Goal: Information Seeking & Learning: Find specific fact

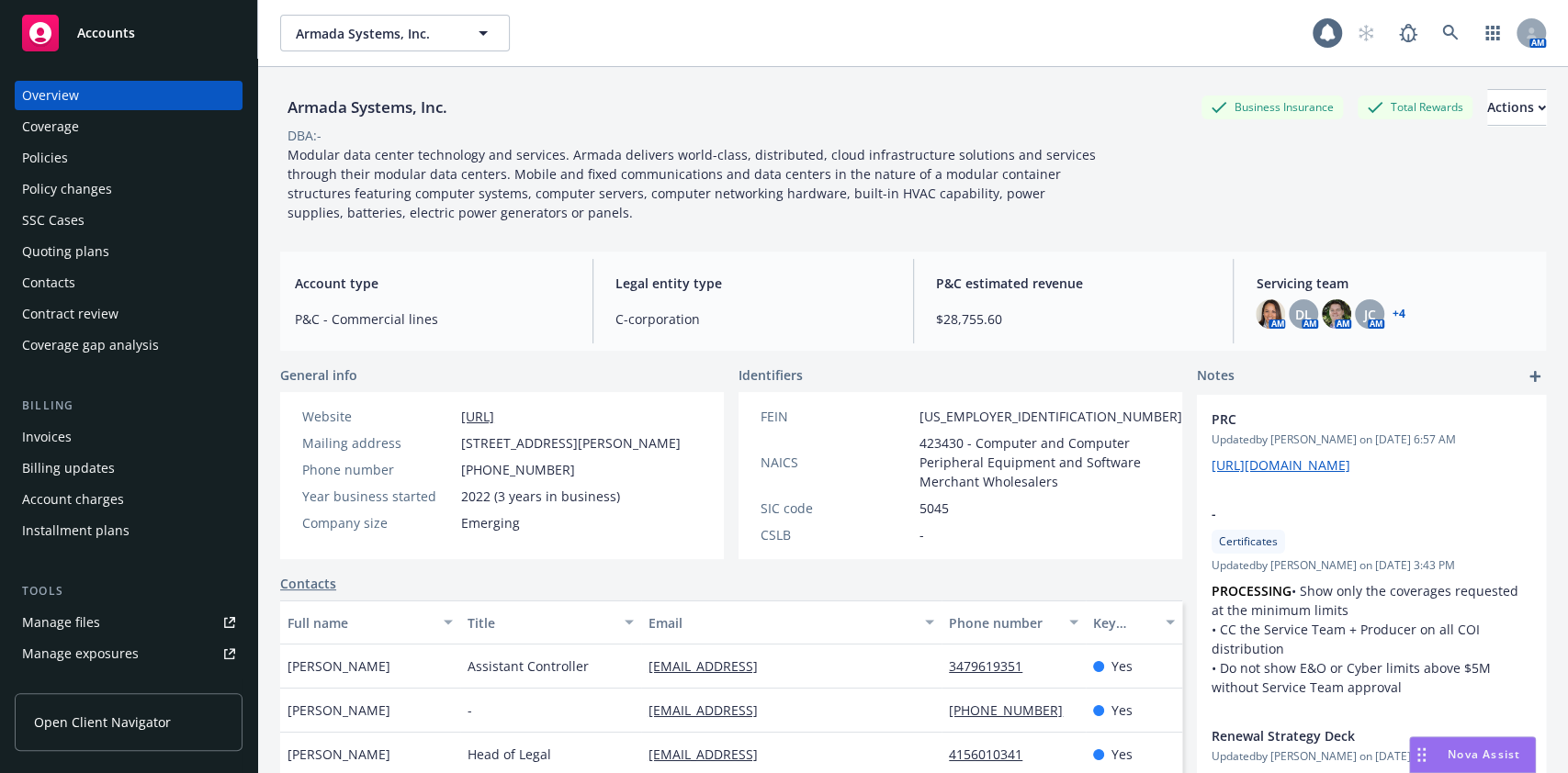
scroll to position [191, 0]
click at [99, 612] on link "Manage files" at bounding box center [128, 621] width 227 height 29
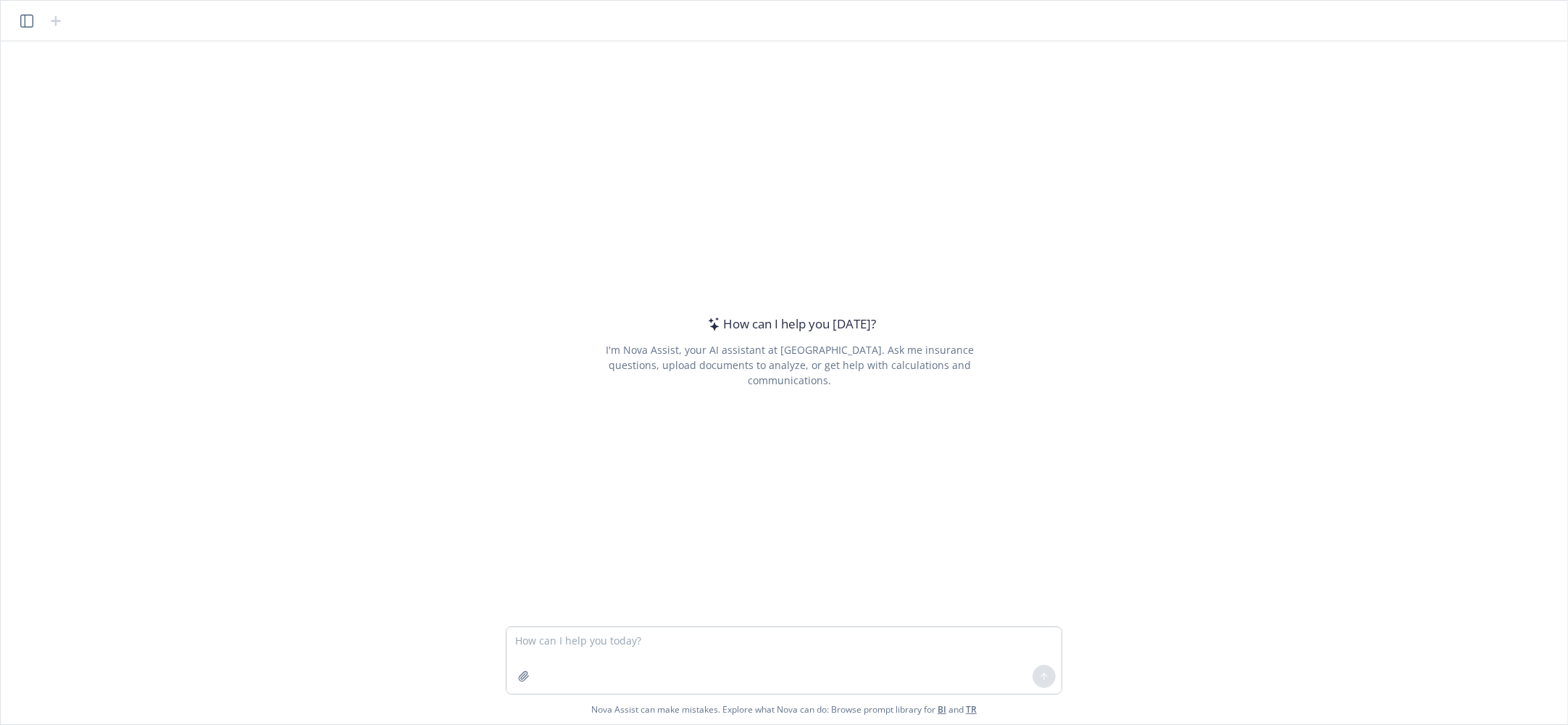
type textarea "I found Newfront's email and document filing standard formatting. it's a bit cl…"
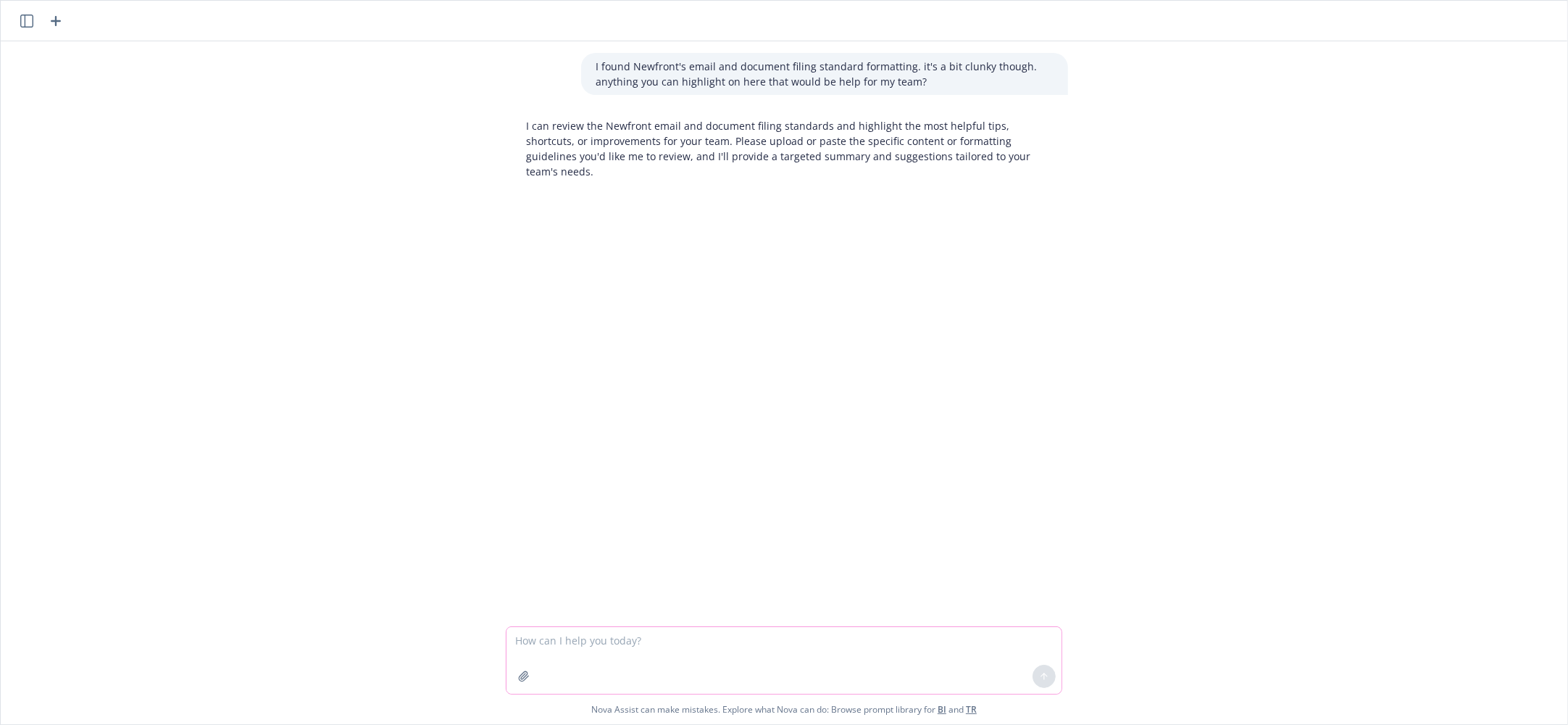
click at [516, 684] on button "button" at bounding box center [524, 676] width 23 height 23
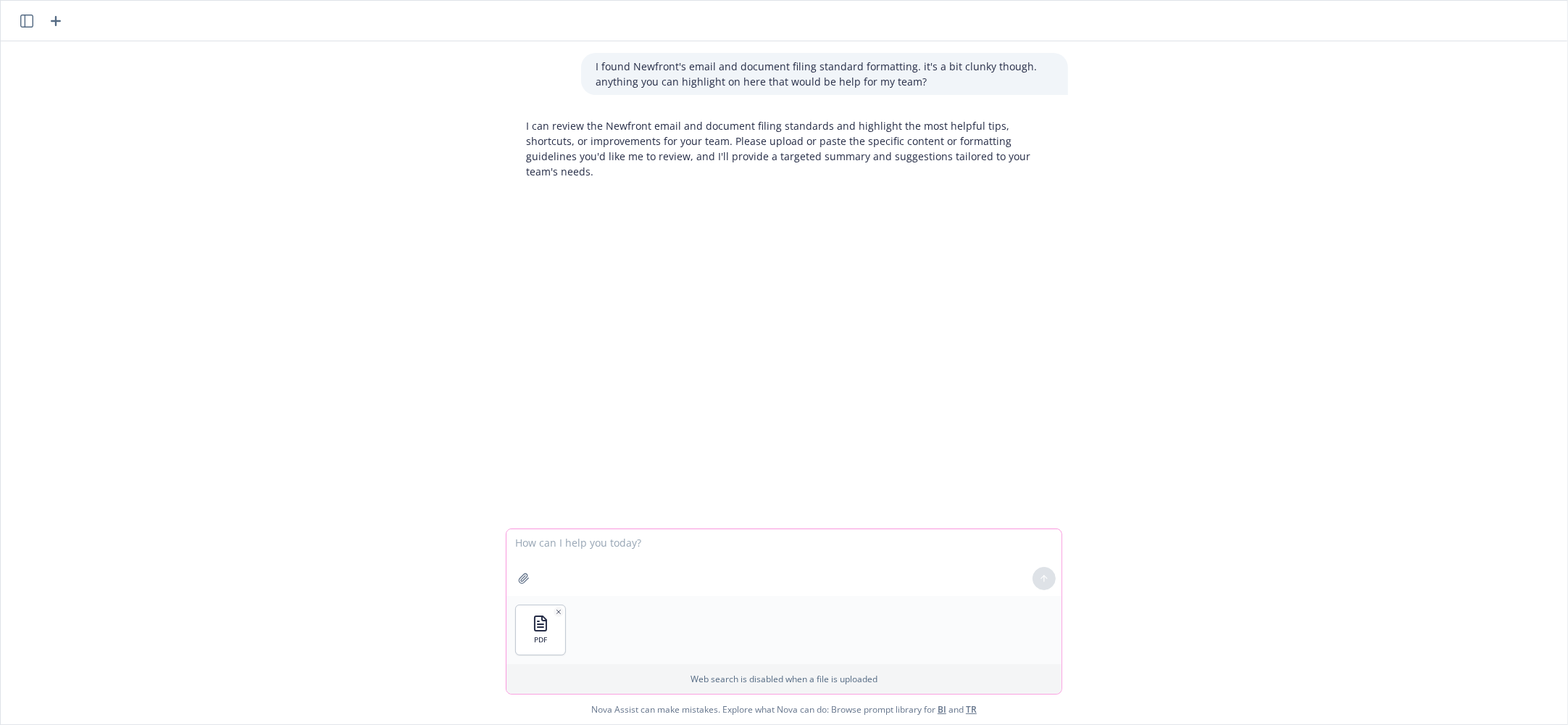
click at [1005, 552] on textarea at bounding box center [784, 562] width 555 height 67
type textarea "here you go"
drag, startPoint x: 1163, startPoint y: 377, endPoint x: 1148, endPoint y: 384, distance: 16.6
click at [1163, 377] on div "I found Newfront's email and document filing standard formatting. it's a bit cl…" at bounding box center [784, 319] width 1555 height 555
click at [690, 619] on textarea at bounding box center [784, 630] width 555 height 67
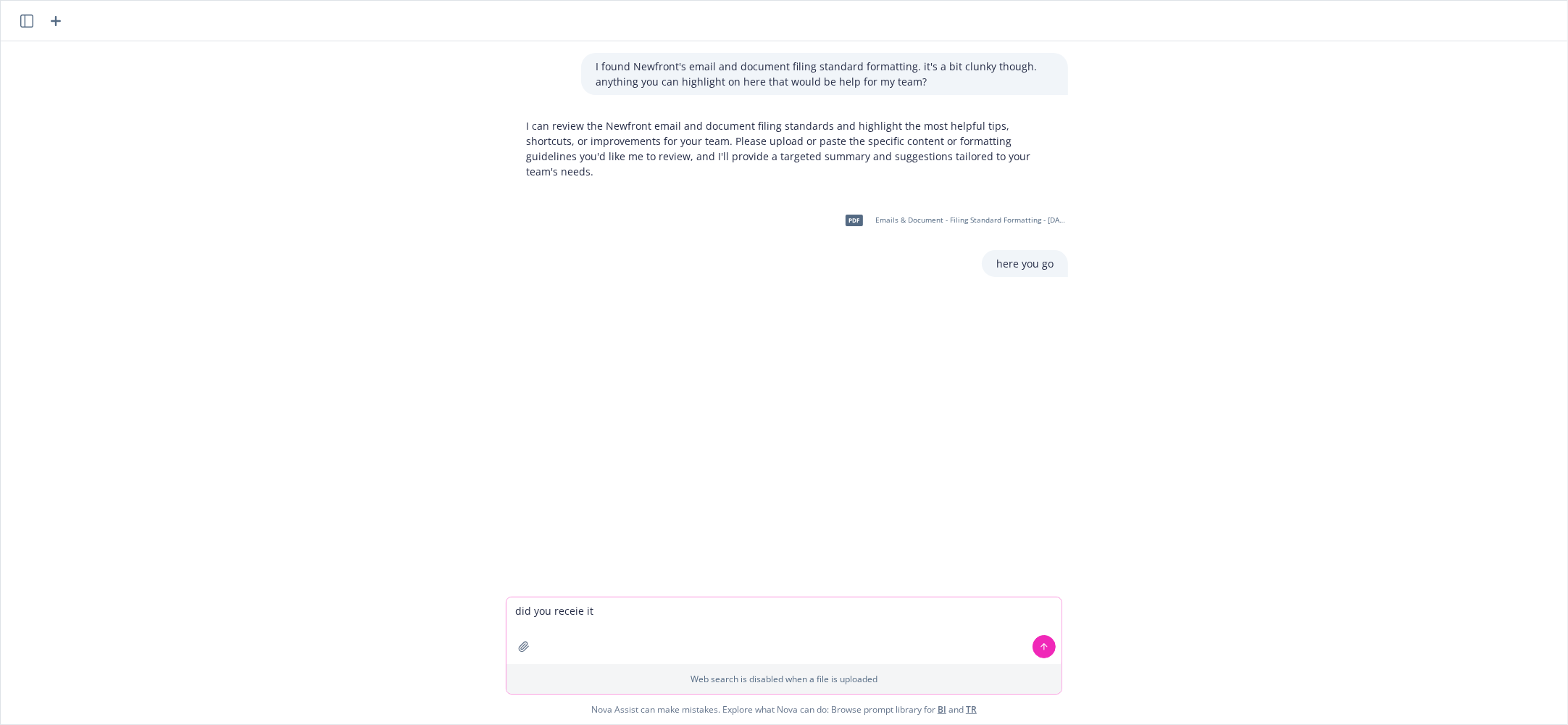
type textarea "did you receie it?"
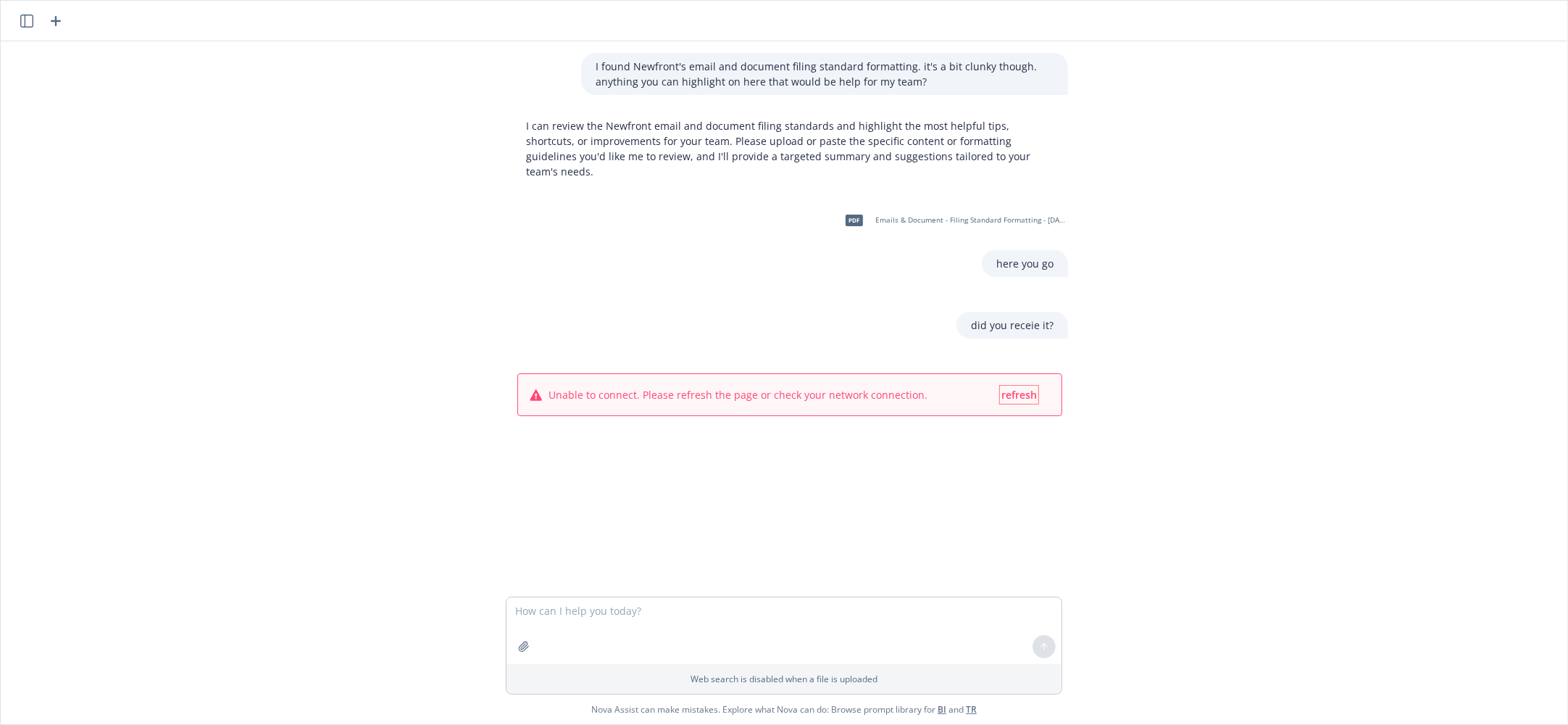
click at [1007, 388] on span "refresh" at bounding box center [1019, 395] width 35 height 14
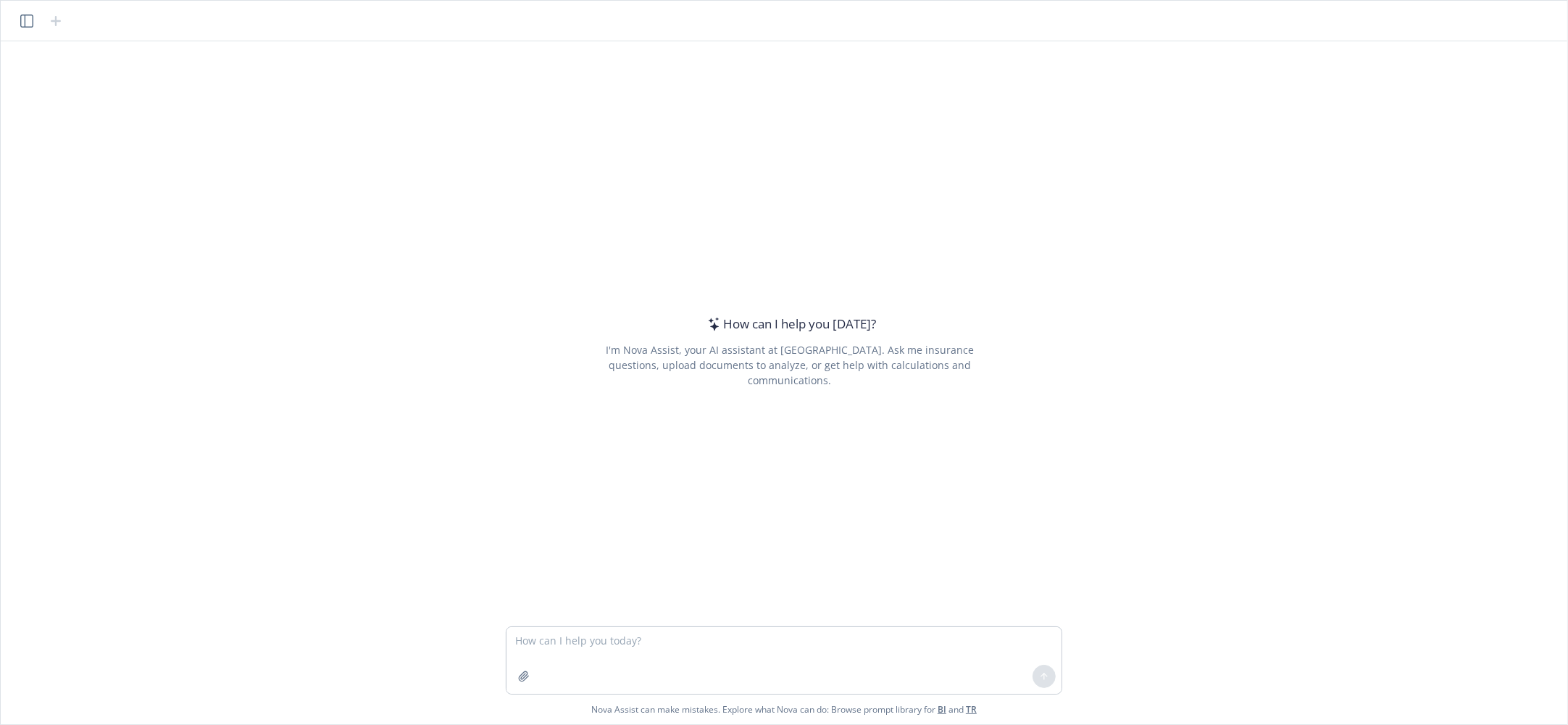
click at [20, 24] on icon "button" at bounding box center [27, 21] width 13 height 13
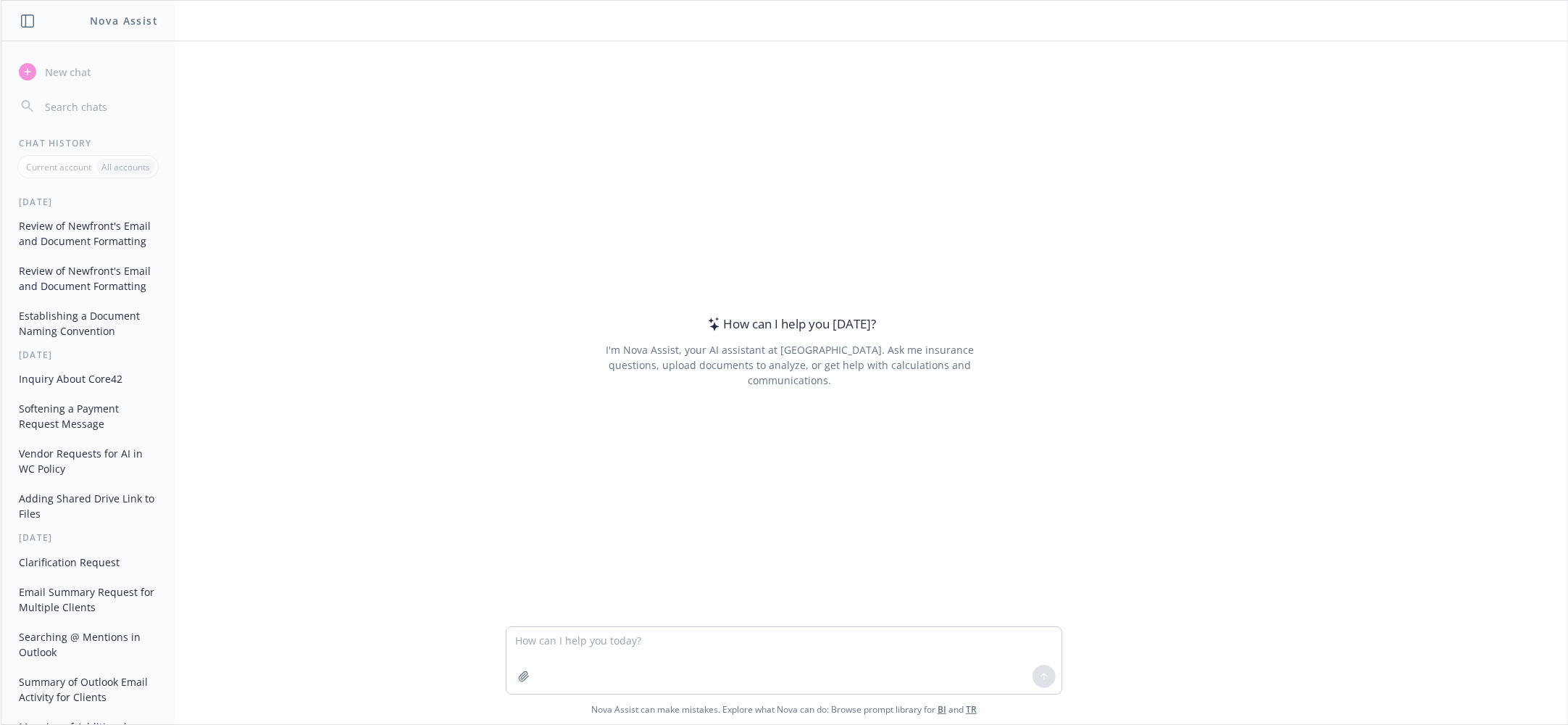
click at [64, 290] on button "Review of Newfront's Email and Document Formatting" at bounding box center [88, 278] width 150 height 39
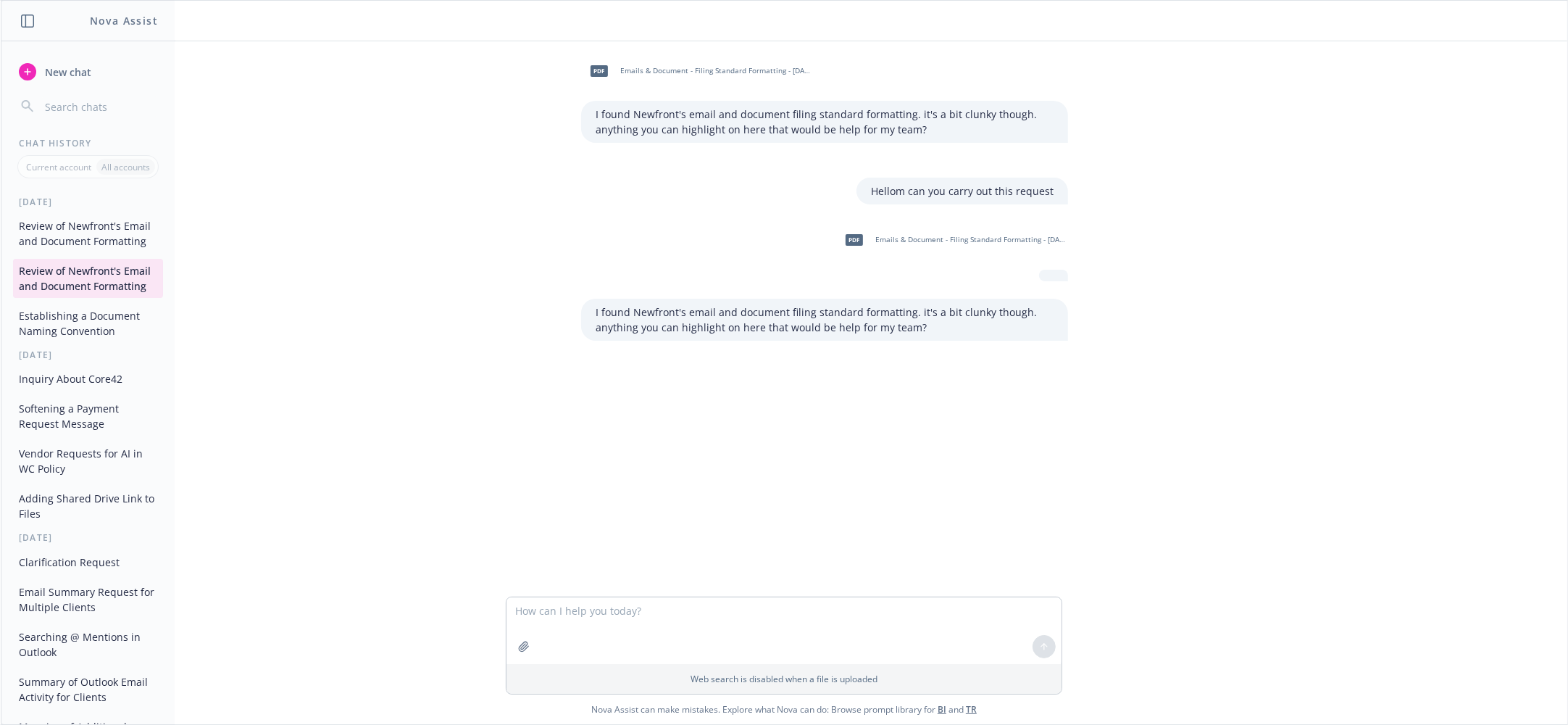
click at [68, 233] on button "Review of Newfront's Email and Document Formatting" at bounding box center [88, 233] width 150 height 39
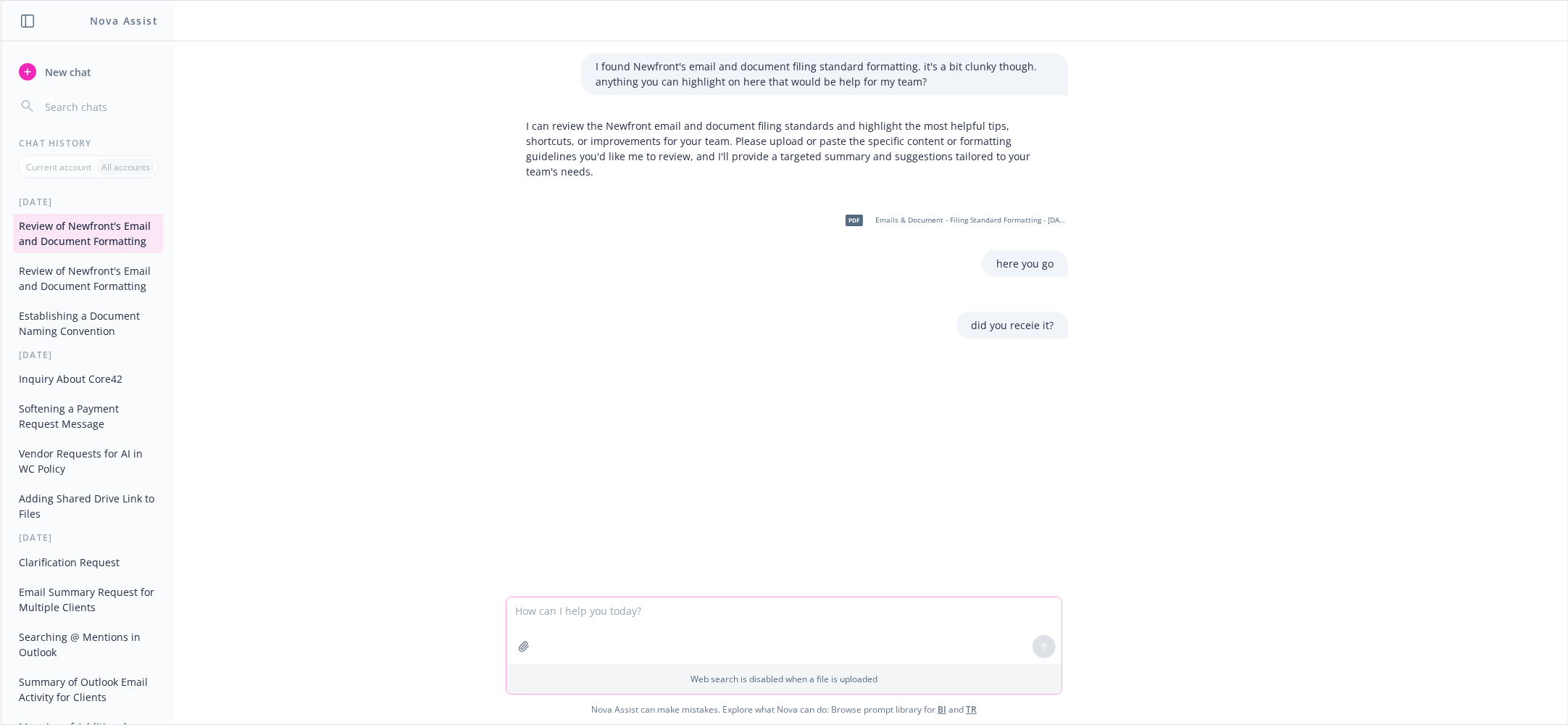
click at [759, 612] on textarea at bounding box center [784, 630] width 555 height 67
type textarea "h"
type textarea "nova?"
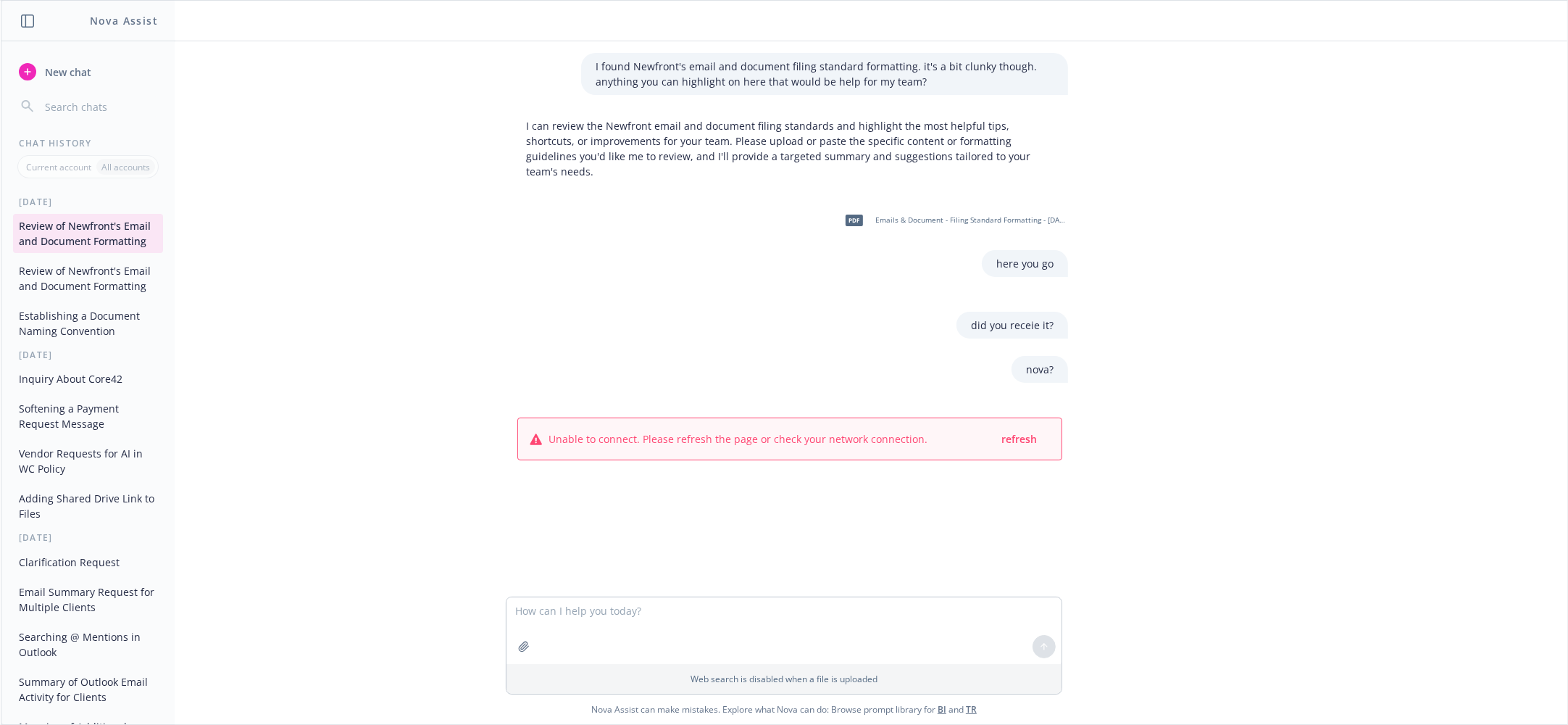
click at [70, 78] on span "New chat" at bounding box center [66, 72] width 49 height 16
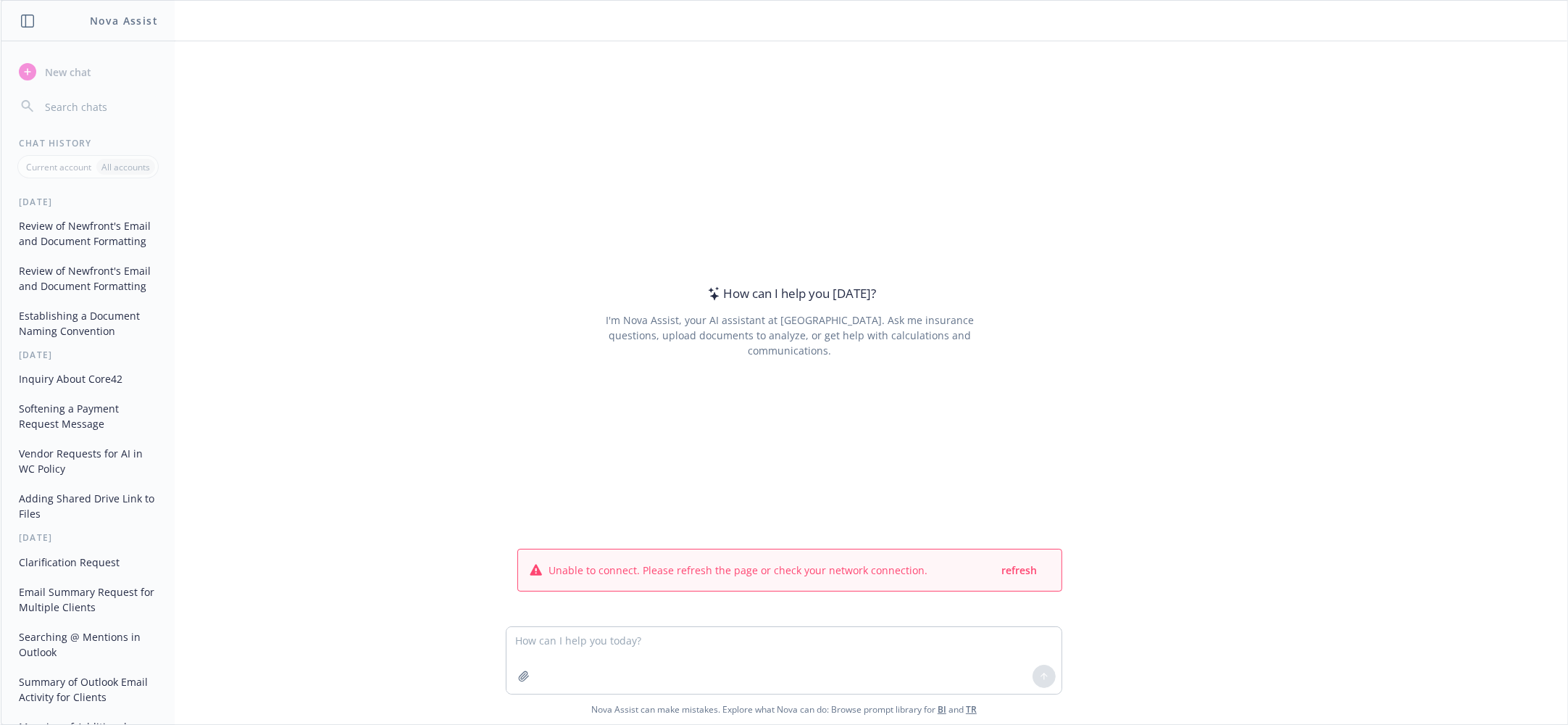
click at [994, 575] on div "Unable to connect. Please refresh the page or check your network connection. re…" at bounding box center [790, 570] width 520 height 18
click at [1005, 569] on span "refresh" at bounding box center [1019, 570] width 35 height 14
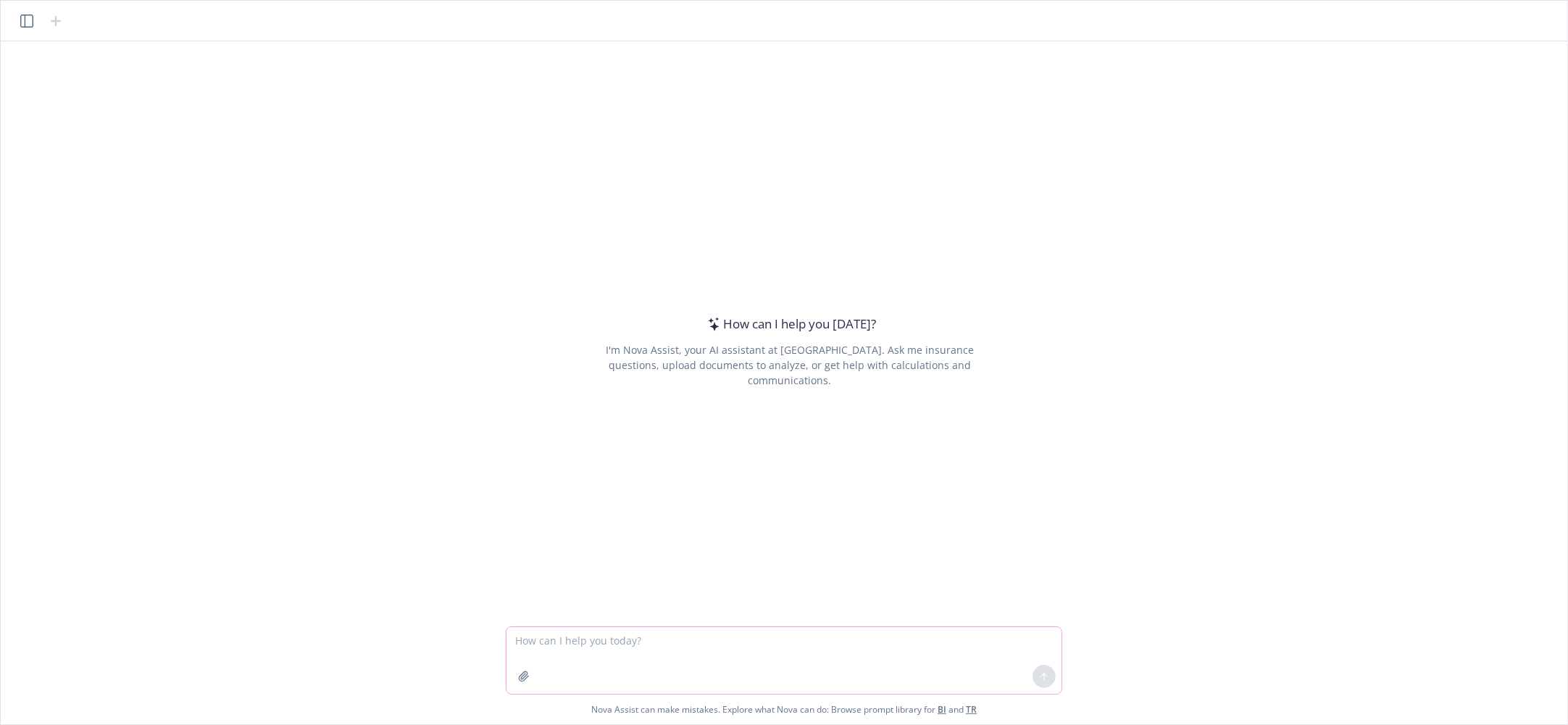
click at [520, 678] on icon "button" at bounding box center [523, 675] width 10 height 10
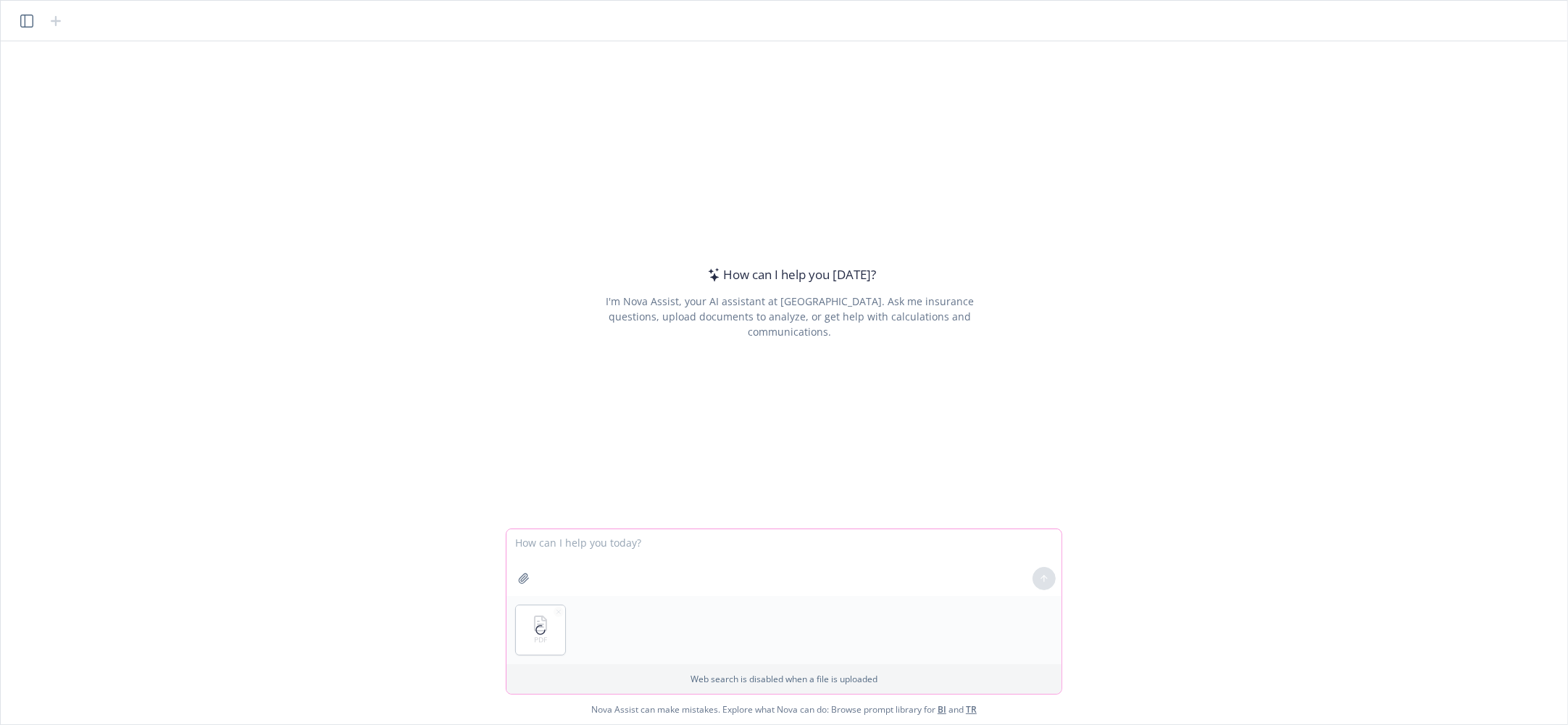
click at [627, 567] on textarea at bounding box center [784, 562] width 555 height 67
click at [599, 553] on textarea at bounding box center [784, 562] width 555 height 67
click at [666, 565] on textarea at bounding box center [784, 562] width 555 height 67
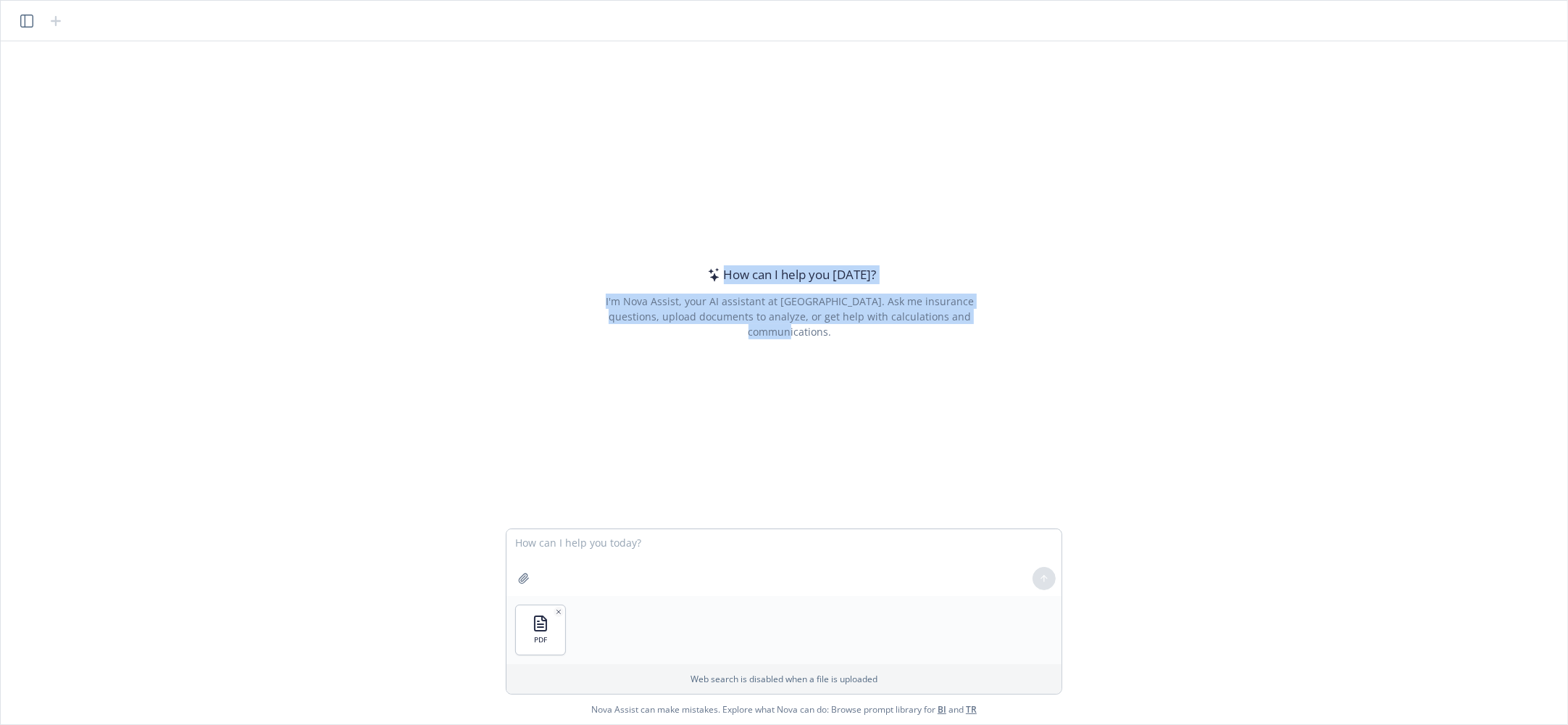
drag, startPoint x: 698, startPoint y: 285, endPoint x: 1001, endPoint y: 341, distance: 308.1
click at [1001, 341] on div "How can I help you today? I'm Nova Assist, your AI assistant at Newfront. Ask m…" at bounding box center [790, 302] width 556 height 383
drag, startPoint x: 717, startPoint y: 280, endPoint x: 1004, endPoint y: 336, distance: 292.4
click at [1004, 336] on div "How can I help you today? I'm Nova Assist, your AI assistant at Newfront. Ask m…" at bounding box center [790, 302] width 556 height 383
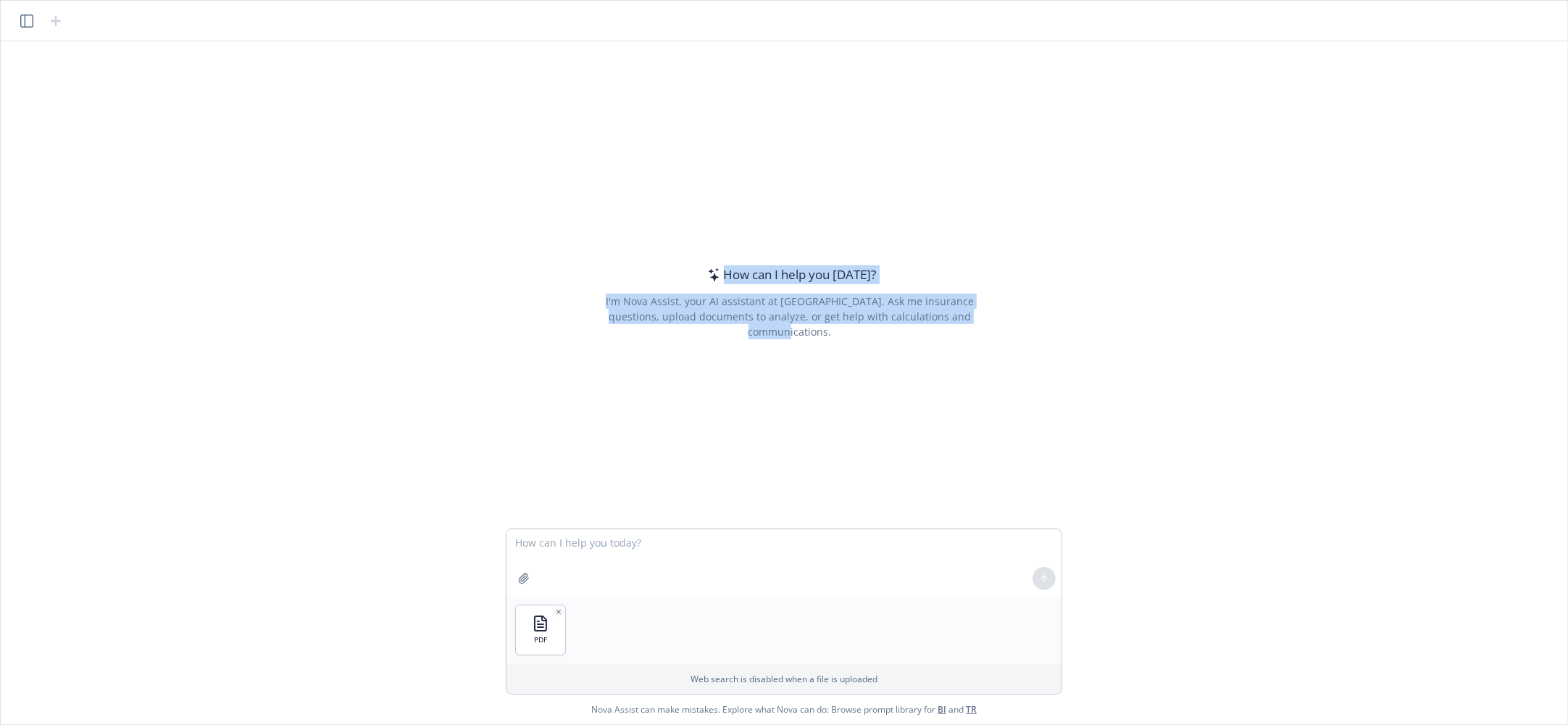
click at [1004, 336] on div "How can I help you today? I'm Nova Assist, your AI assistant at Newfront. Ask m…" at bounding box center [790, 302] width 556 height 383
drag, startPoint x: 998, startPoint y: 333, endPoint x: 736, endPoint y: 265, distance: 270.7
click at [736, 265] on div "How can I help you today? I'm Nova Assist, your AI assistant at Newfront. Ask m…" at bounding box center [790, 302] width 556 height 383
click at [908, 349] on div "How can I help you today? I'm Nova Assist, your AI assistant at Newfront. Ask m…" at bounding box center [790, 302] width 556 height 383
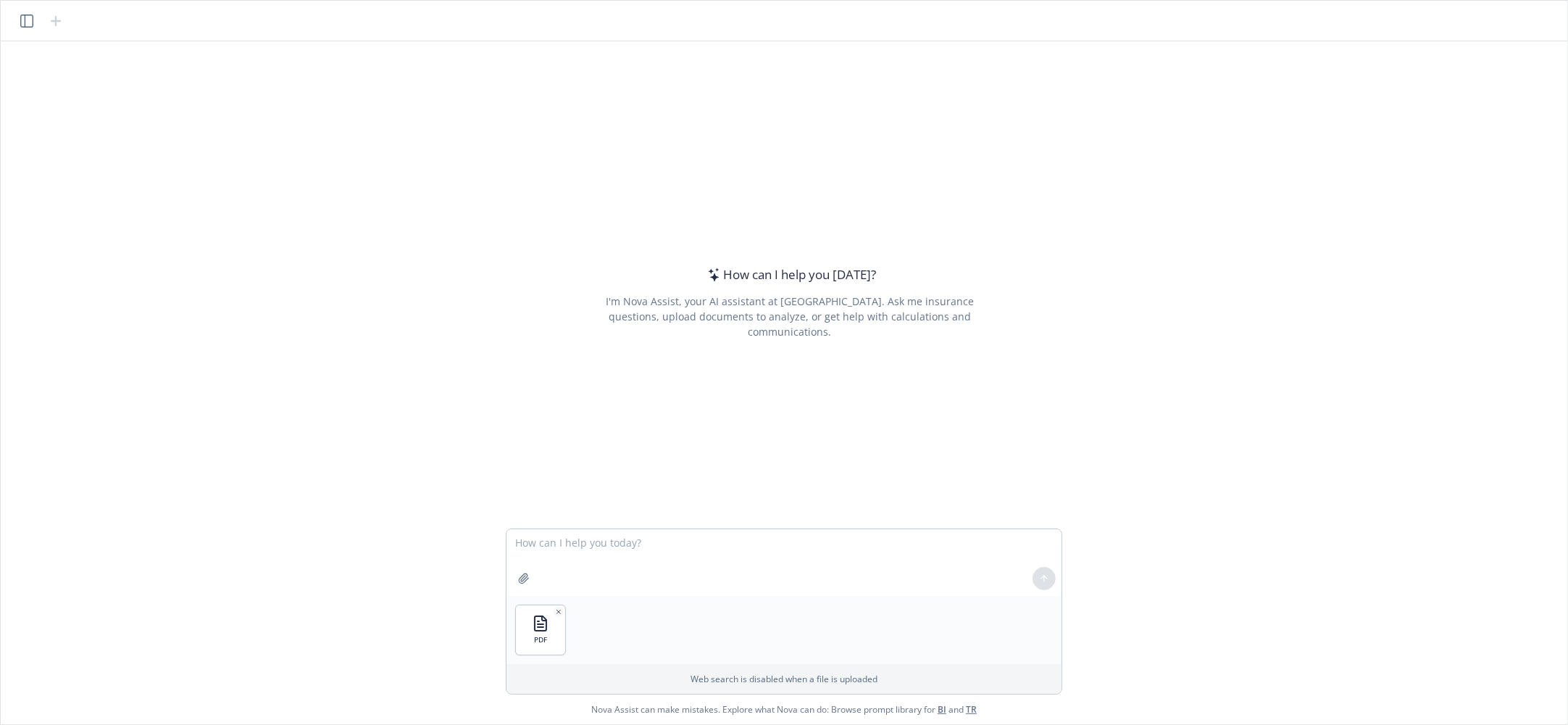
click at [33, 28] on div at bounding box center [41, 21] width 47 height 18
click at [27, 24] on icon "button" at bounding box center [27, 21] width 13 height 13
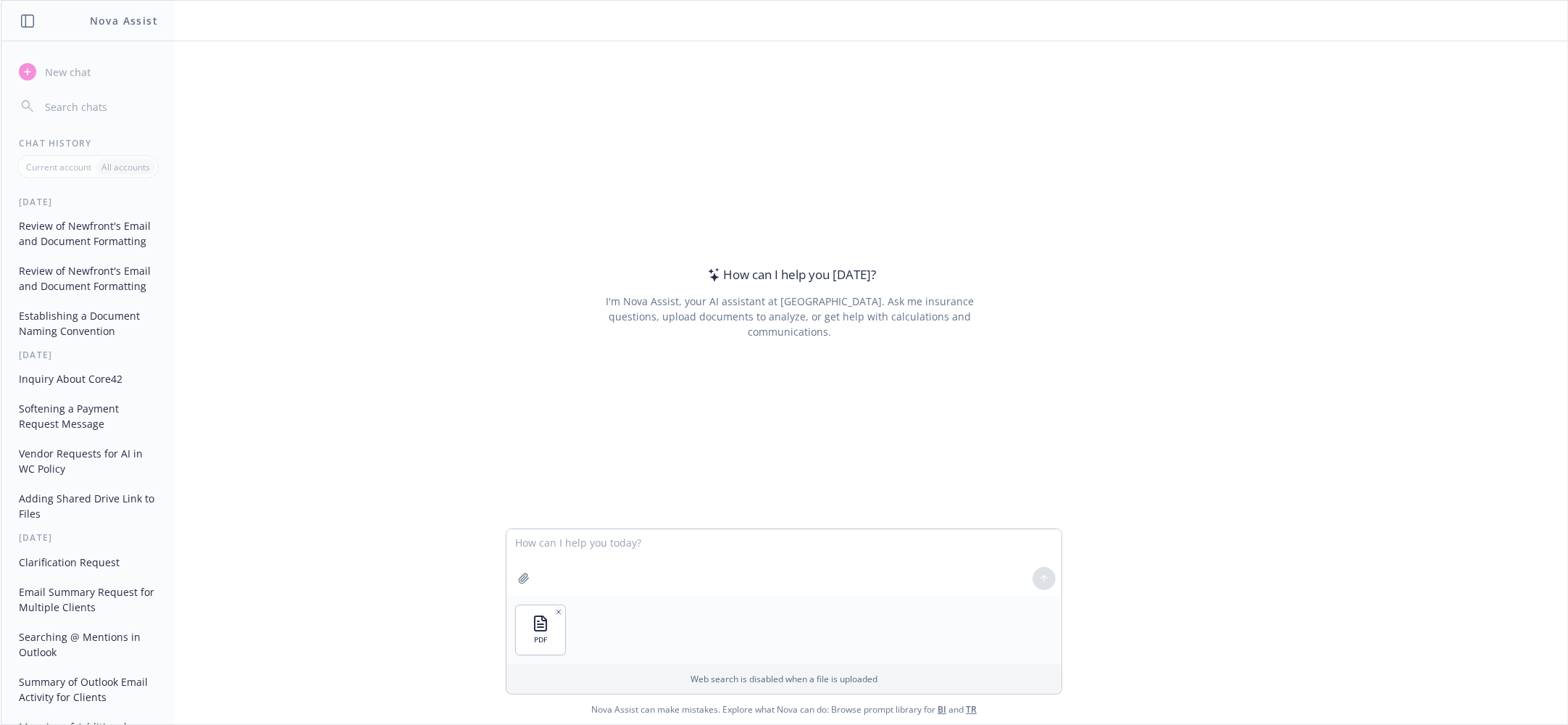
click at [79, 230] on button "Review of Newfront's Email and Document Formatting" at bounding box center [88, 233] width 150 height 39
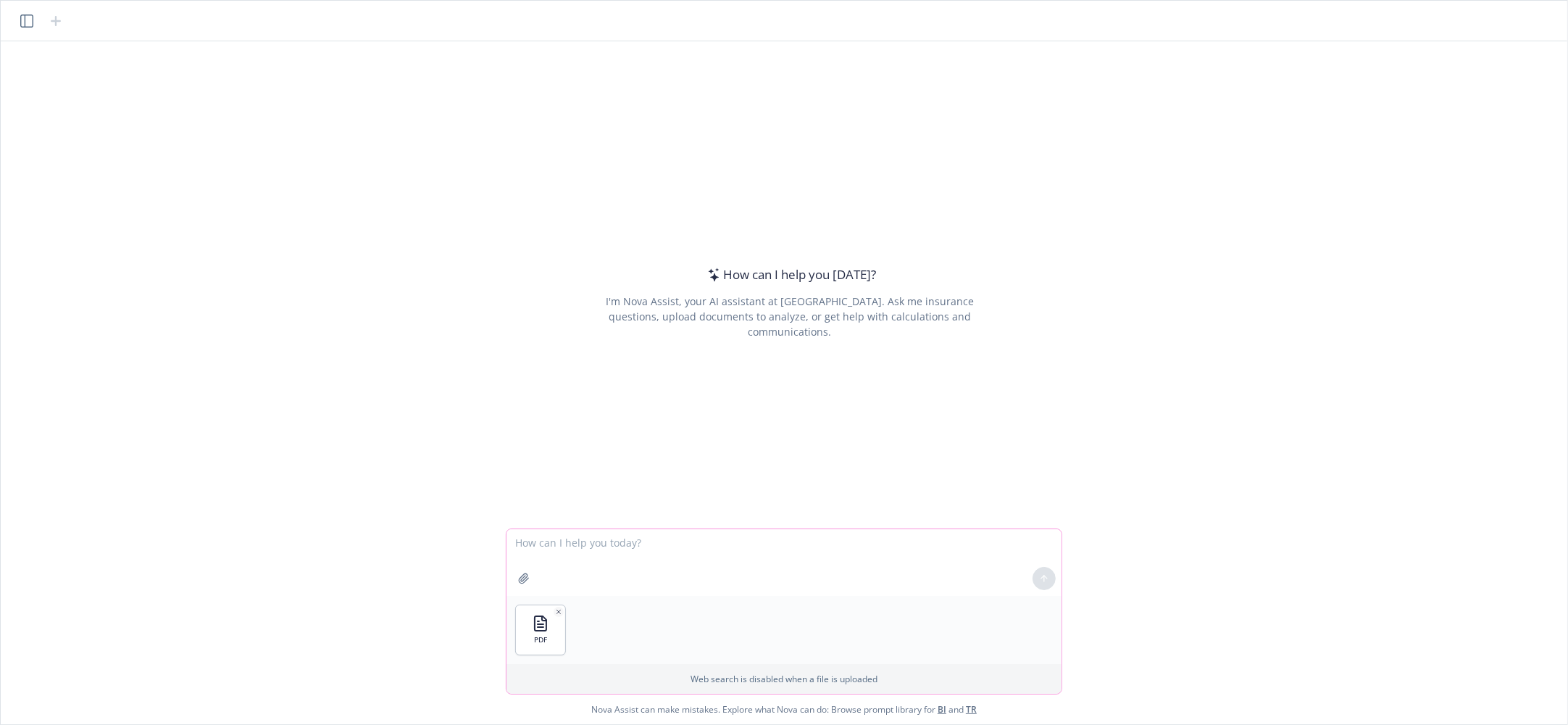
paste textarea "I found Newfront's email and document filing standard formatting. it's a bit cl…"
type textarea "I found Newfront's email and document filing standard formatting. it's a bit cl…"
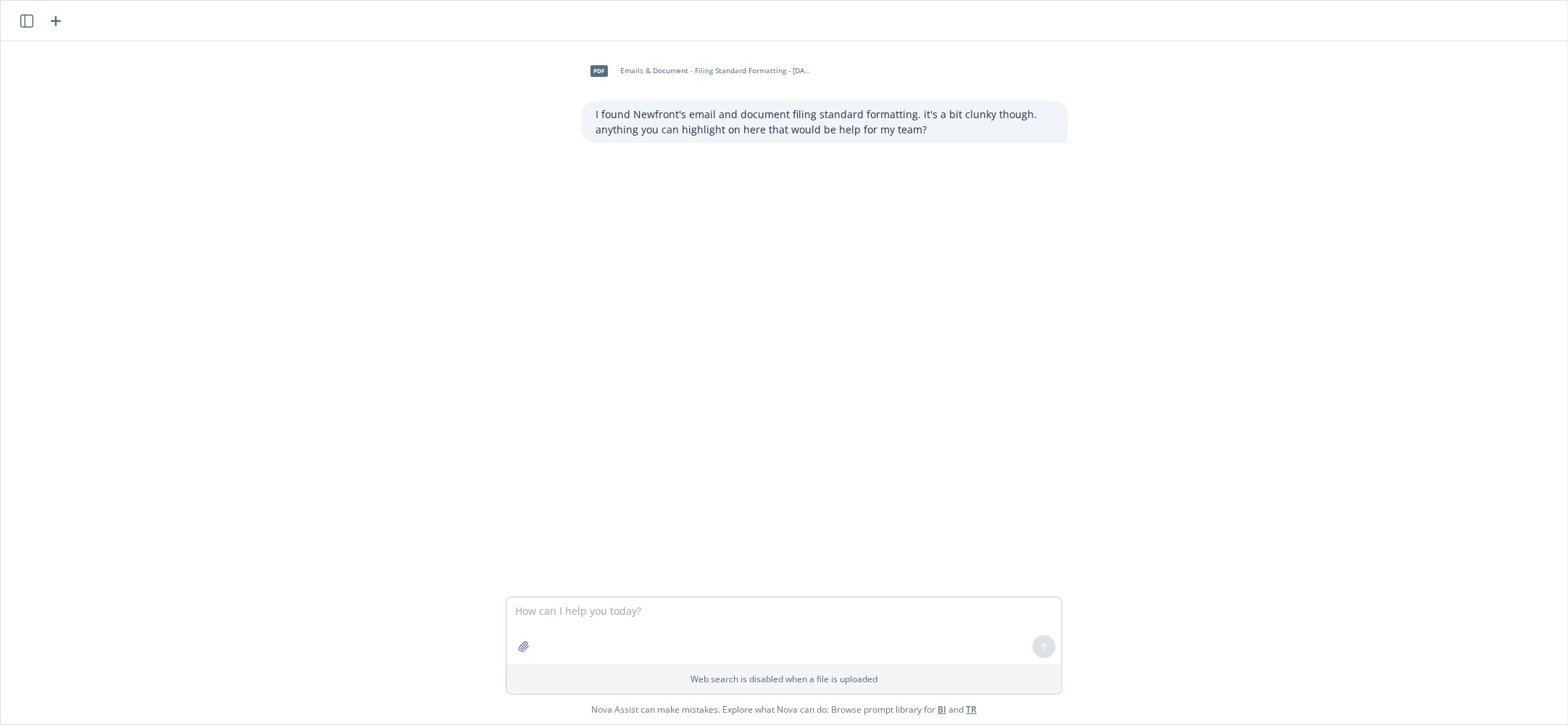
click at [20, 21] on icon "button" at bounding box center [27, 21] width 13 height 13
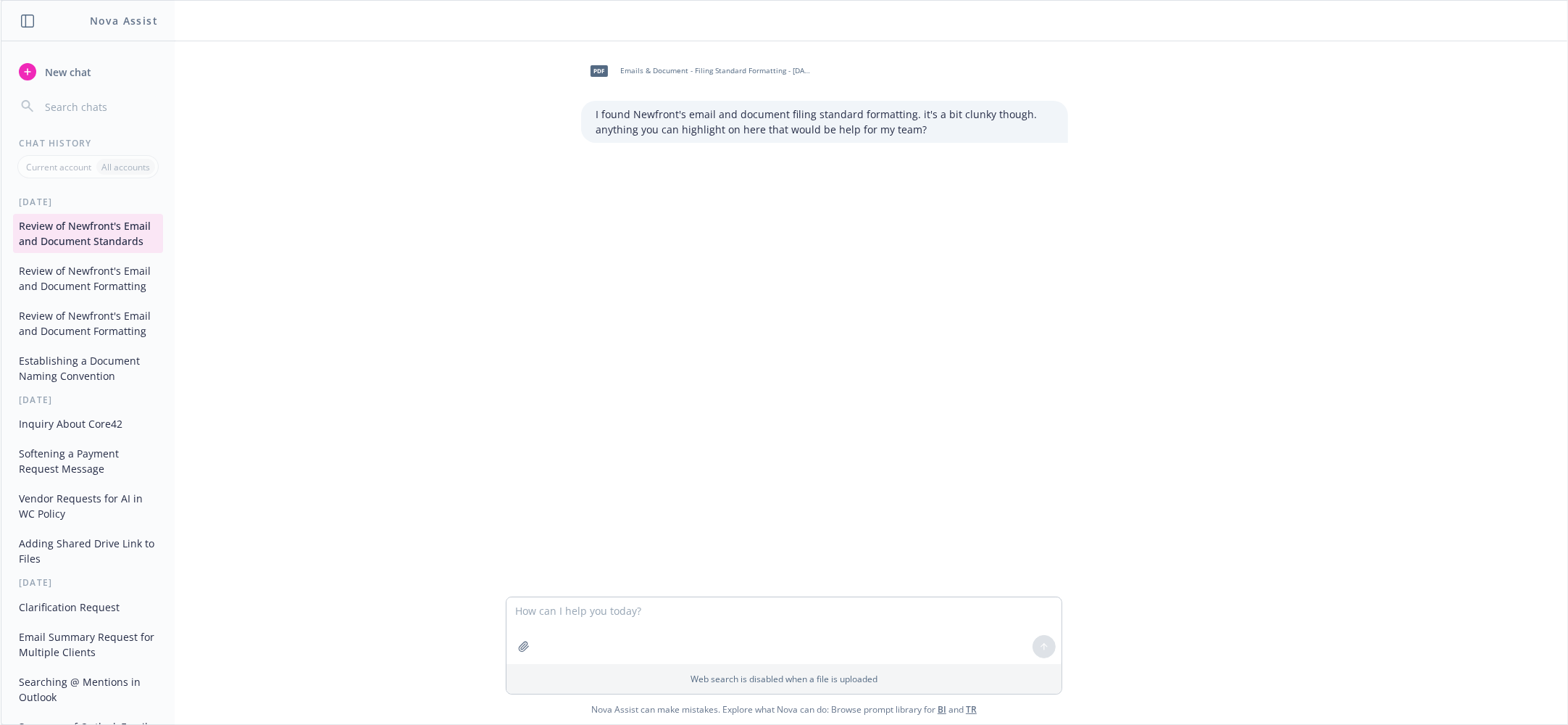
click at [88, 298] on button "Review of Newfront's Email and Document Formatting" at bounding box center [88, 278] width 150 height 39
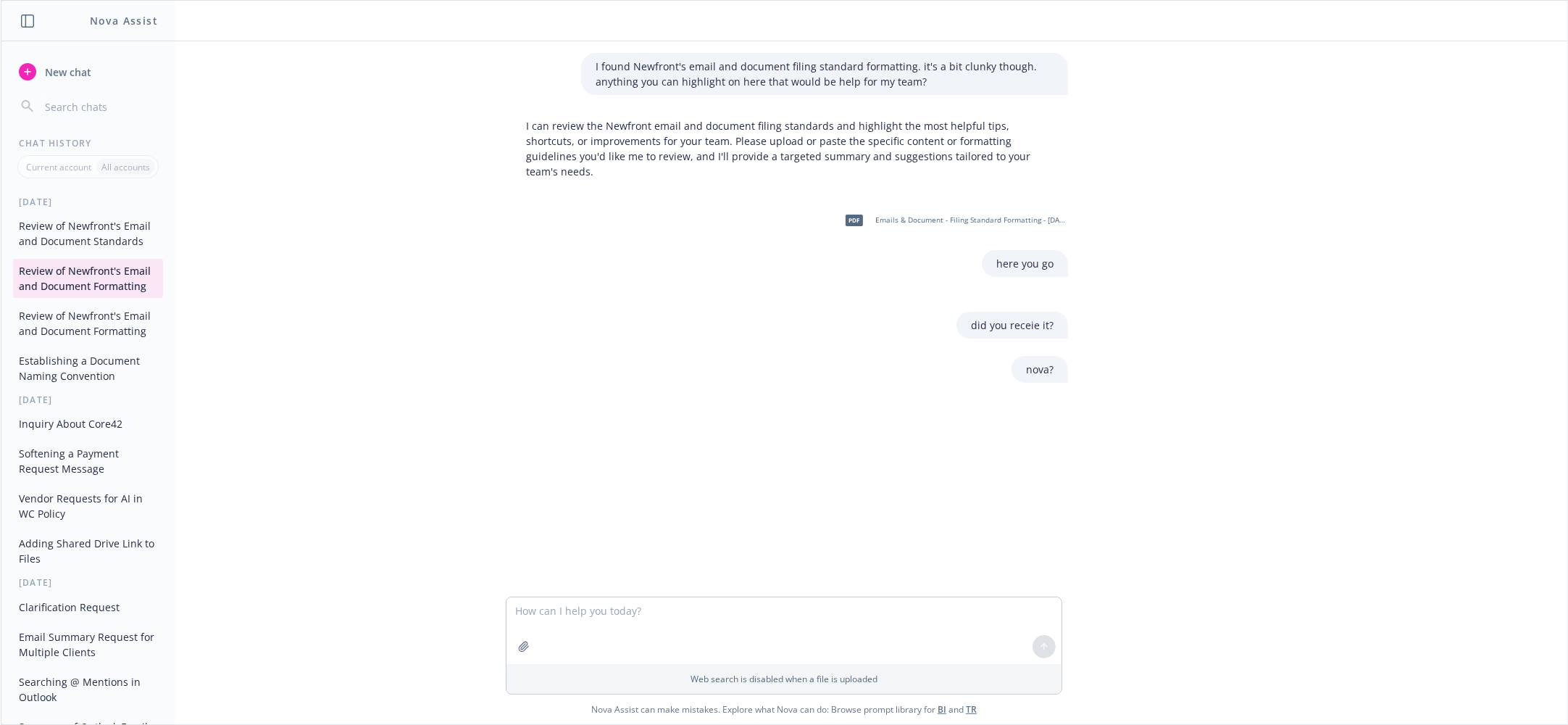
click at [85, 343] on button "Review of Newfront's Email and Document Formatting" at bounding box center [88, 323] width 150 height 39
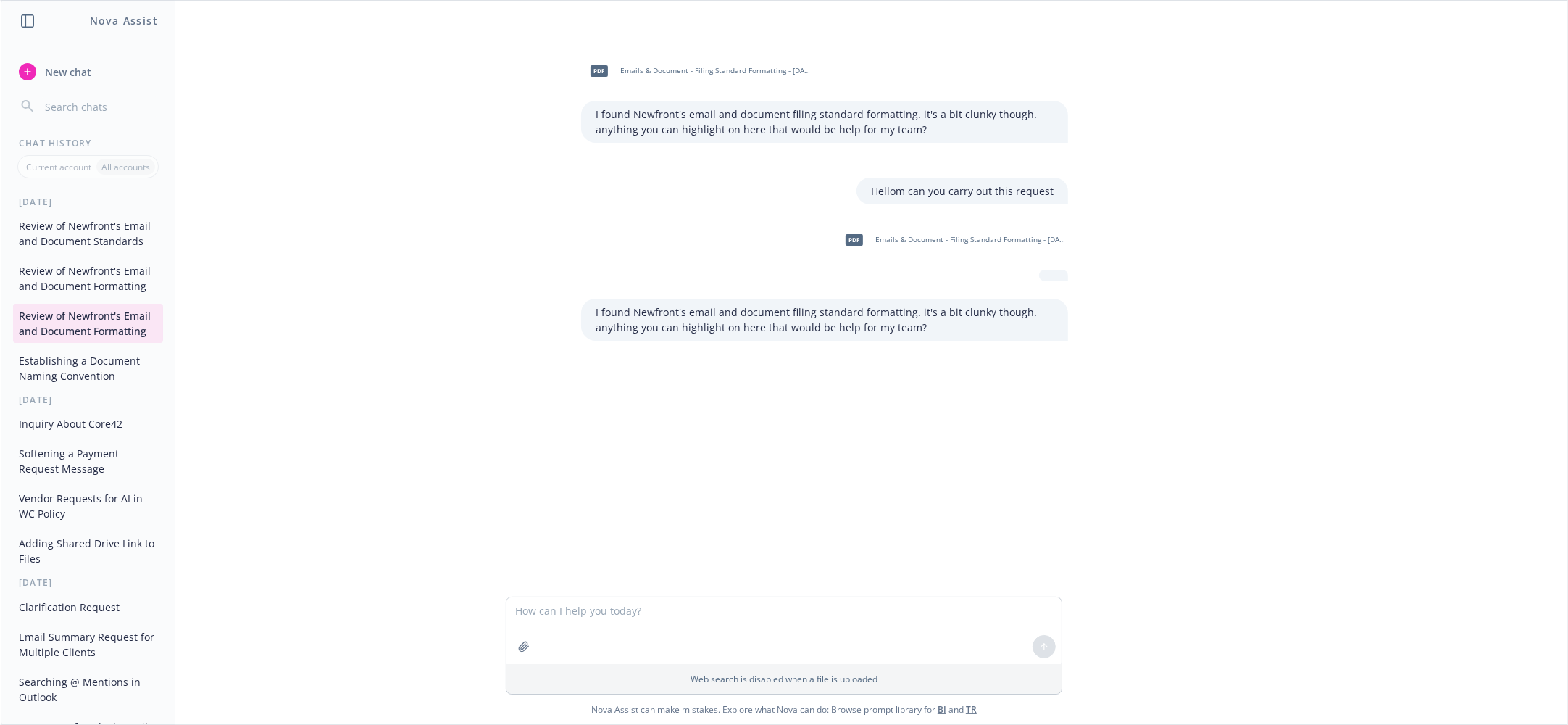
click at [99, 388] on button "Establishing a Document Naming Convention" at bounding box center [88, 368] width 150 height 39
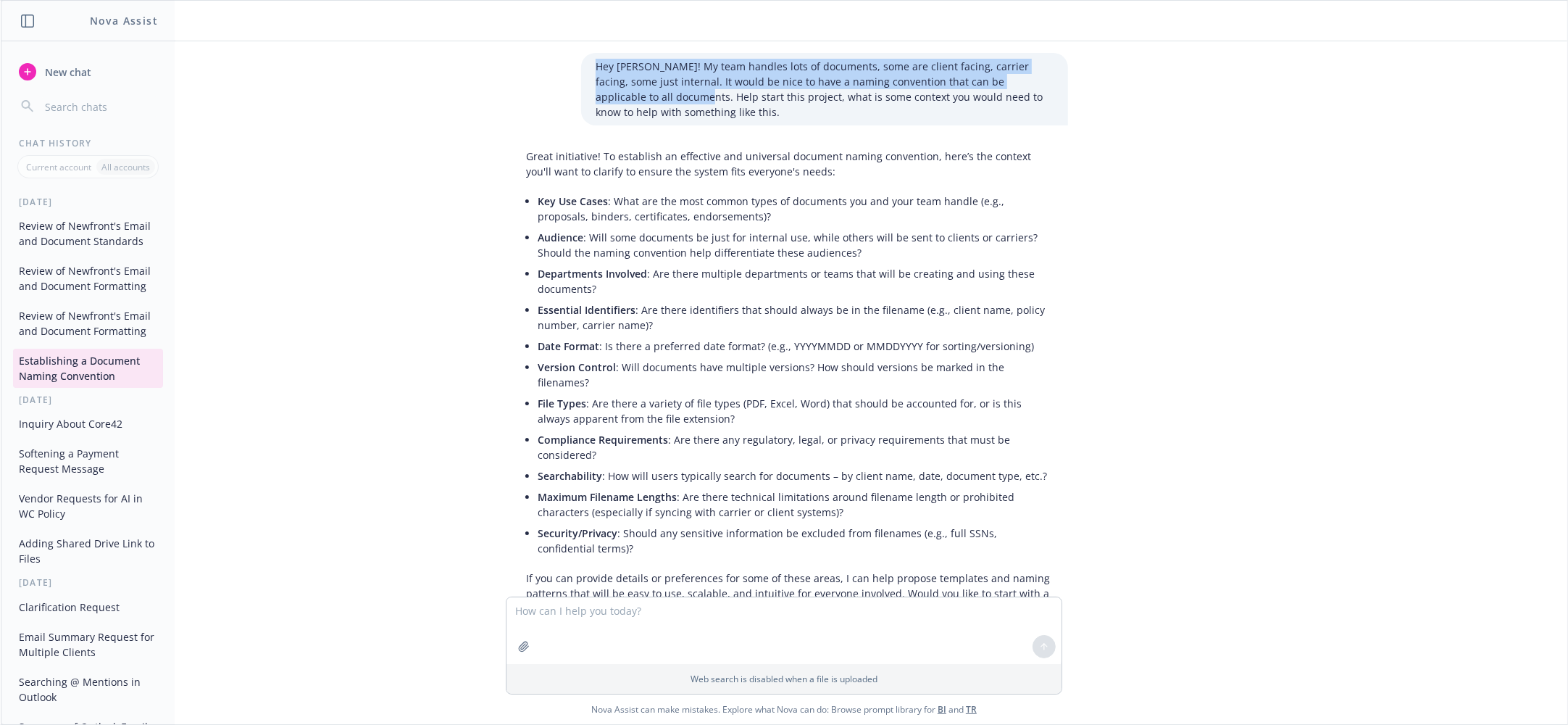
drag, startPoint x: 588, startPoint y: 63, endPoint x: 609, endPoint y: 99, distance: 41.7
click at [609, 99] on p "Hey Nova! My team handles lots of documents, some are client facing, carrier fa…" at bounding box center [824, 89] width 458 height 61
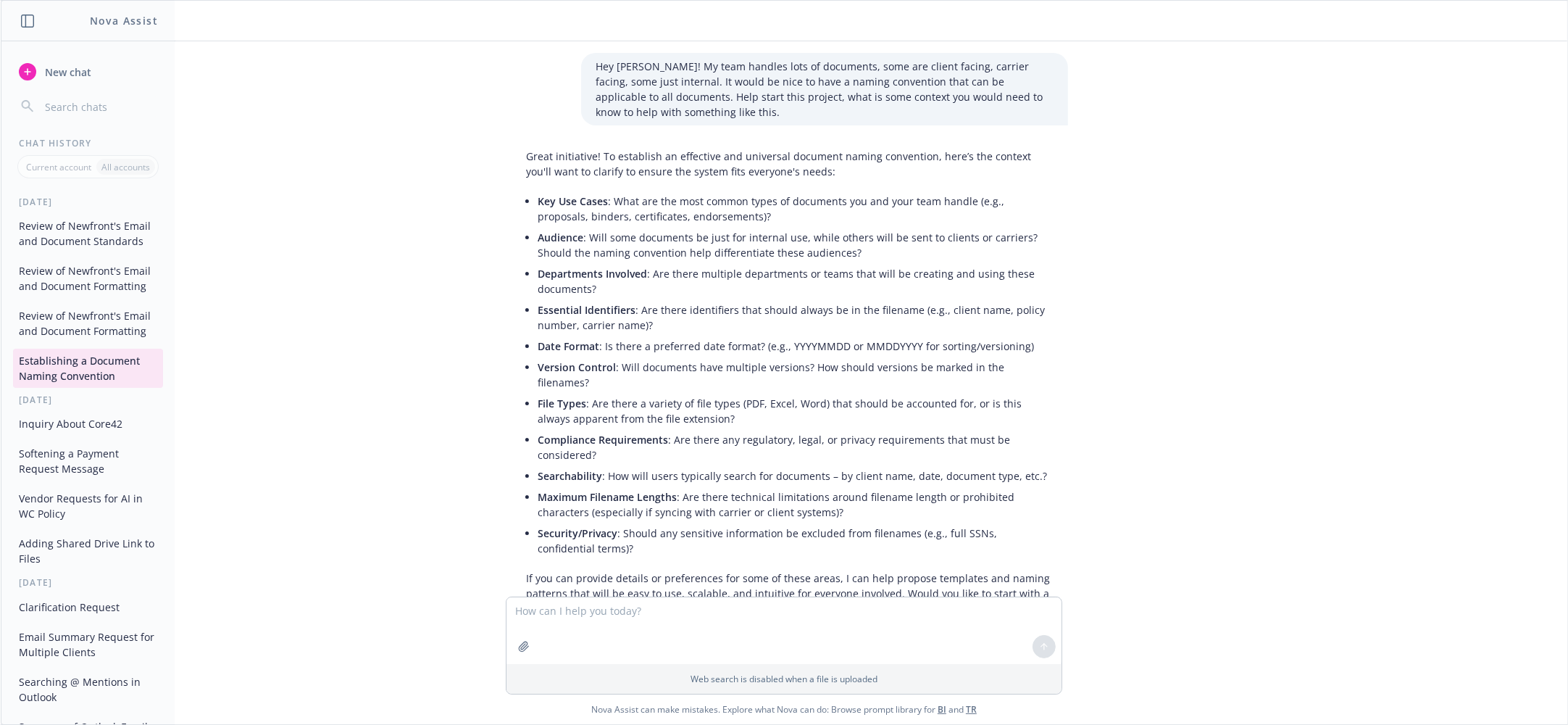
click at [616, 109] on p "Hey Nova! My team handles lots of documents, some are client facing, carrier fa…" at bounding box center [824, 89] width 458 height 61
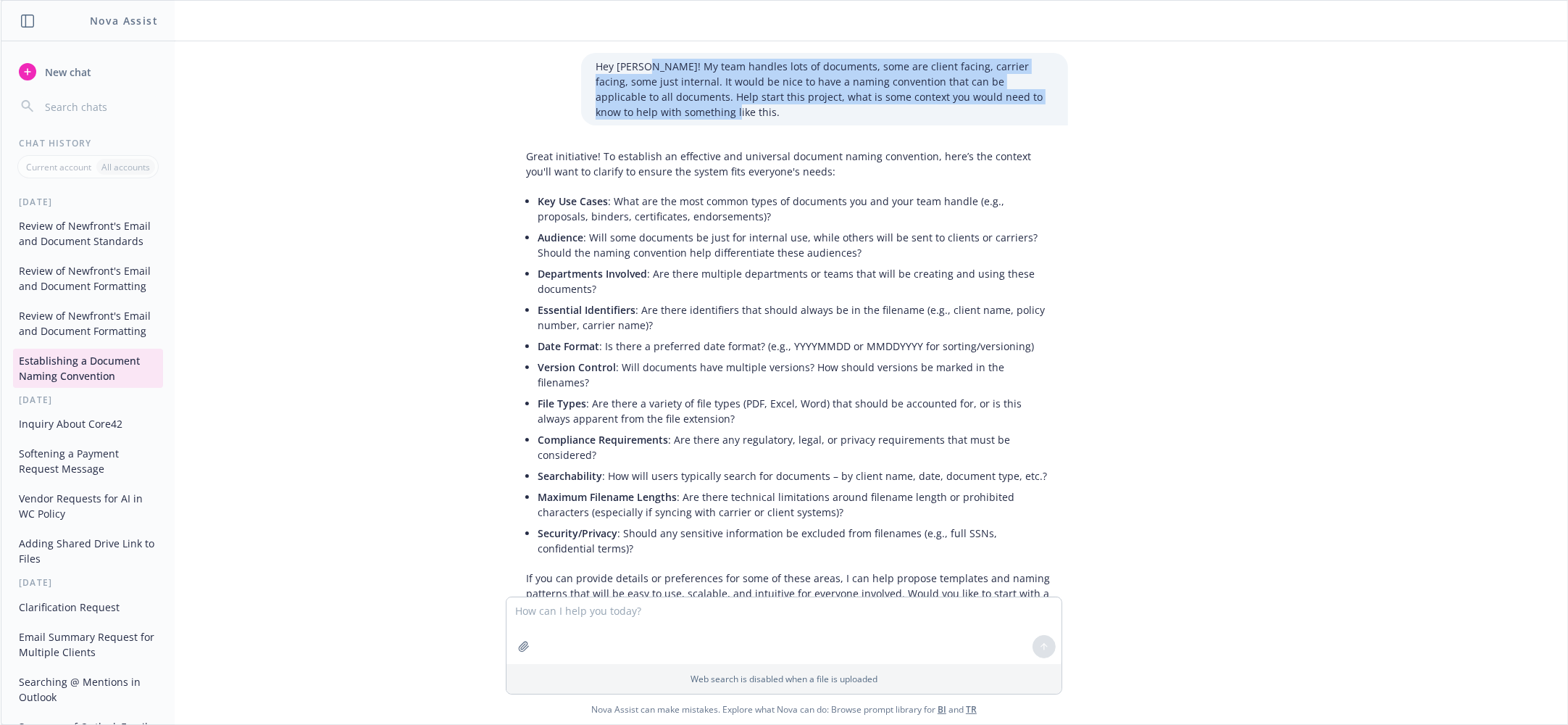
drag, startPoint x: 640, startPoint y: 63, endPoint x: 639, endPoint y: 108, distance: 45.0
click at [639, 108] on p "Hey Nova! My team handles lots of documents, some are client facing, carrier fa…" at bounding box center [824, 89] width 458 height 61
copy p "My team handles lots of documents, some are client facing, carrier facing, some…"
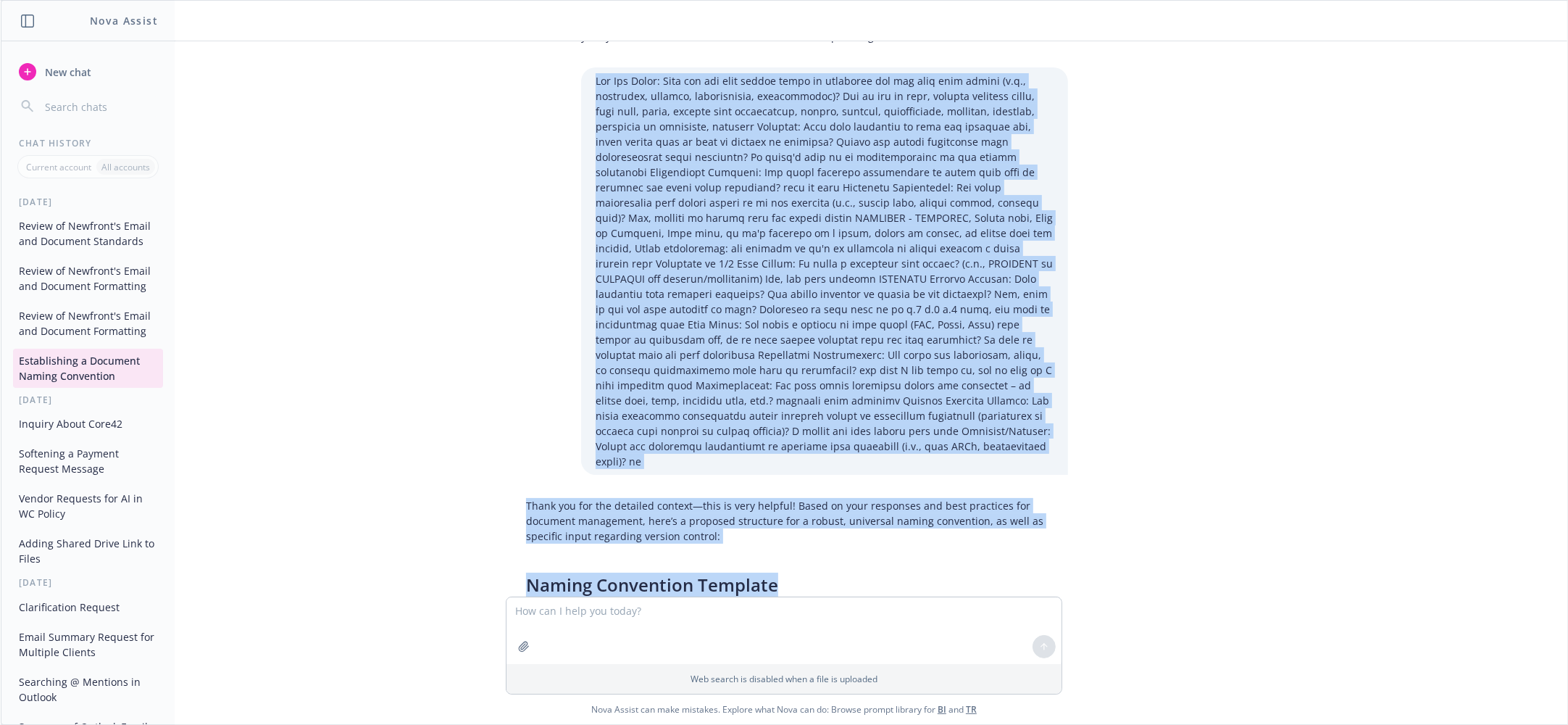
scroll to position [644, 0]
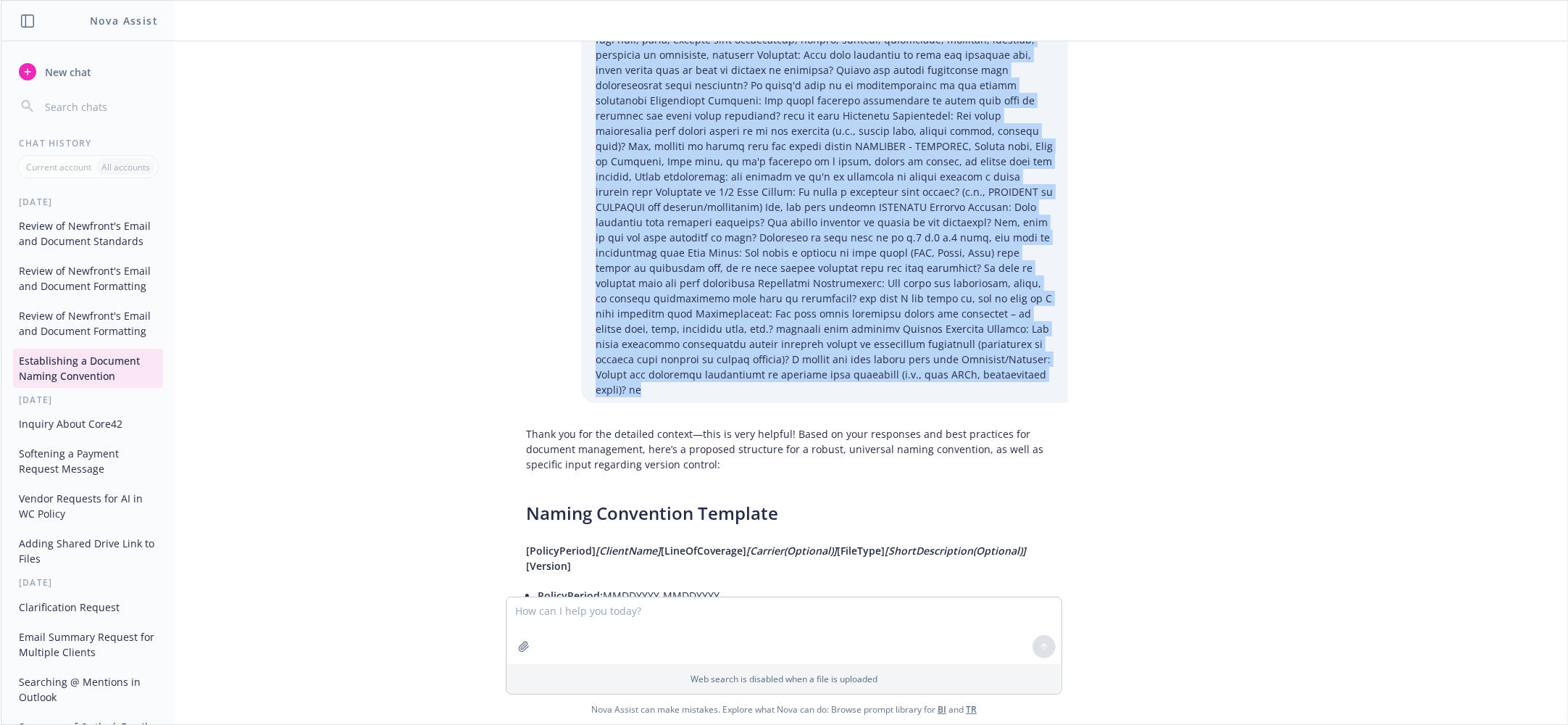
drag, startPoint x: 589, startPoint y: 313, endPoint x: 1027, endPoint y: 340, distance: 438.8
click at [1027, 340] on p at bounding box center [824, 200] width 458 height 396
copy p "Key Use Cases: What are the most common types of documents you and your team ha…"
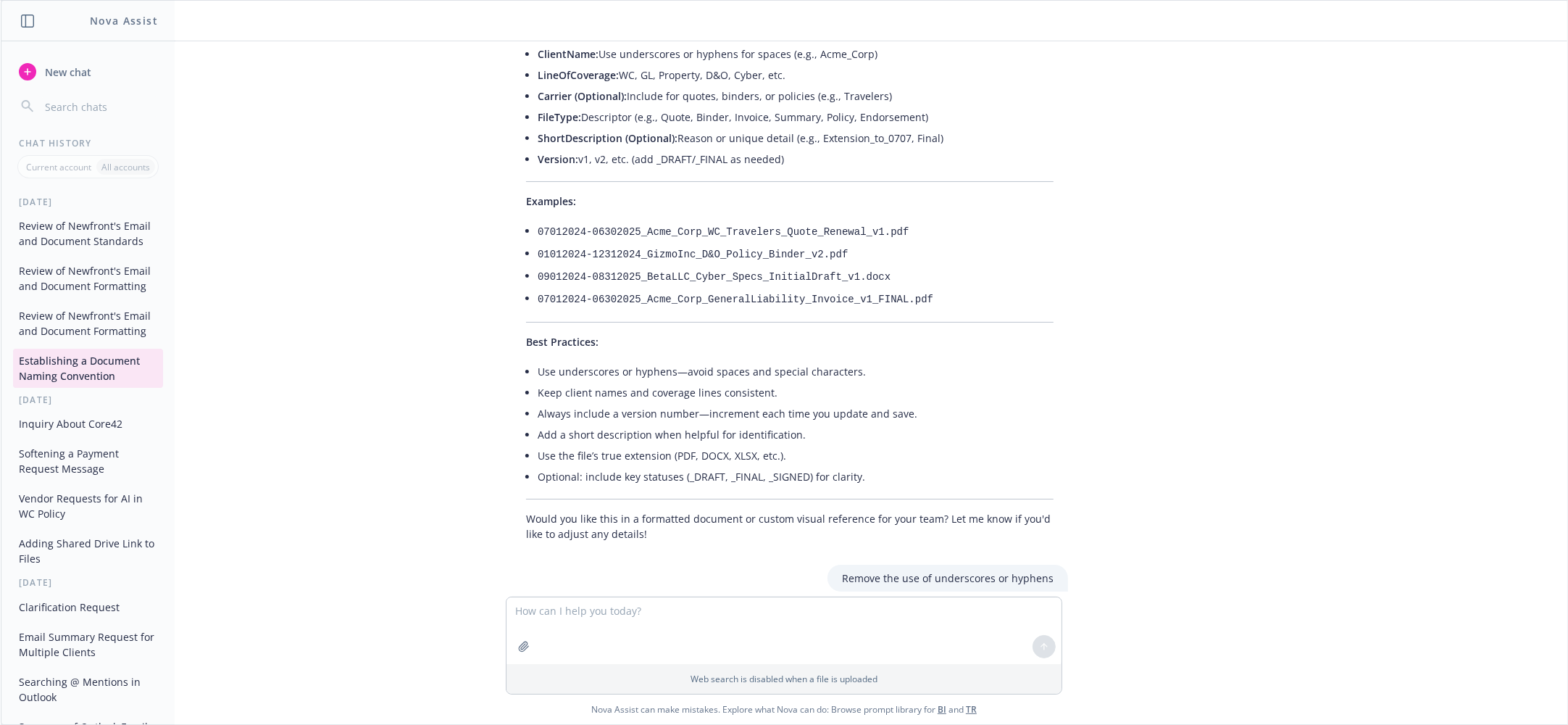
scroll to position [2739, 0]
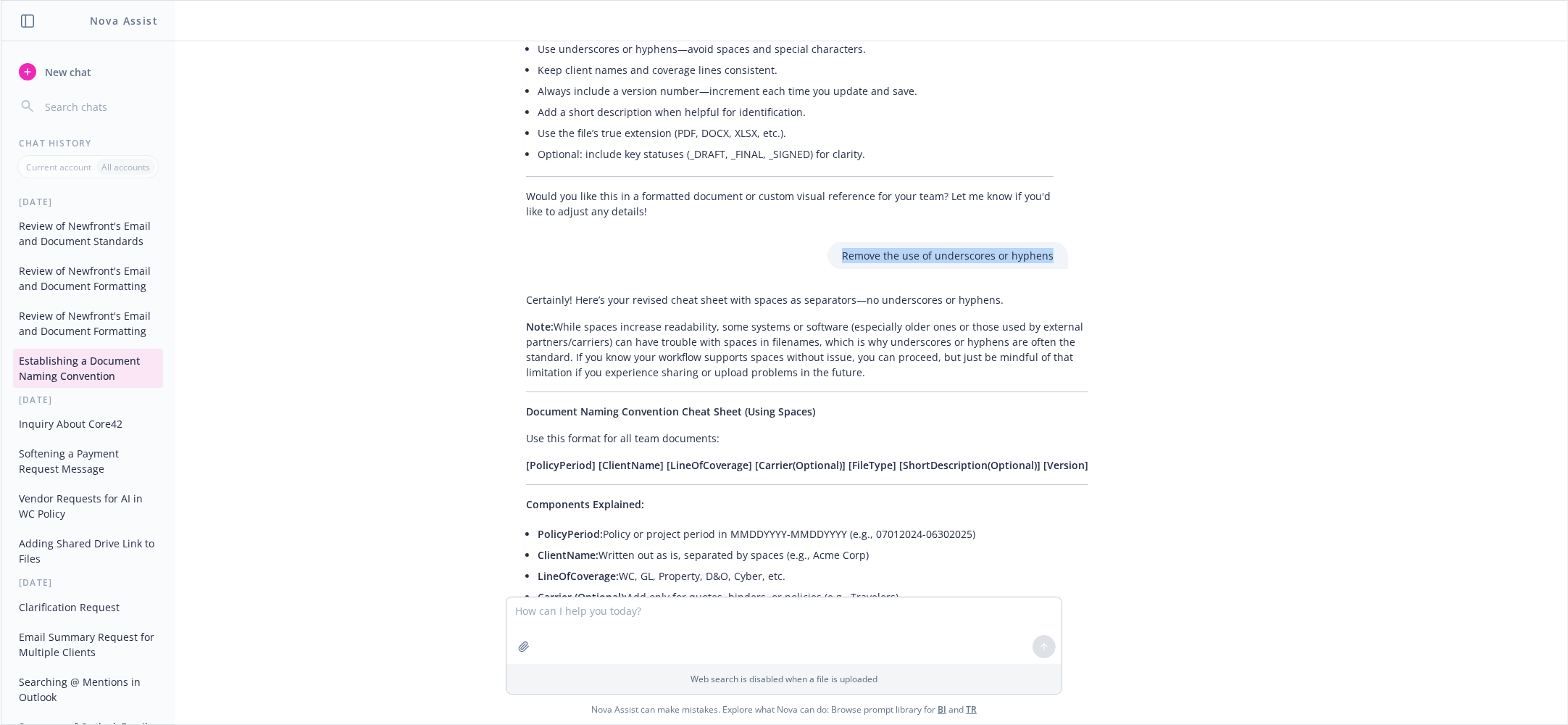
drag, startPoint x: 835, startPoint y: 204, endPoint x: 1056, endPoint y: 202, distance: 221.0
click at [1056, 242] on div "Remove the use of underscores or hyphens" at bounding box center [948, 256] width 241 height 27
copy p "Remove the use of underscores or hyphens"
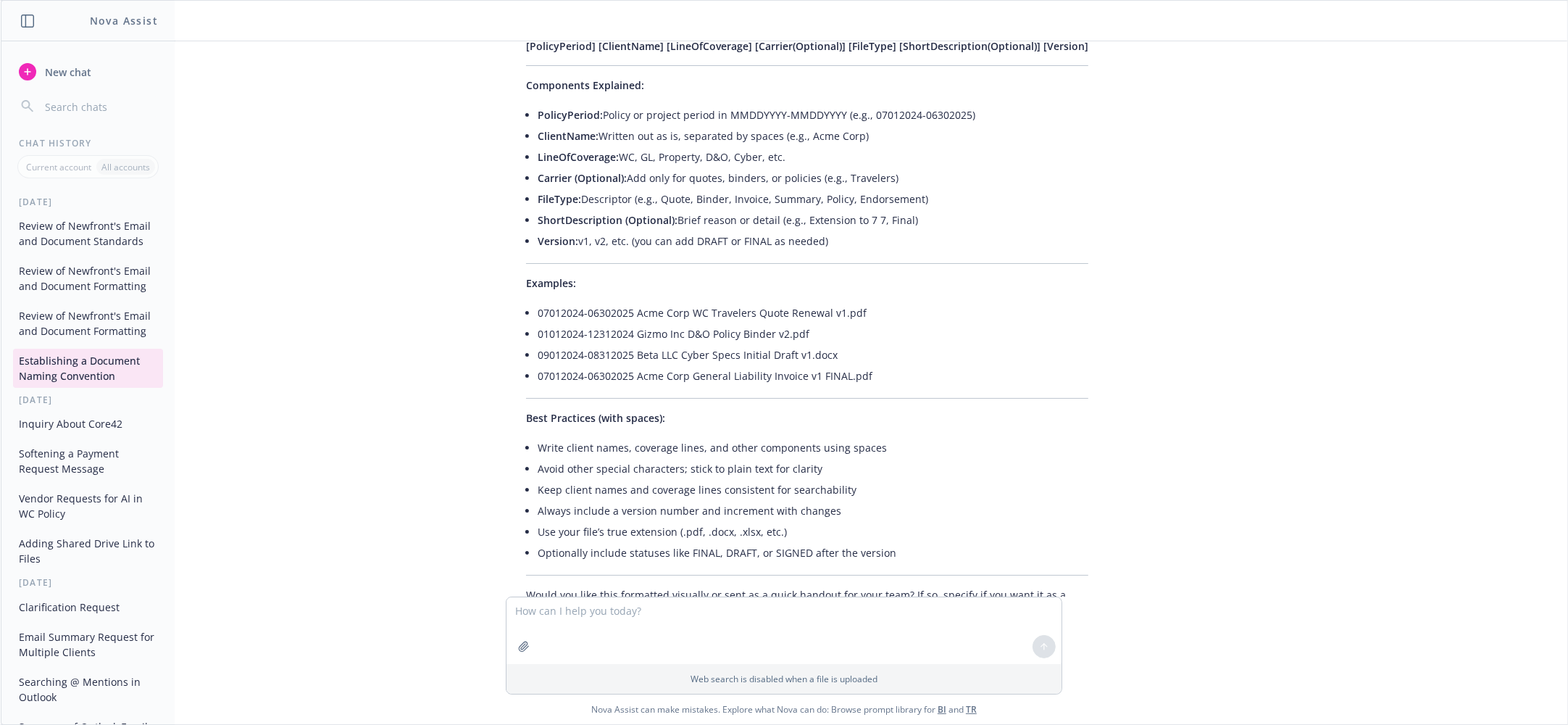
scroll to position [3383, 0]
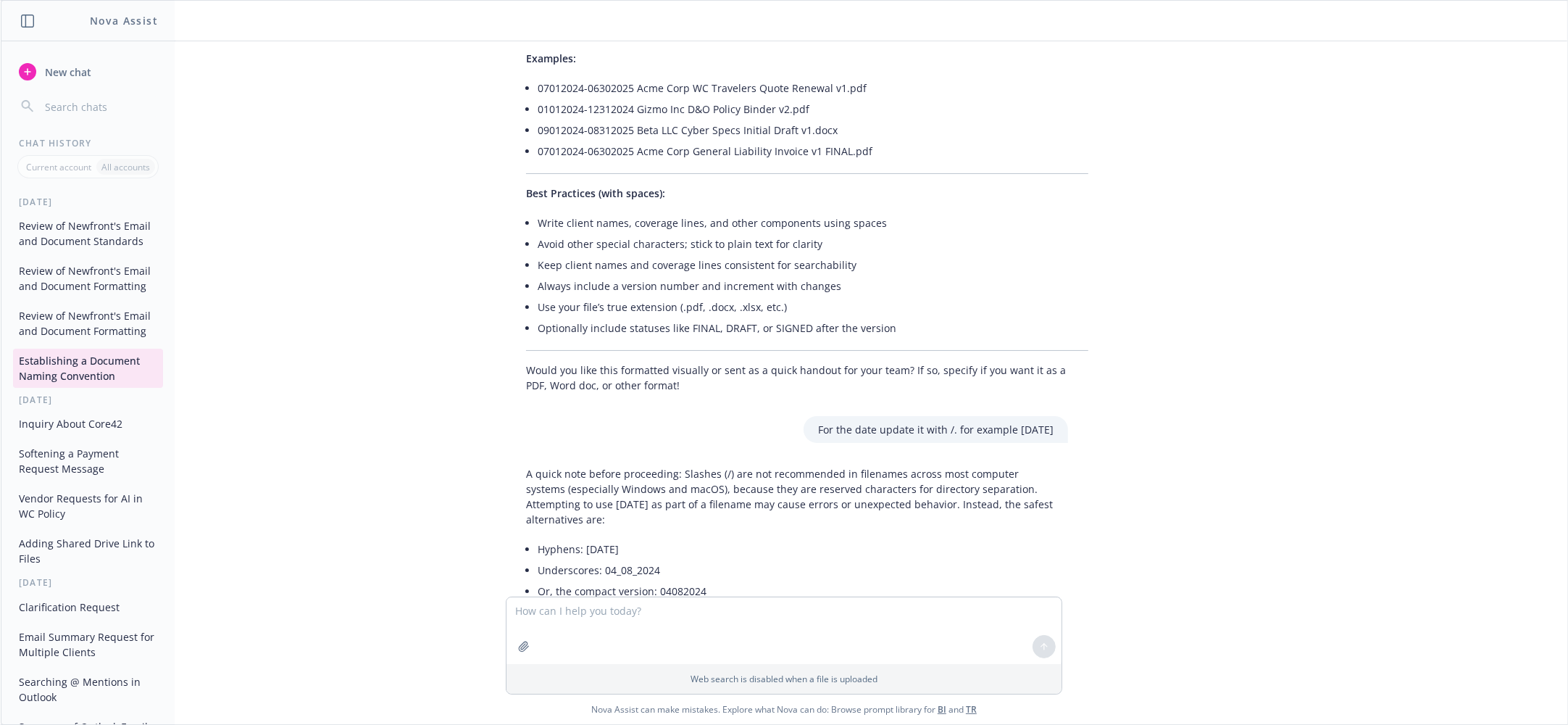
drag, startPoint x: 796, startPoint y: 375, endPoint x: 1058, endPoint y: 375, distance: 262.0
click at [1058, 416] on div "For the date update it with /. for example 04/08/2024" at bounding box center [936, 429] width 264 height 27
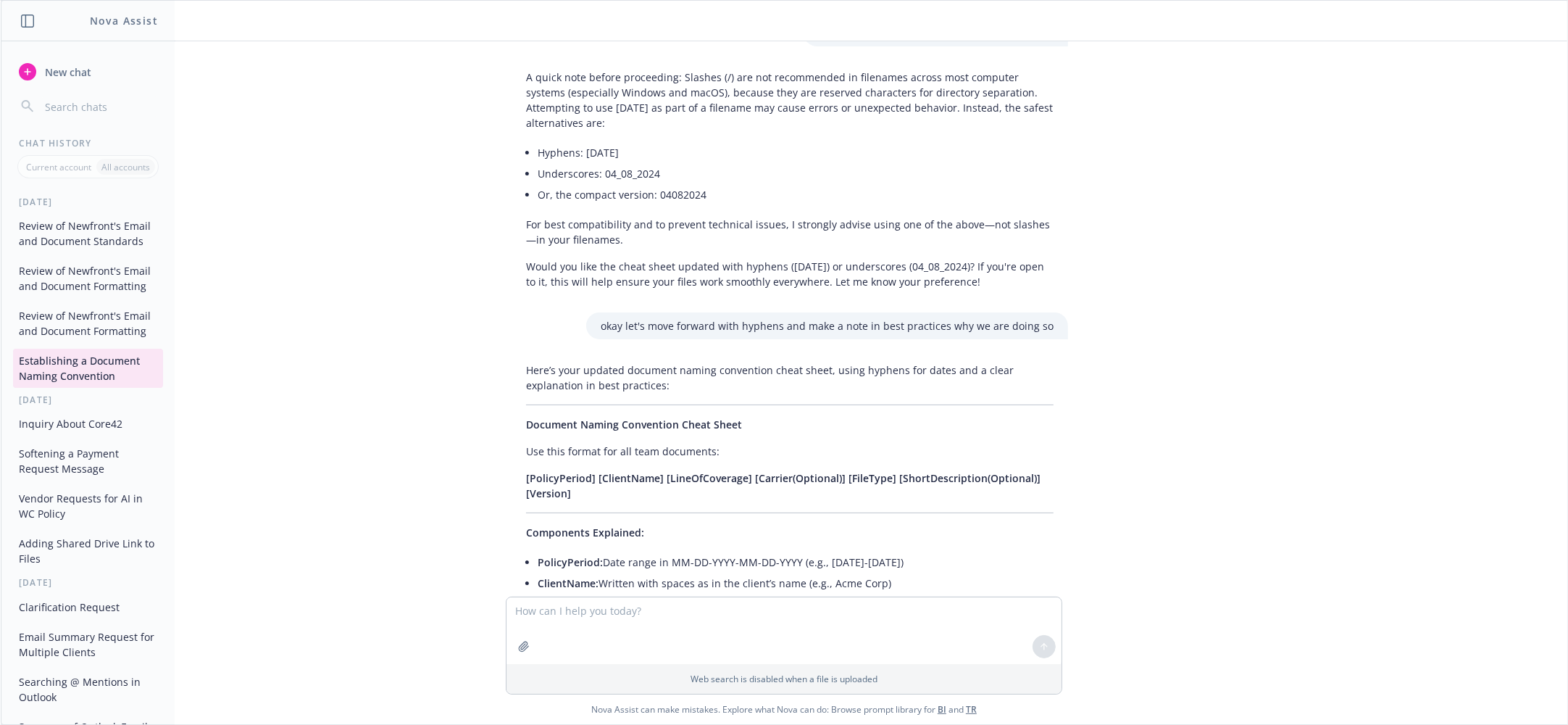
scroll to position [3867, 0]
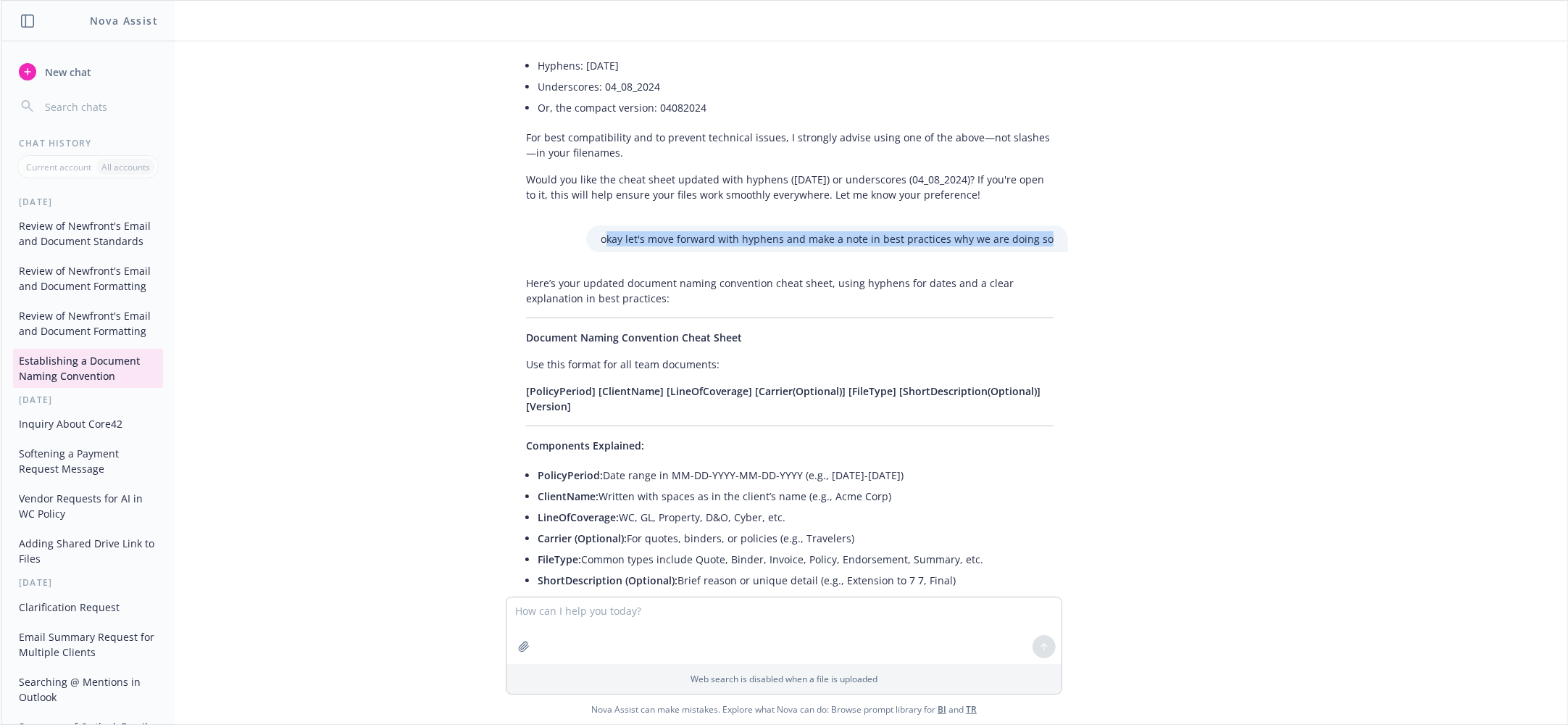
drag, startPoint x: 613, startPoint y: 183, endPoint x: 1073, endPoint y: 190, distance: 460.1
click at [1073, 190] on div "Hey Nova! My team handles lots of documents, some are client facing, carrier fa…" at bounding box center [784, 319] width 1555 height 555
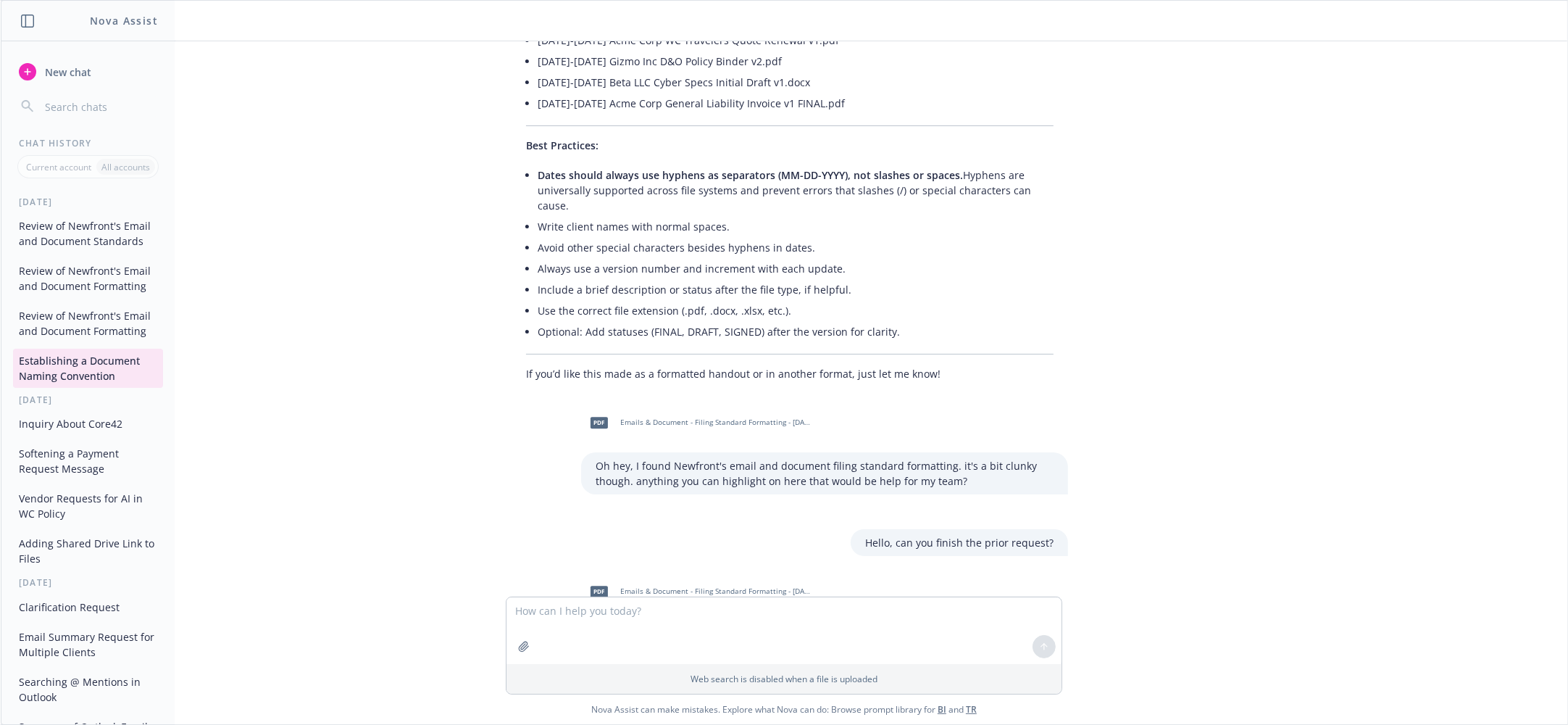
scroll to position [4534, 0]
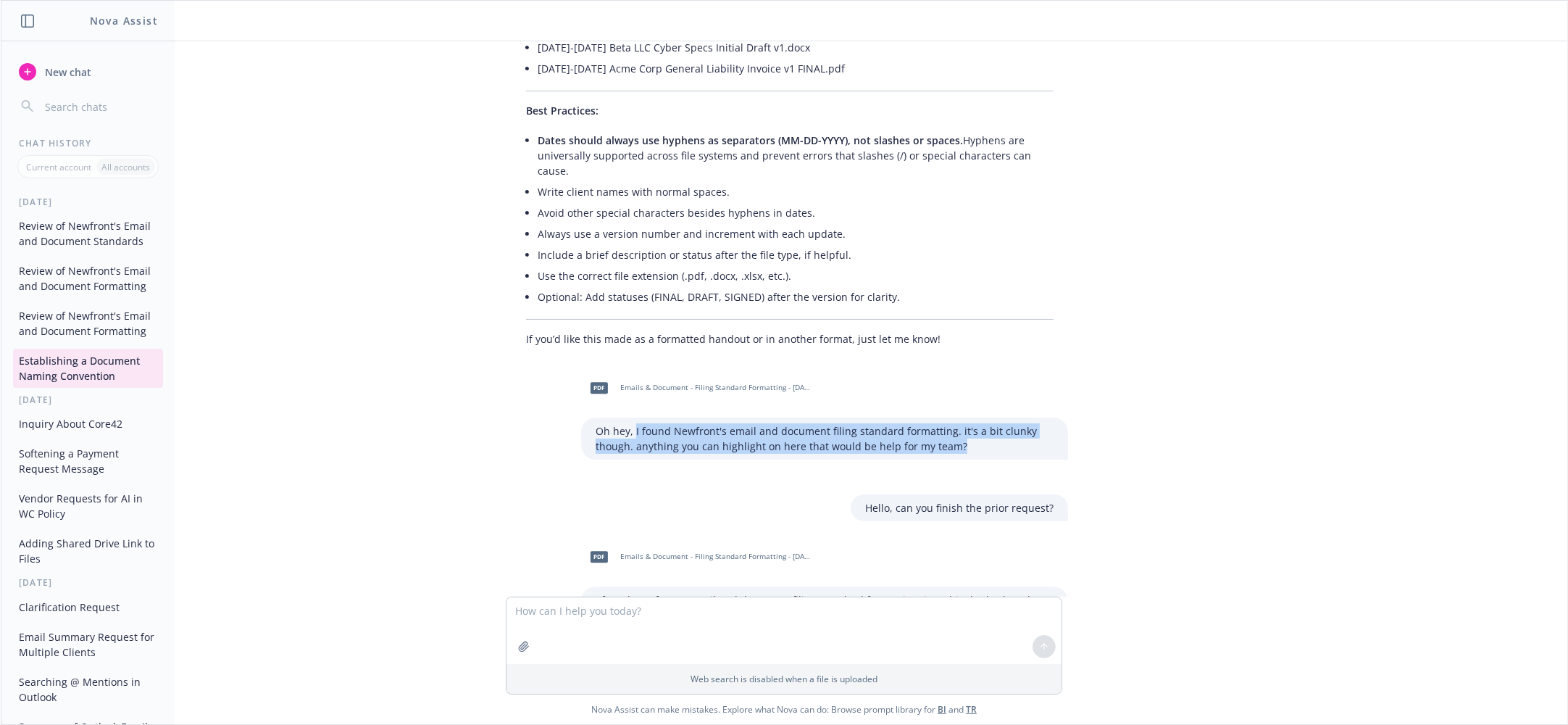
drag, startPoint x: 627, startPoint y: 364, endPoint x: 1010, endPoint y: 374, distance: 383.1
click at [1010, 423] on p "Oh hey, I found Newfront's email and document filing standard formatting. it's …" at bounding box center [824, 438] width 458 height 30
copy p "I found Newfront's email and document filing standard formatting. it's a bit cl…"
click at [821, 423] on p "Oh hey, I found Newfront's email and document filing standard formatting. it's …" at bounding box center [824, 438] width 458 height 30
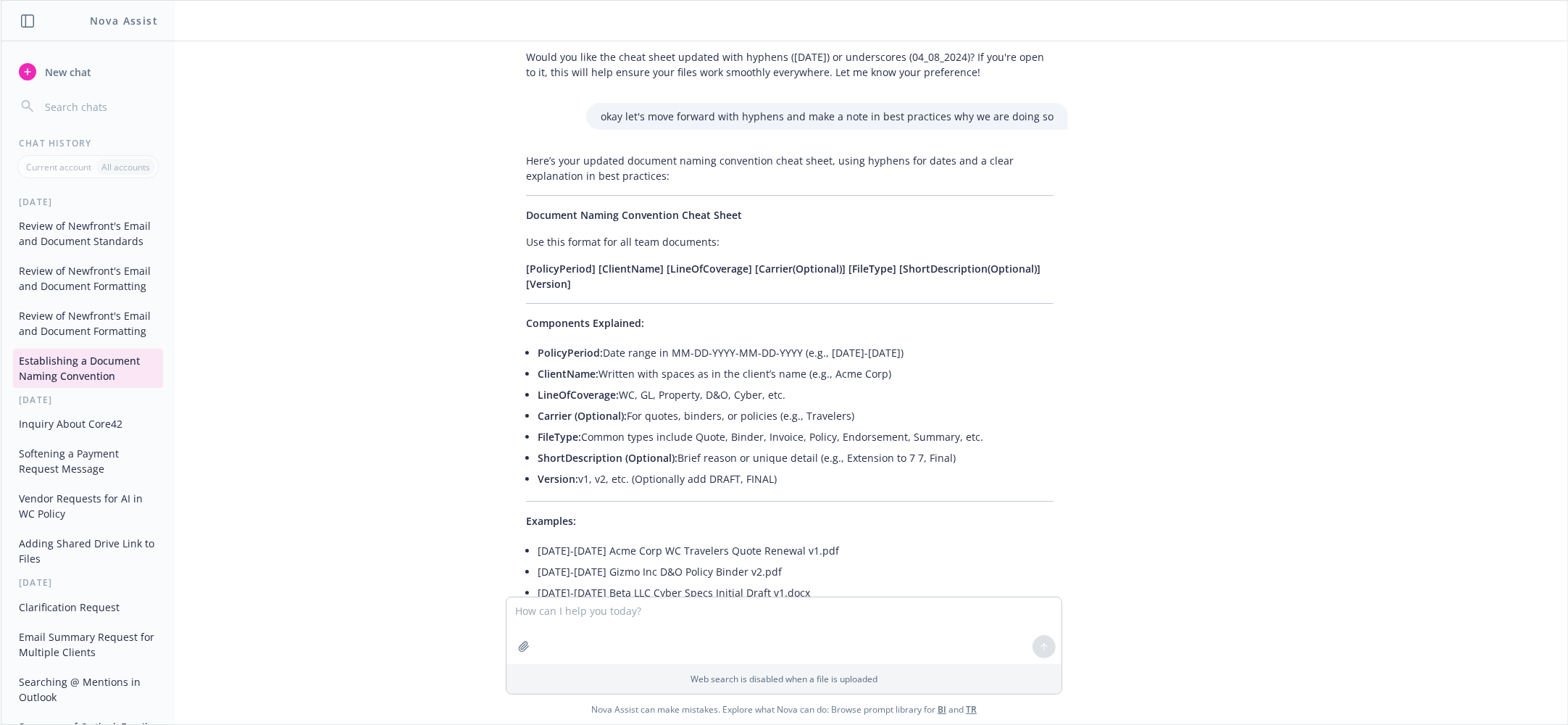
scroll to position [3890, 0]
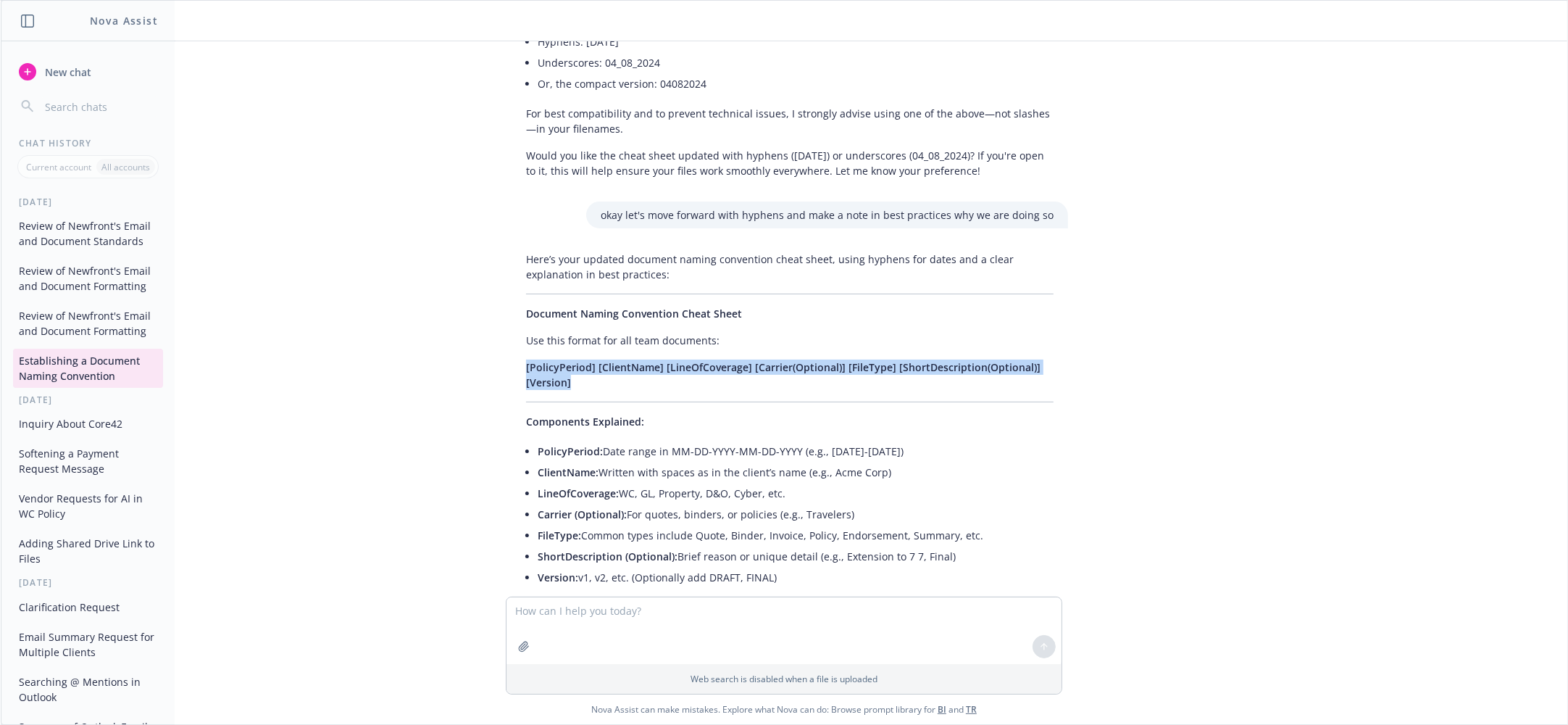
drag, startPoint x: 516, startPoint y: 313, endPoint x: 577, endPoint y: 330, distance: 63.3
click at [577, 330] on div "Here’s your updated document naming convention cheat sheet, using hyphens for d…" at bounding box center [790, 621] width 556 height 750
copy span "[PolicyPeriod] [ClientName] [LineOfCoverage] [Carrier(Optional)] [FileType] [Sh…"
drag, startPoint x: 531, startPoint y: 399, endPoint x: 809, endPoint y: 526, distance: 305.6
click at [809, 526] on ul "PolicyPeriod: Date range in MM-DD-YYYY-MM-DD-YYYY (e.g., 04-08-2024-04-07-2025)…" at bounding box center [795, 514] width 516 height 147
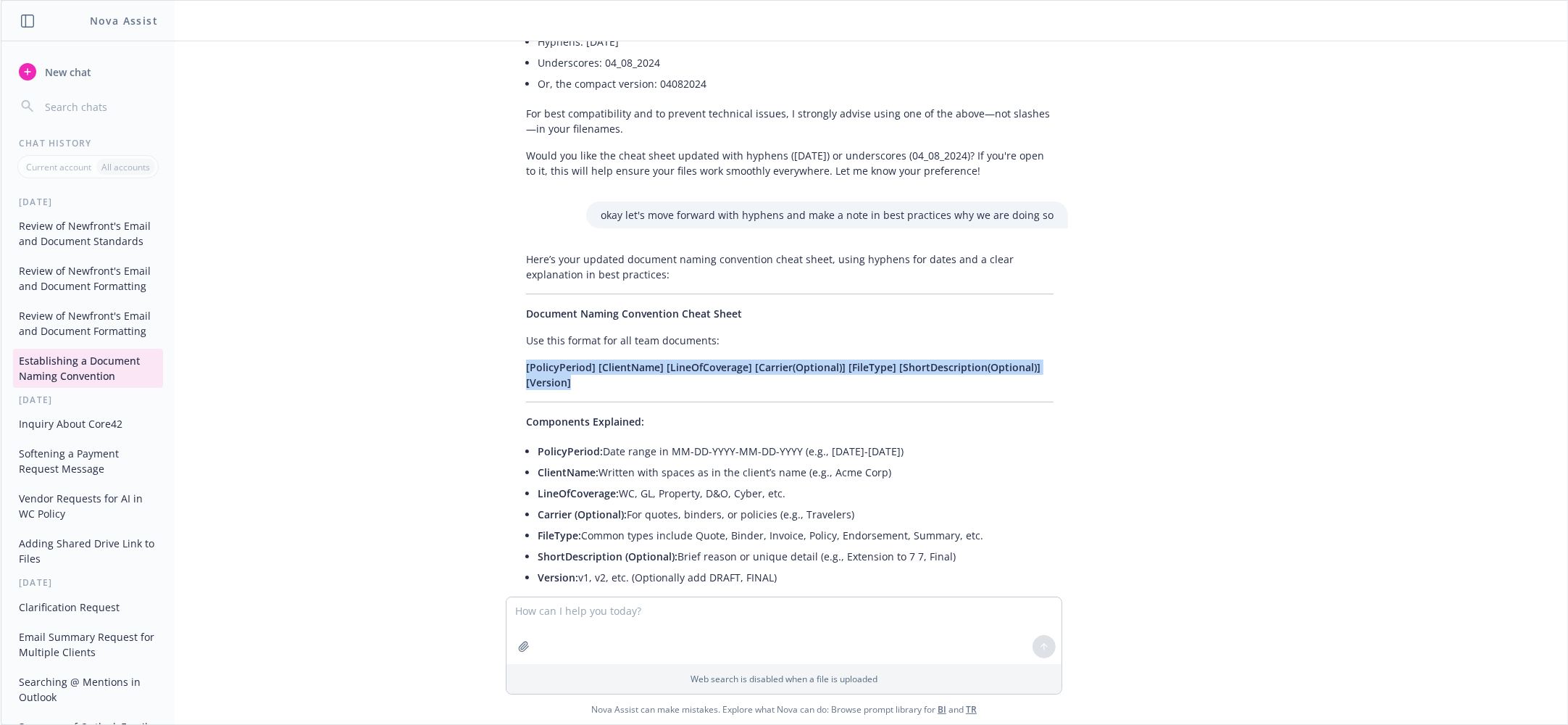
click at [750, 483] on li "LineOfCoverage: WC, GL, Property, D&O, Cyber, etc." at bounding box center [795, 493] width 516 height 21
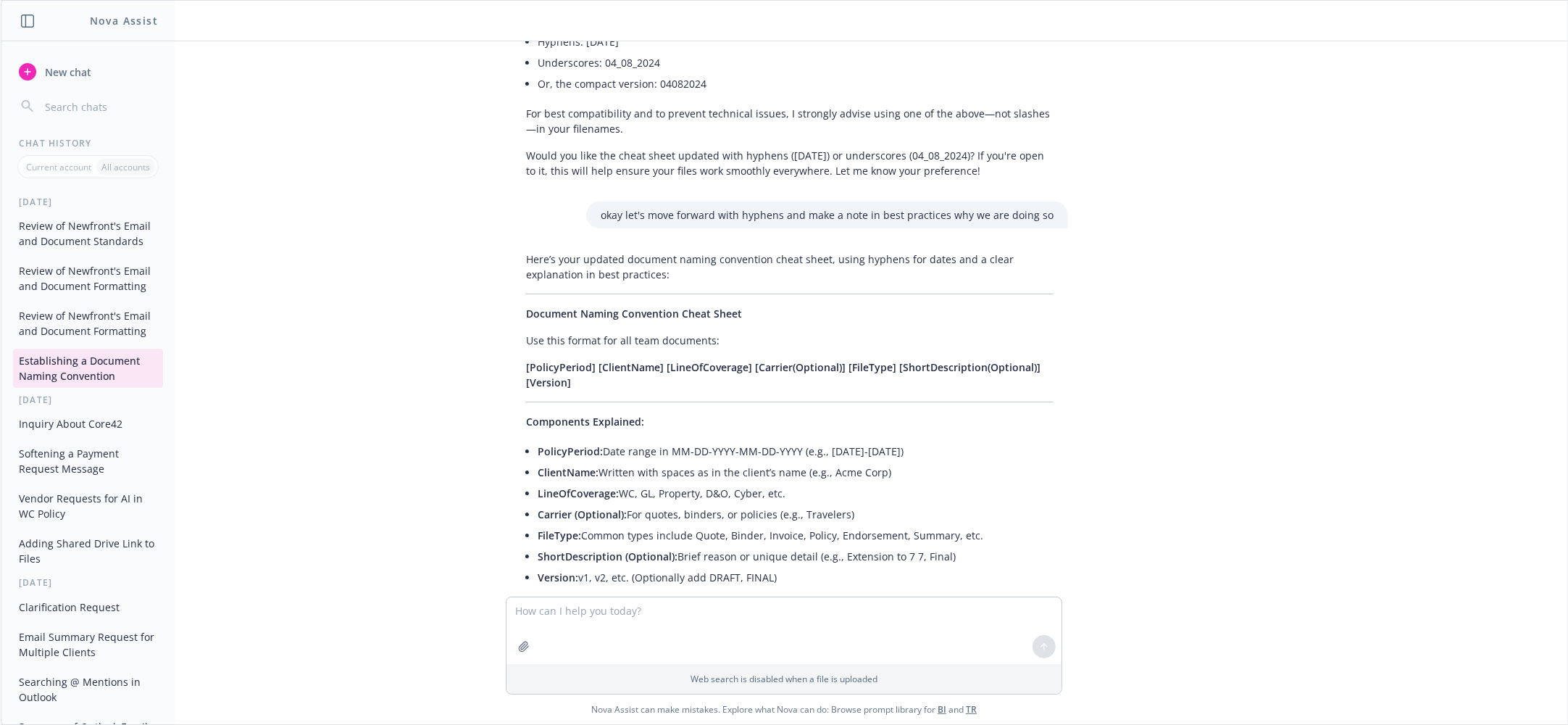
click at [748, 440] on li "PolicyPeriod: Date range in MM-DD-YYYY-MM-DD-YYYY (e.g., 04-08-2024-04-07-2025)" at bounding box center [795, 451] width 516 height 21
copy ul "PolicyPeriod: Date range in MM-DD-YYYY-MM-DD-YYYY (e.g., 04-08-2024-04-07-2025)"
drag, startPoint x: 590, startPoint y: 421, endPoint x: 907, endPoint y: 421, distance: 317.0
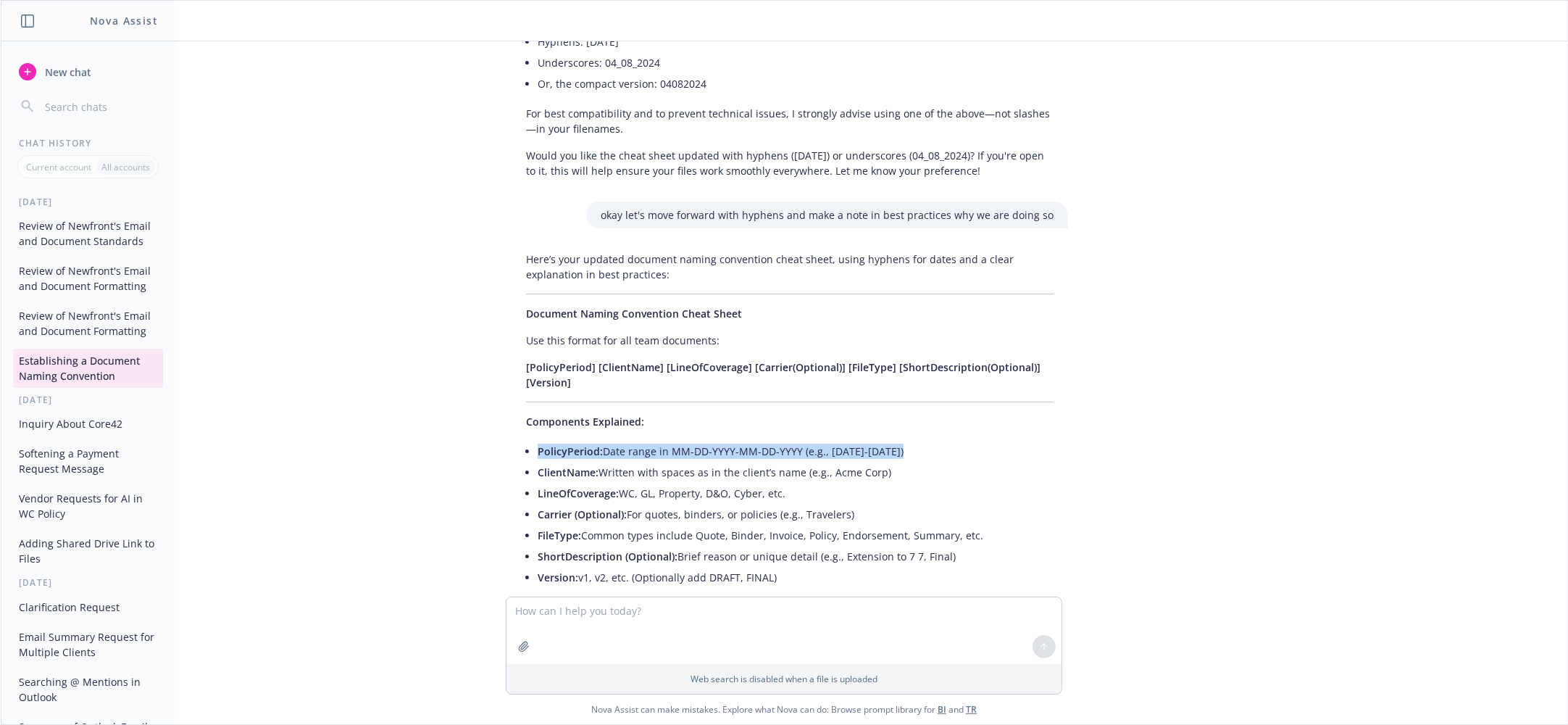
click at [907, 462] on li "ClientName: Written with spaces as in the client’s name (e.g., Acme Corp)" at bounding box center [795, 472] width 516 height 21
copy li "Written with spaces as in the client’s name (e.g., Acme Corp)"
drag, startPoint x: 614, startPoint y: 440, endPoint x: 790, endPoint y: 437, distance: 176.0
click at [790, 483] on li "LineOfCoverage: WC, GL, Property, D&O, Cyber, etc." at bounding box center [795, 493] width 516 height 21
copy li "WC, GL, Property, D&O, Cyber, etc."
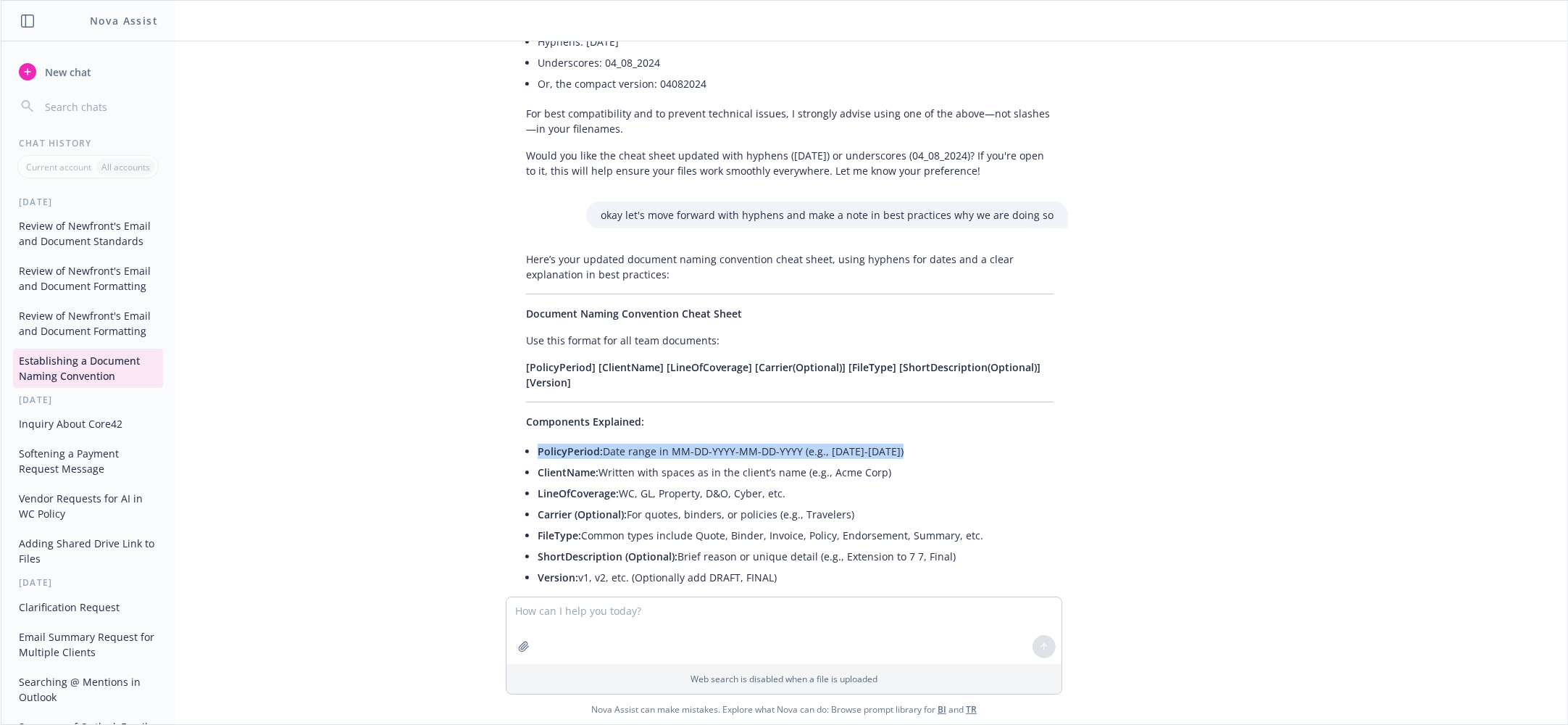
drag, startPoint x: 566, startPoint y: 463, endPoint x: 853, endPoint y: 463, distance: 287.0
click at [853, 504] on li "Carrier (Optional): For quotes, binders, or policies (e.g., Travelers)" at bounding box center [795, 514] width 516 height 21
copy li "(Optional): For quotes, binders, or policies (e.g., Travelers)"
drag, startPoint x: 530, startPoint y: 484, endPoint x: 984, endPoint y: 485, distance: 454.0
click at [984, 525] on li "FileType: Common types include Quote, Binder, Invoice, Policy, Endorsement, Sum…" at bounding box center [795, 535] width 516 height 21
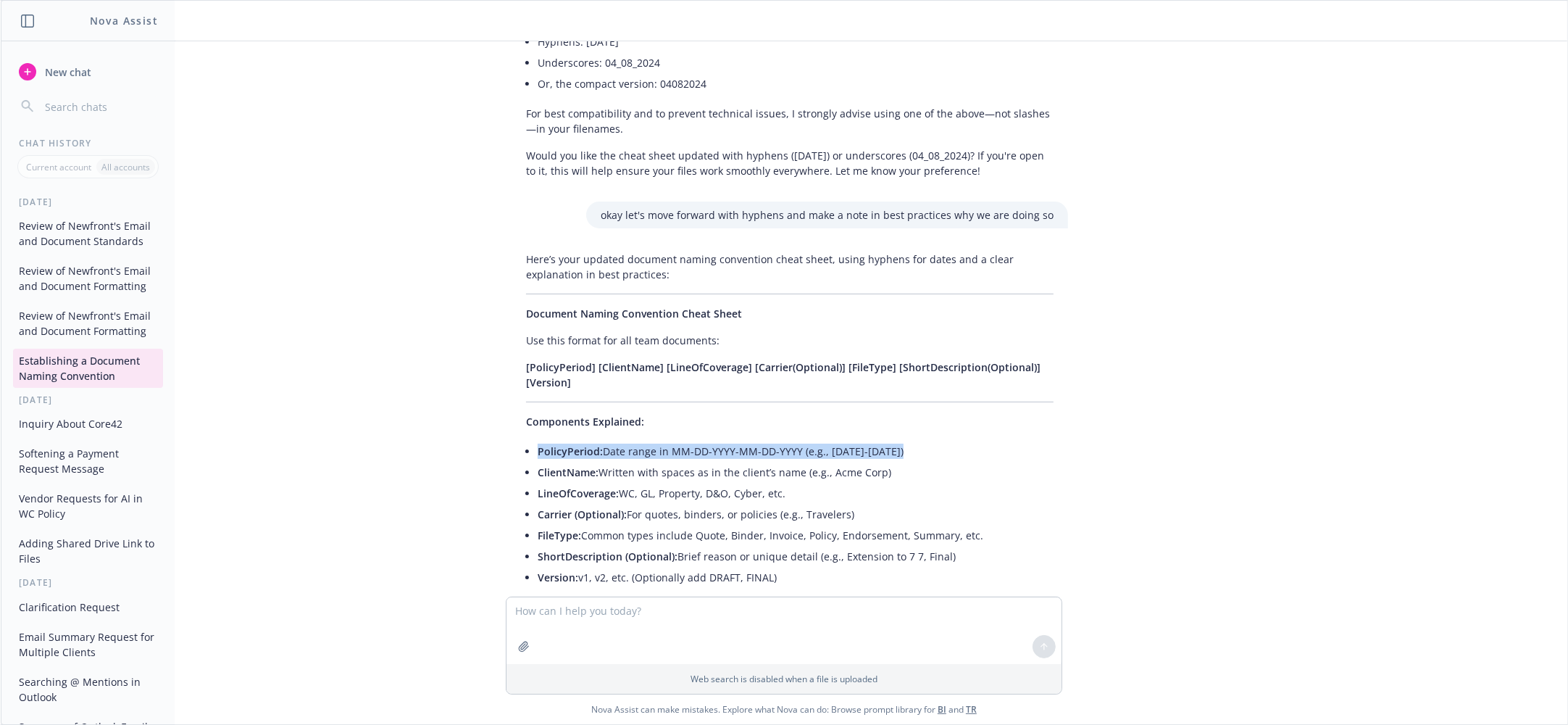
copy li "FileType: Common types include Quote, Binder, Invoice, Policy, Endorsement, Sum…"
drag, startPoint x: 781, startPoint y: 523, endPoint x: 518, endPoint y: 523, distance: 263.0
click at [538, 567] on li "Version: v1, v2, etc. (Optionally add DRAFT, FINAL)" at bounding box center [795, 577] width 516 height 21
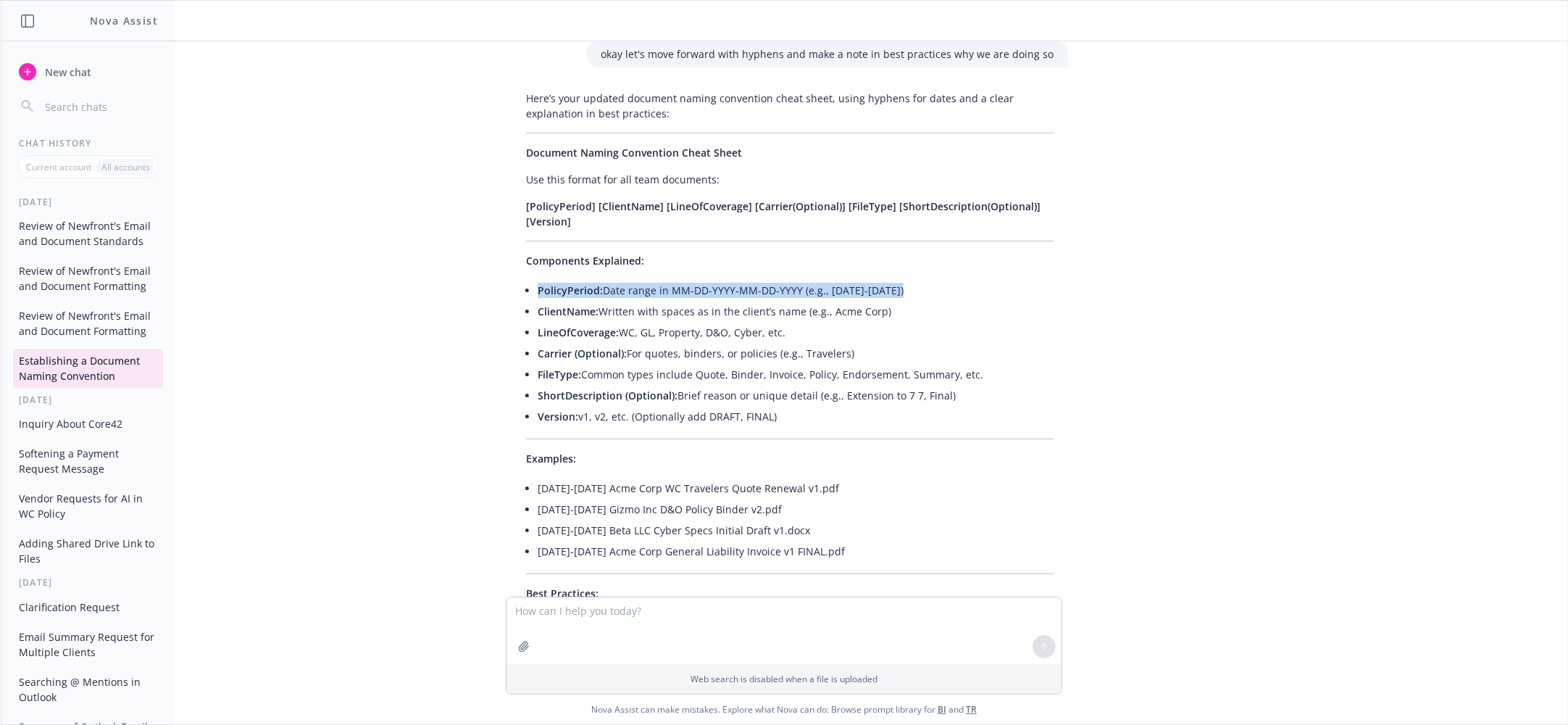
drag, startPoint x: 884, startPoint y: 499, endPoint x: 504, endPoint y: 427, distance: 386.8
click at [512, 427] on div "Here’s your updated document naming convention cheat sheet, using hyphens for d…" at bounding box center [790, 460] width 556 height 750
click at [819, 541] on li "04-08-2024-04-07-2025 Acme Corp General Liability Invoice v1 FINAL.pdf" at bounding box center [795, 551] width 516 height 21
drag, startPoint x: 883, startPoint y: 505, endPoint x: 515, endPoint y: 441, distance: 373.5
click at [515, 441] on div "Here’s your updated document naming convention cheat sheet, using hyphens for d…" at bounding box center [790, 460] width 556 height 750
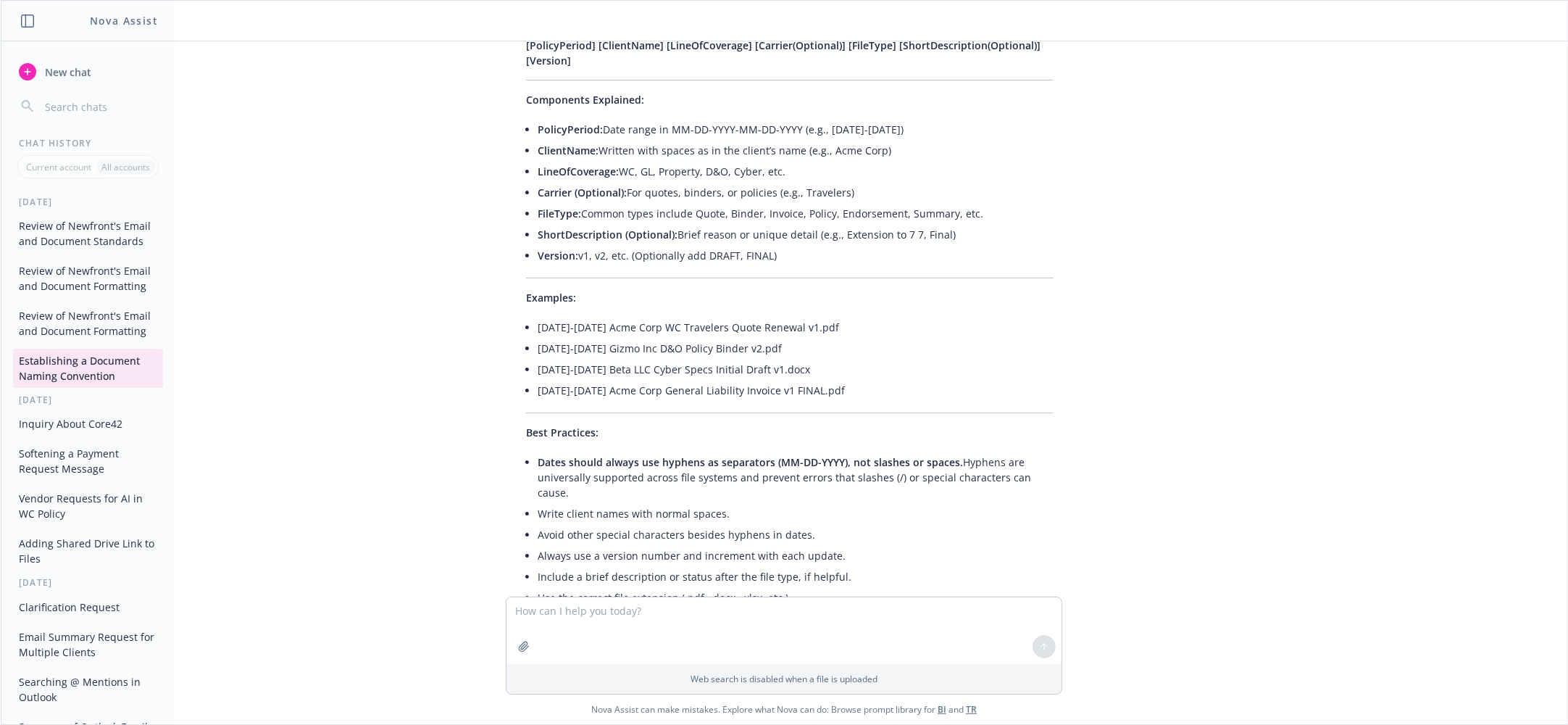
scroll to position [4374, 0]
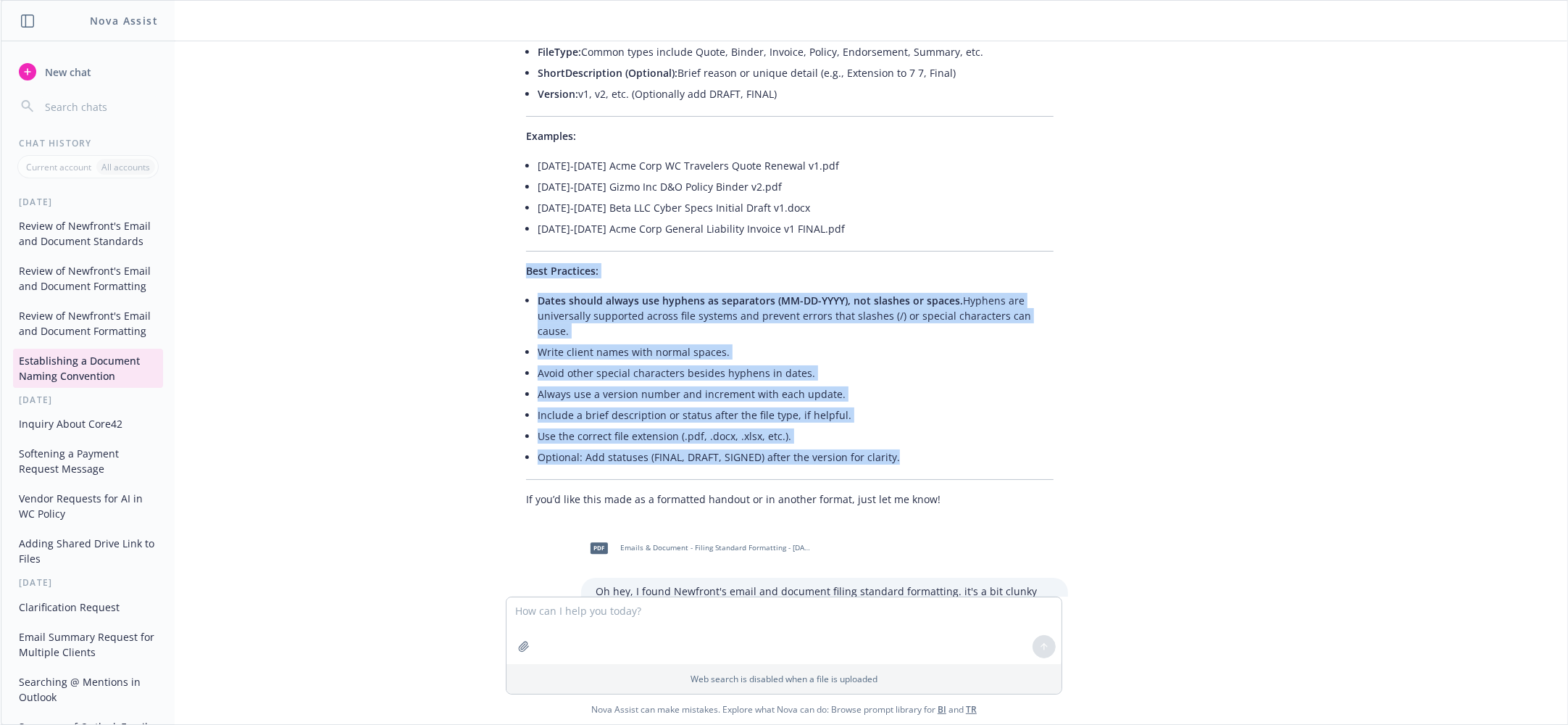
drag, startPoint x: 516, startPoint y: 217, endPoint x: 897, endPoint y: 395, distance: 420.5
click at [897, 395] on div "Here’s your updated document naming convention cheat sheet, using hyphens for d…" at bounding box center [790, 137] width 556 height 750
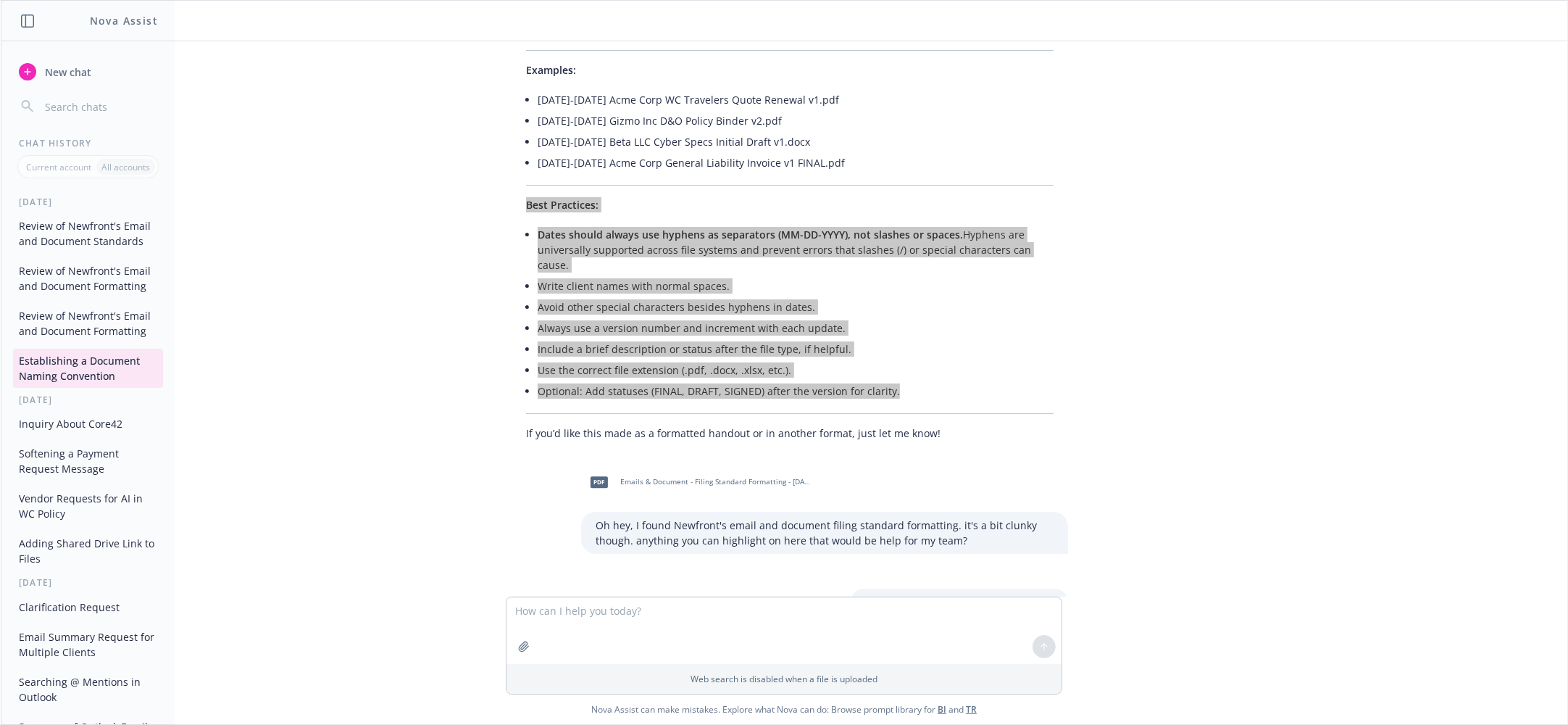
scroll to position [4534, 0]
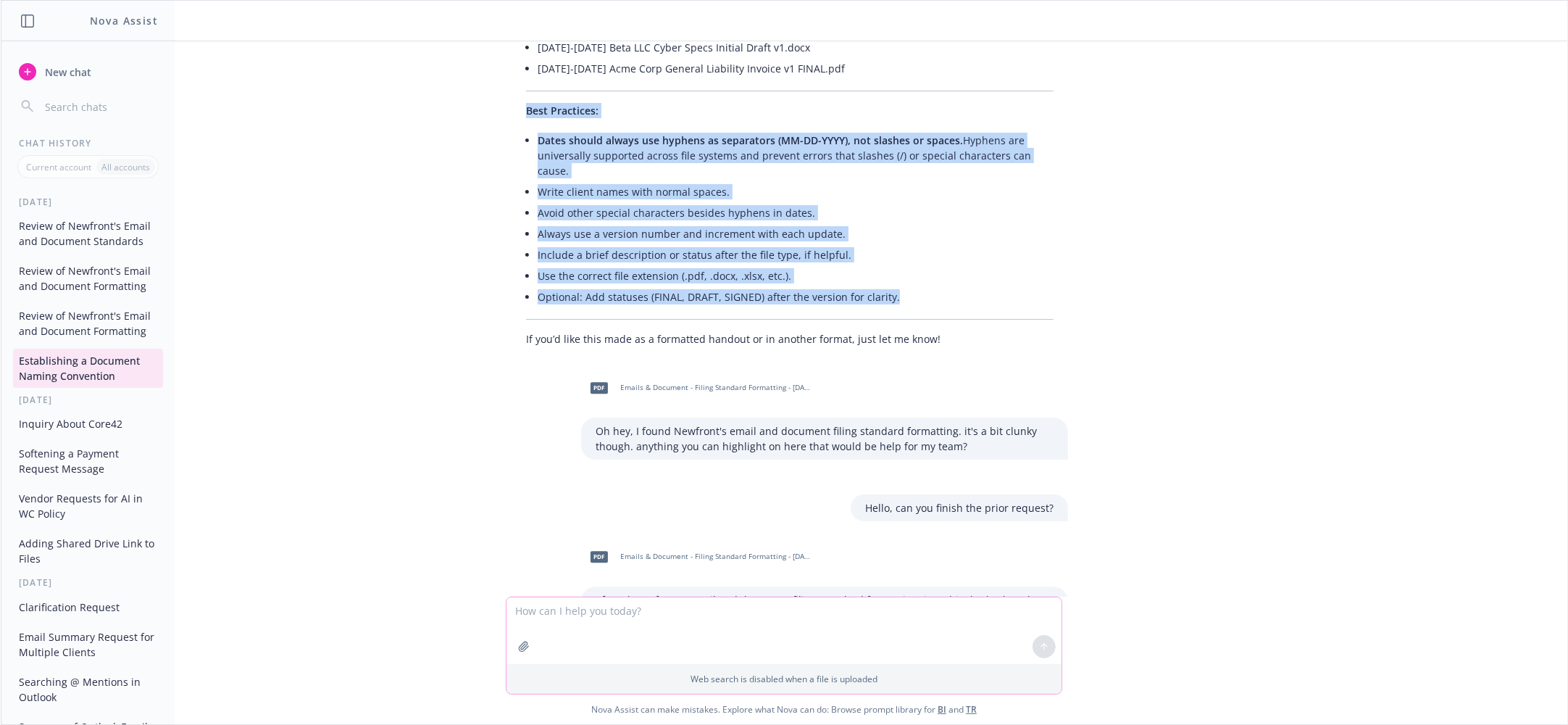
click at [781, 616] on textarea at bounding box center [784, 630] width 555 height 67
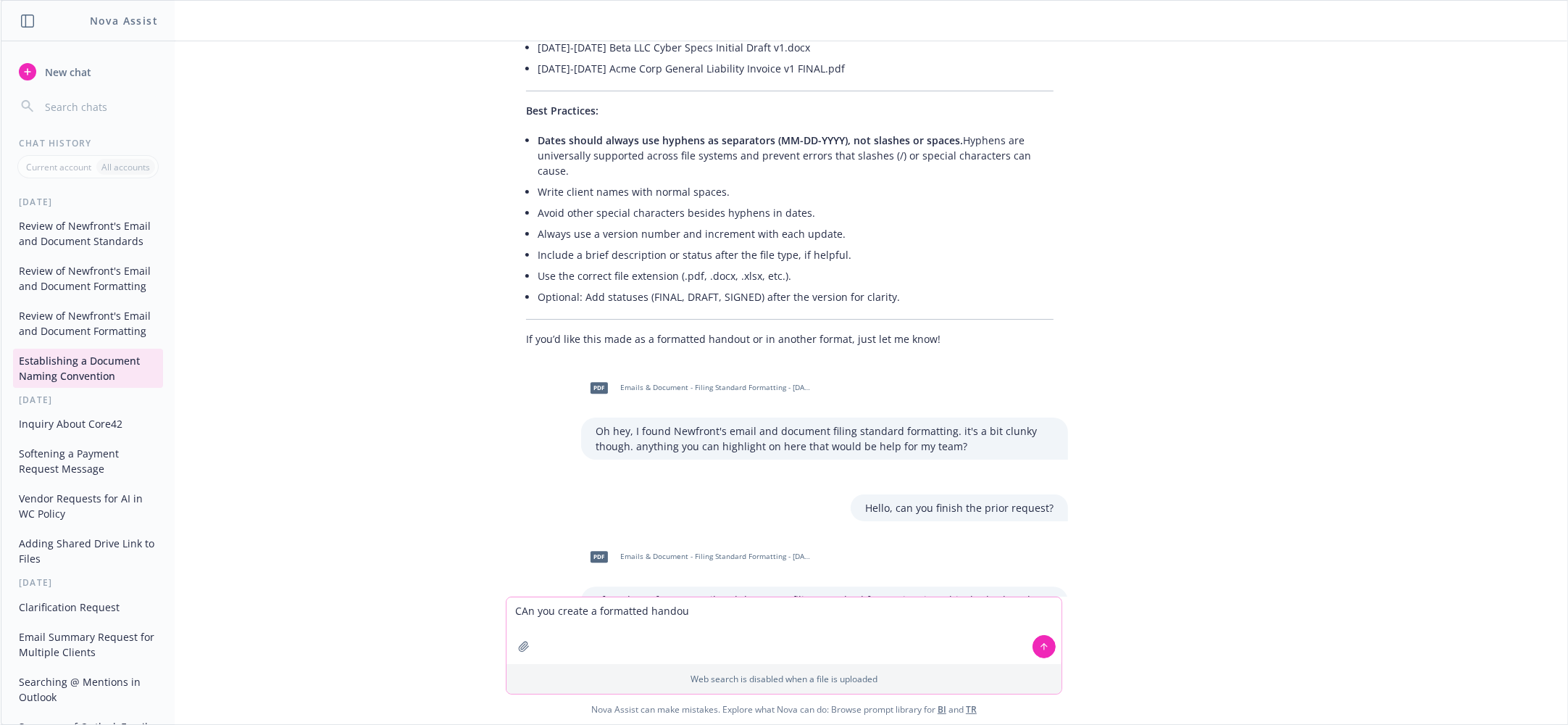
type textarea "CAn you create a formatted handout"
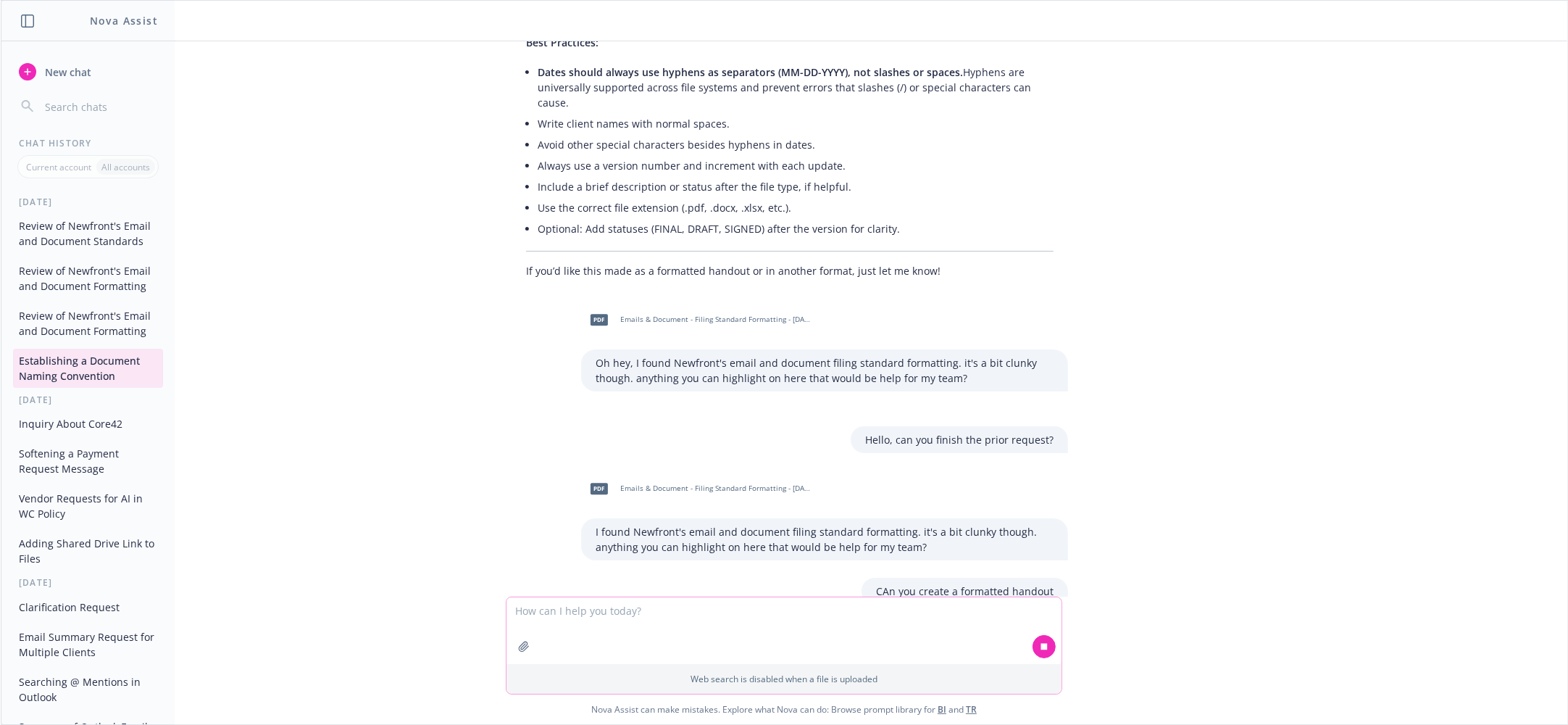
scroll to position [4657, 0]
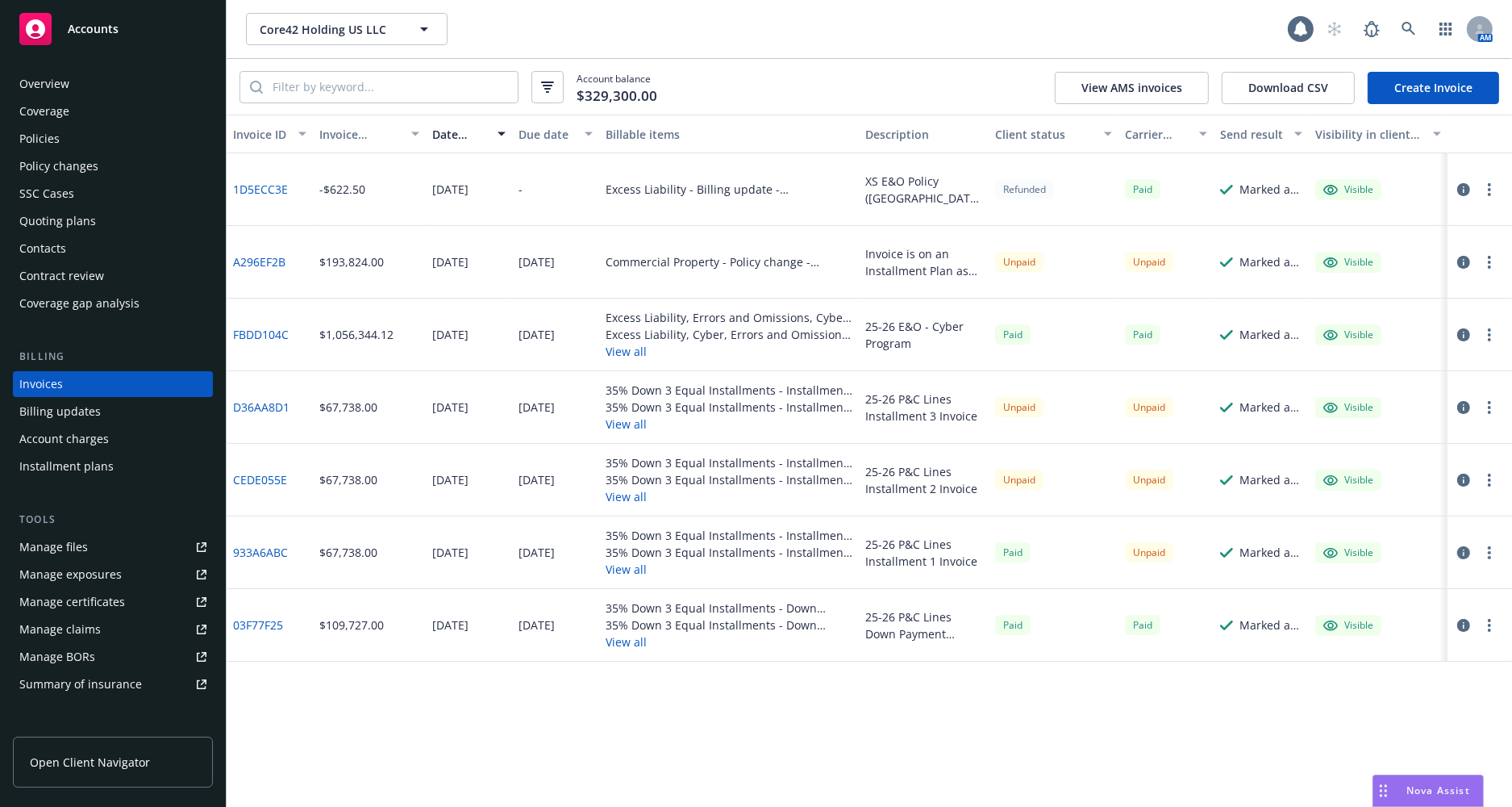
click at [47, 81] on div "Overview" at bounding box center [44, 83] width 50 height 26
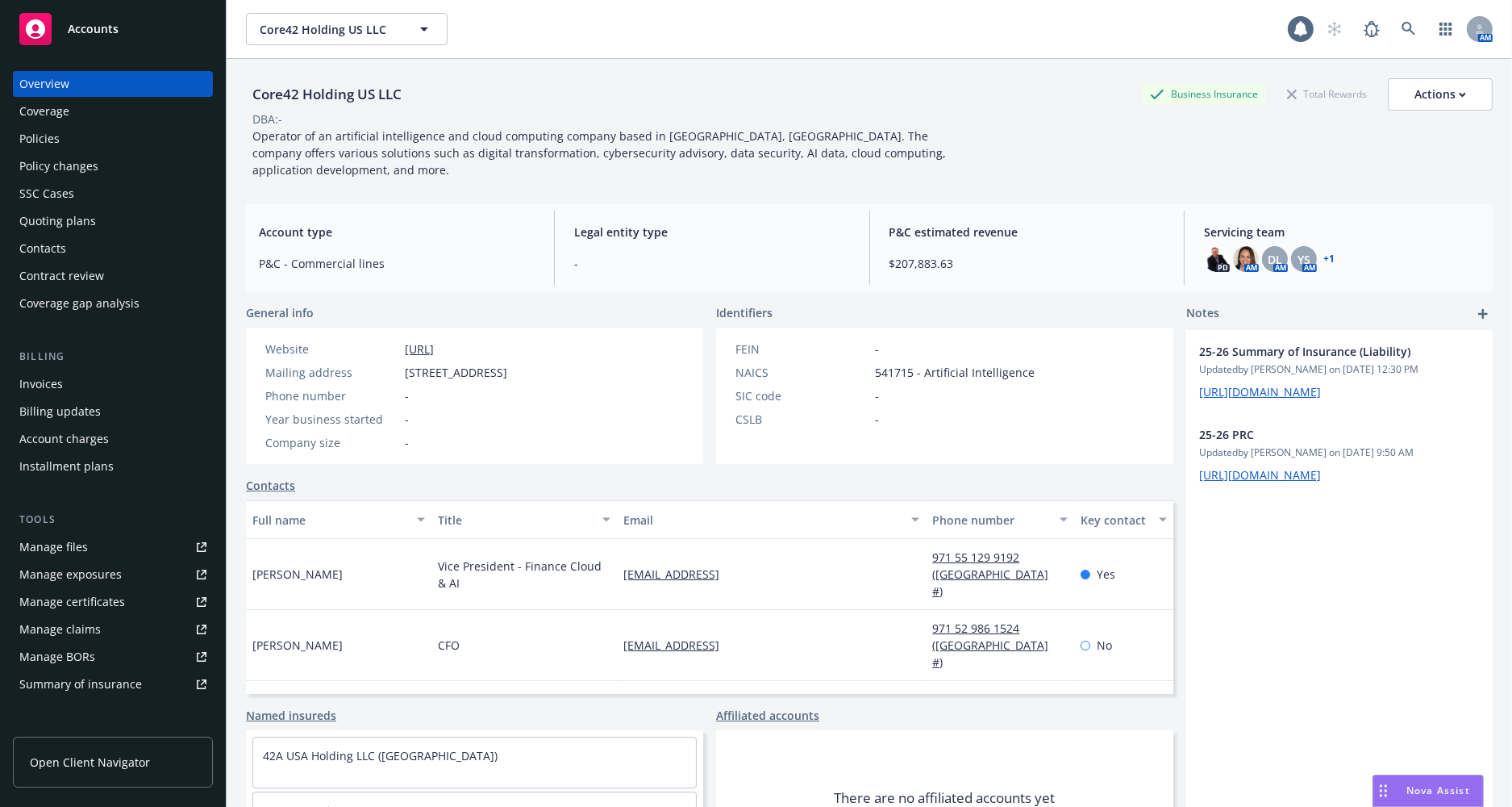
click at [72, 31] on span "Accounts" at bounding box center [93, 29] width 51 height 13
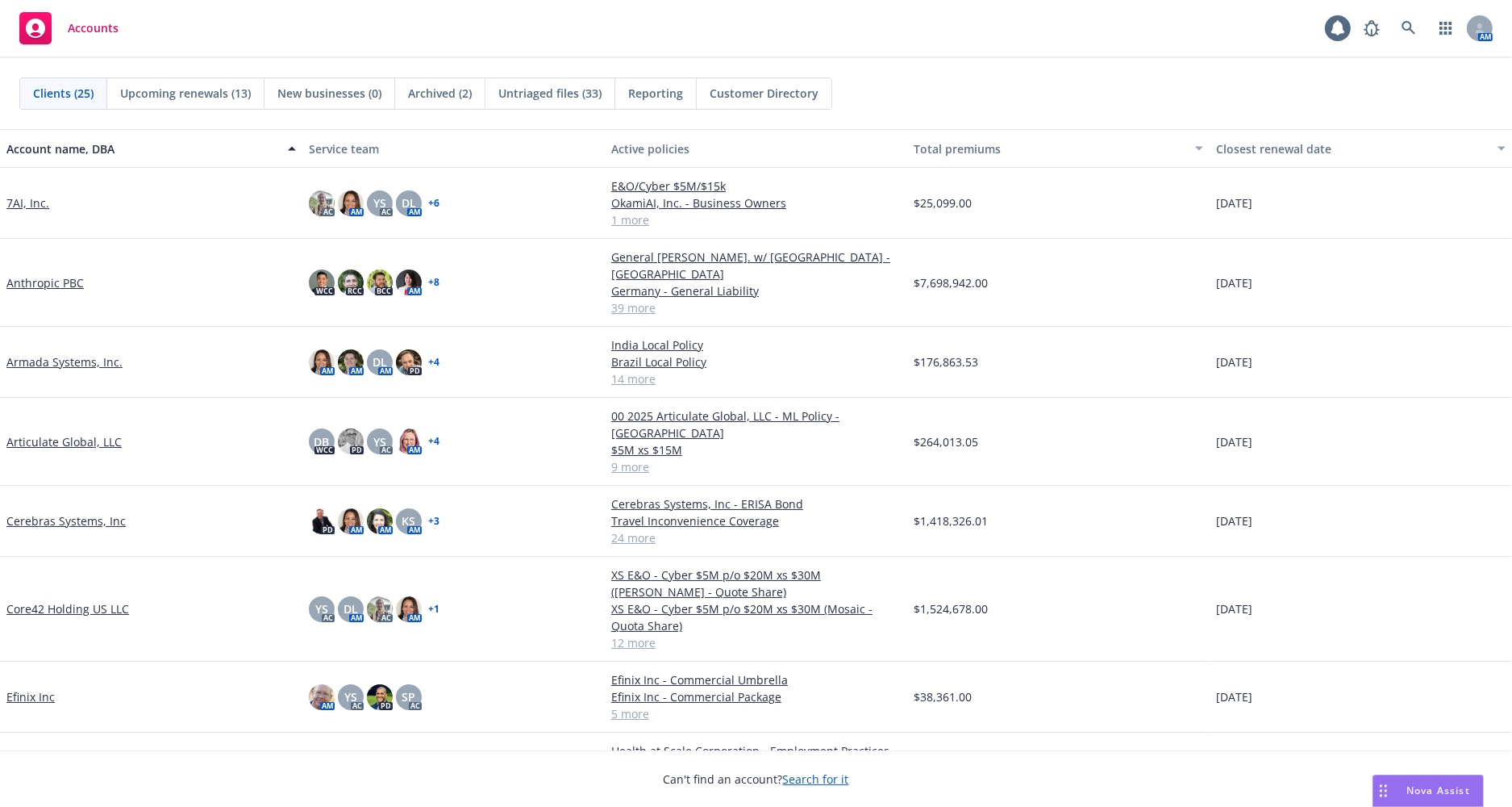
click at [658, 99] on span "Reporting" at bounding box center [655, 93] width 55 height 17
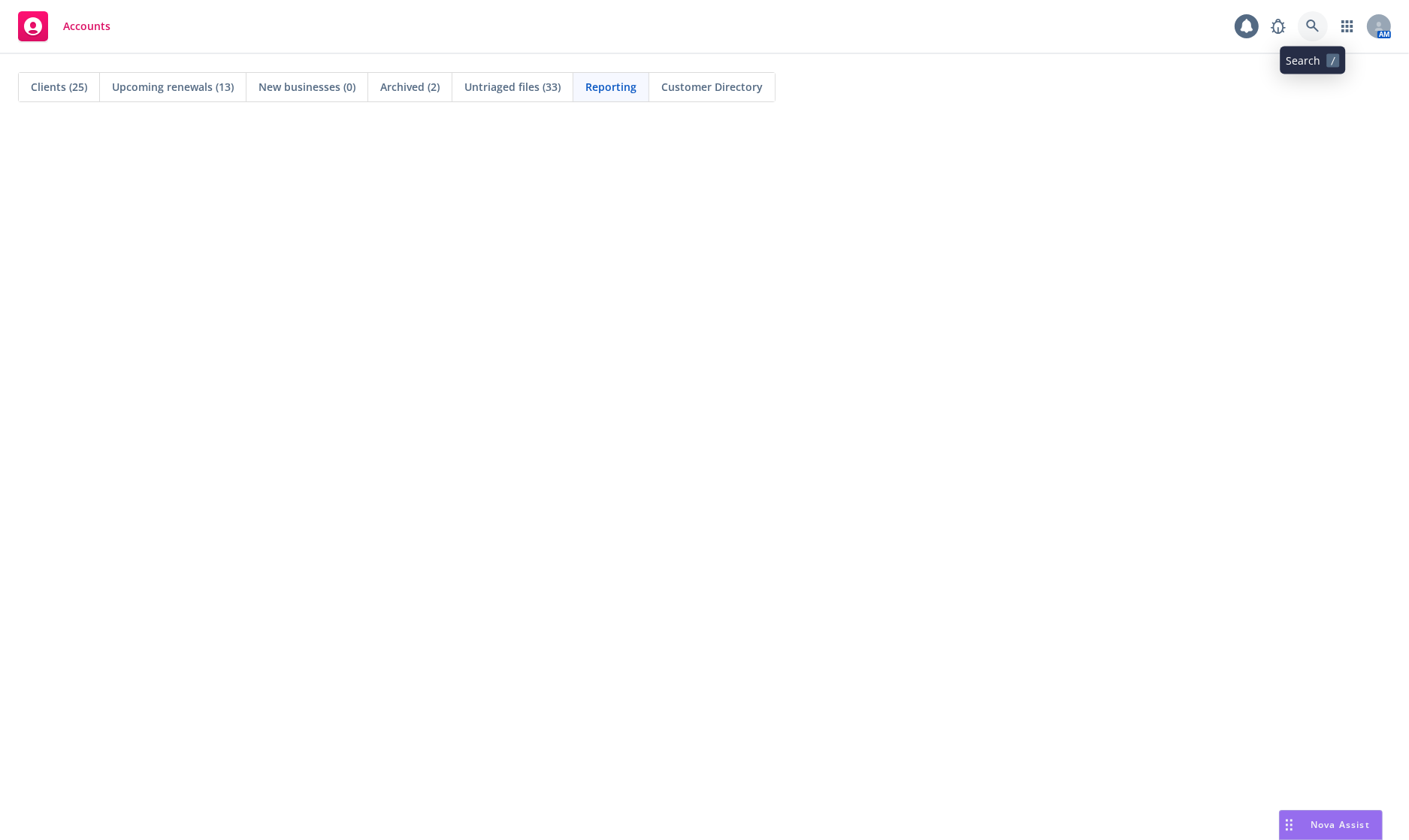
click at [1305, 13] on link at bounding box center [1312, 26] width 30 height 30
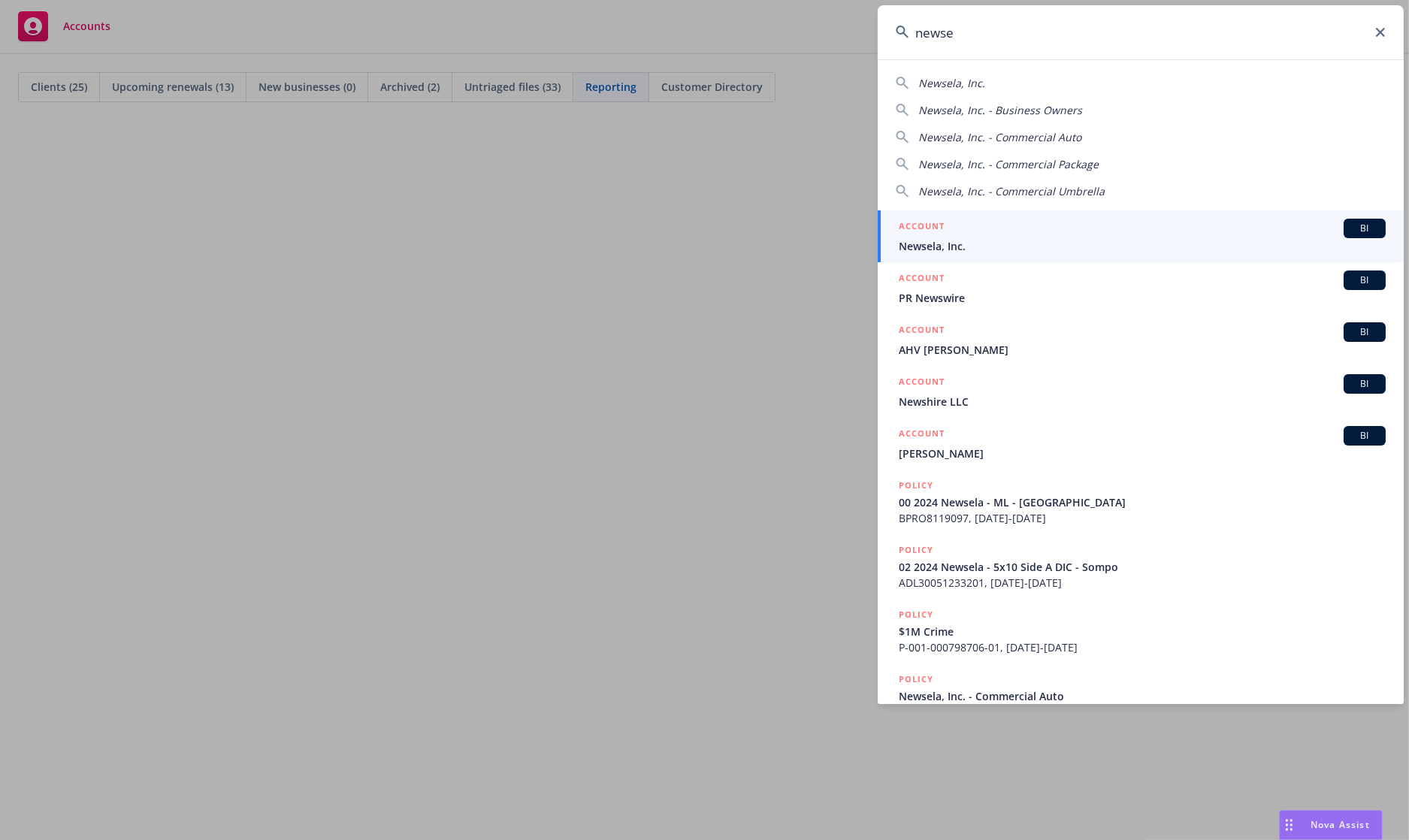
type input "newse"
click at [1017, 238] on span "Newsela, Inc." at bounding box center [1142, 246] width 487 height 16
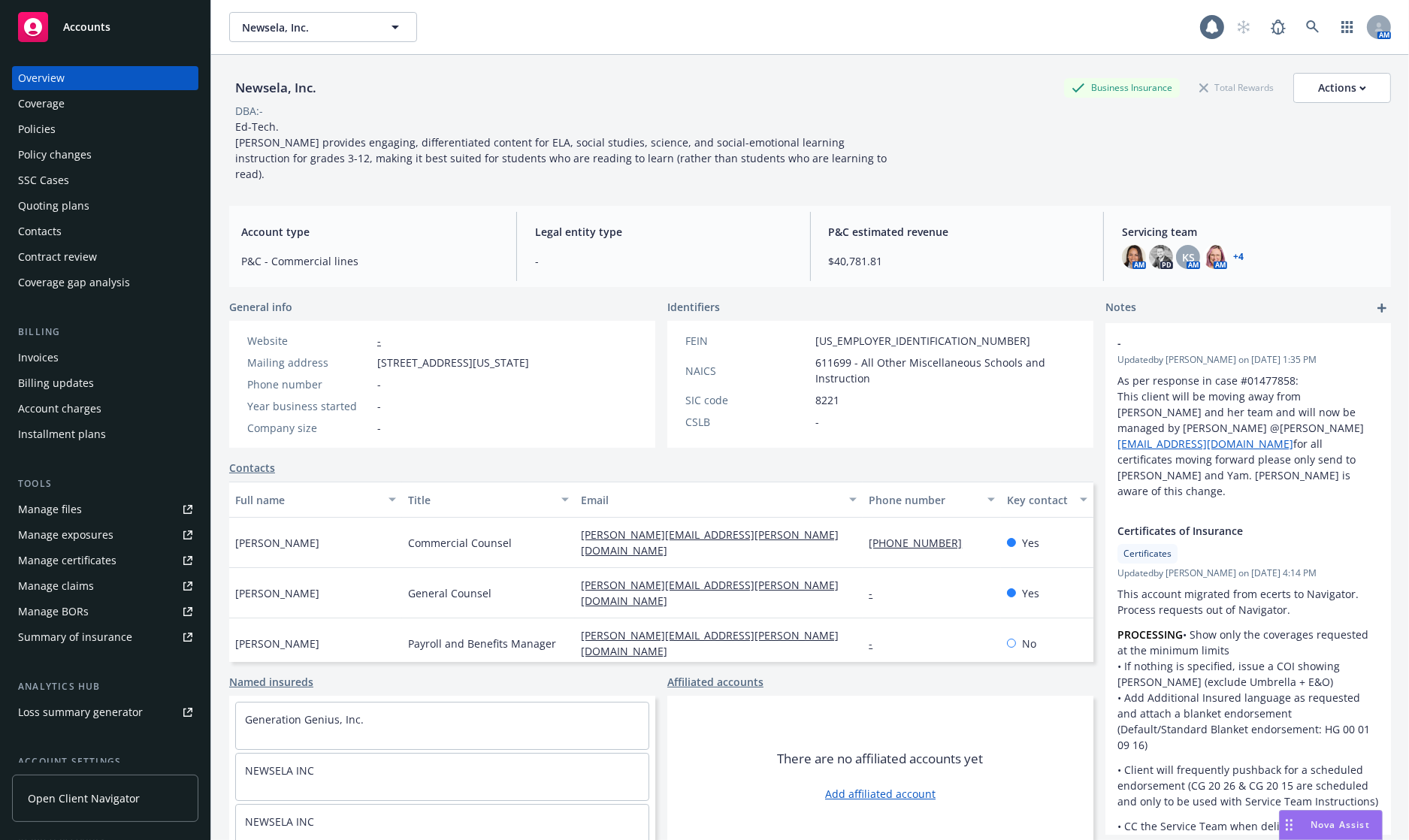
click at [1234, 245] on div "AM PD KS AM AM + 4" at bounding box center [1250, 257] width 257 height 24
click at [1234, 253] on link "+ 4" at bounding box center [1239, 257] width 11 height 9
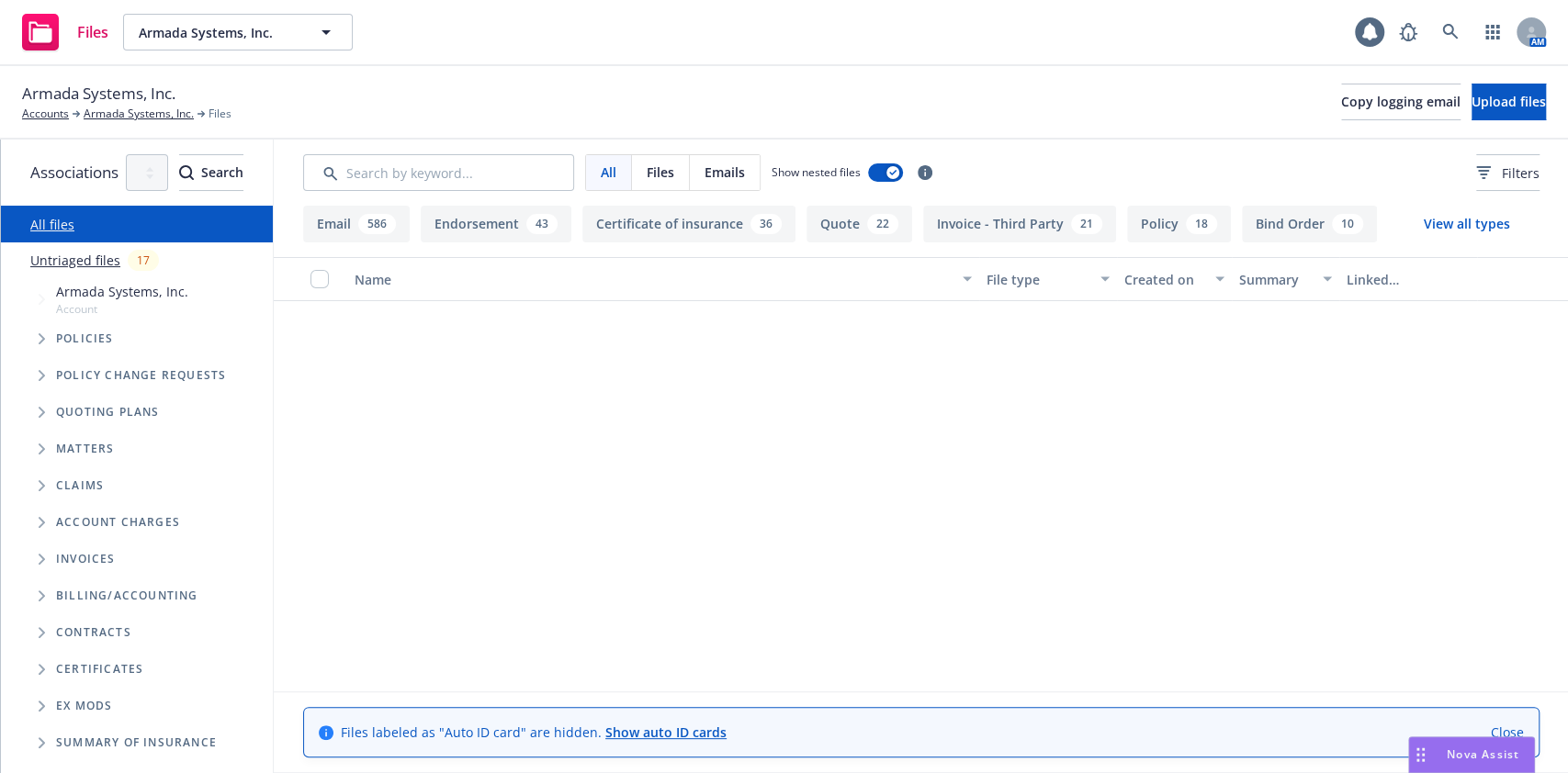
scroll to position [5508, 0]
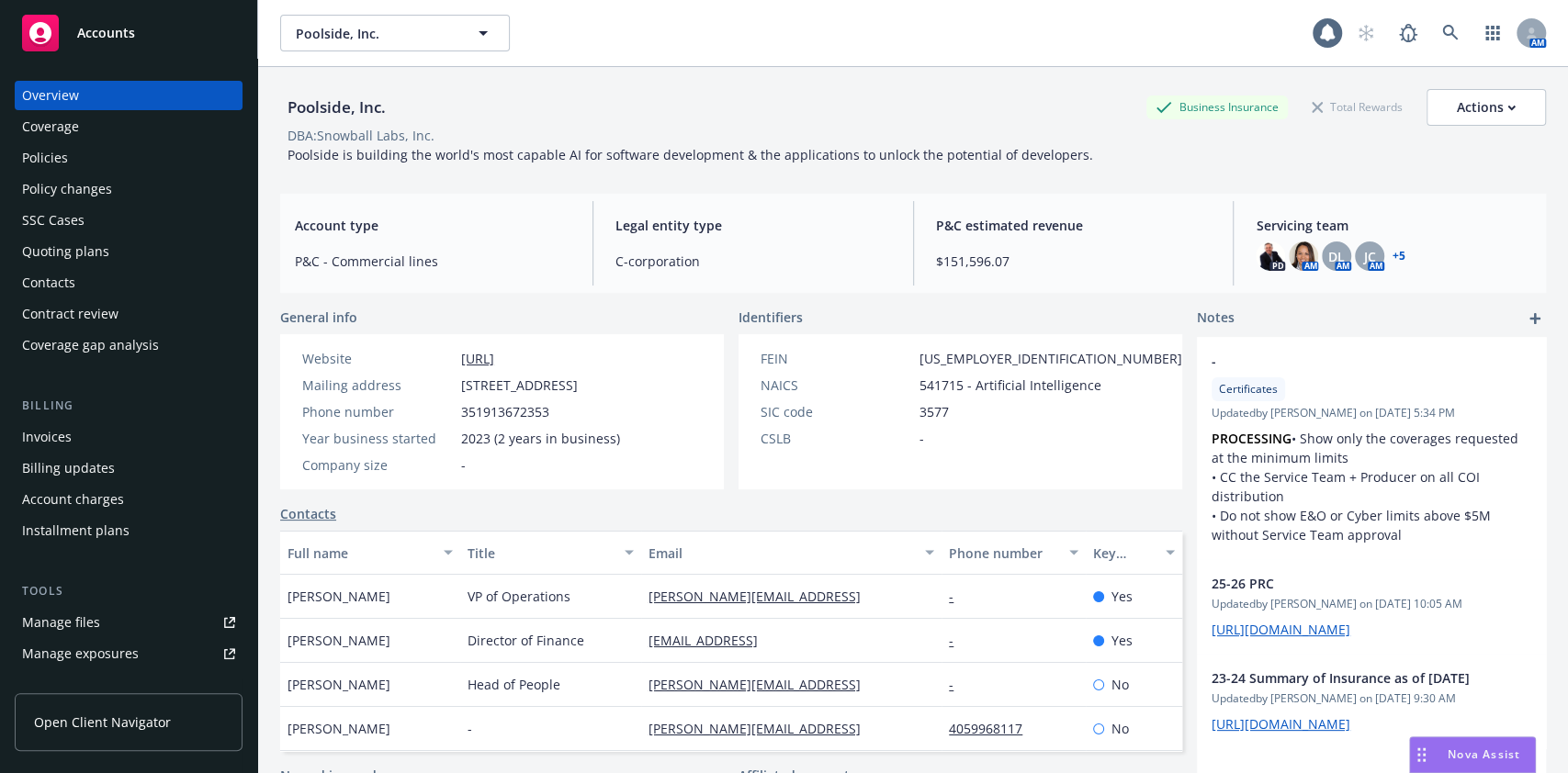
click at [73, 136] on div "Coverage" at bounding box center [51, 126] width 57 height 29
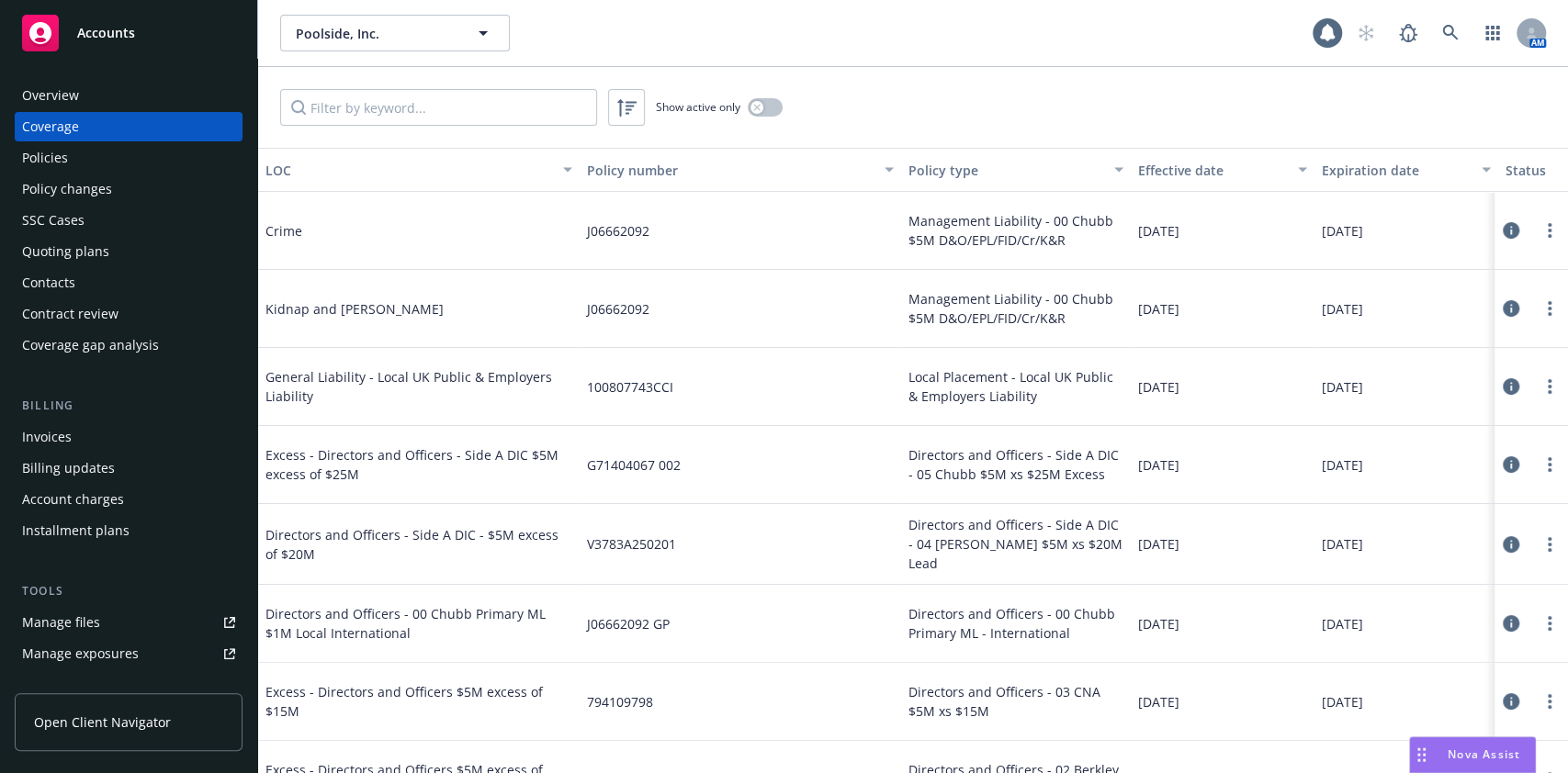
click at [140, 148] on div "Policies" at bounding box center [129, 157] width 213 height 29
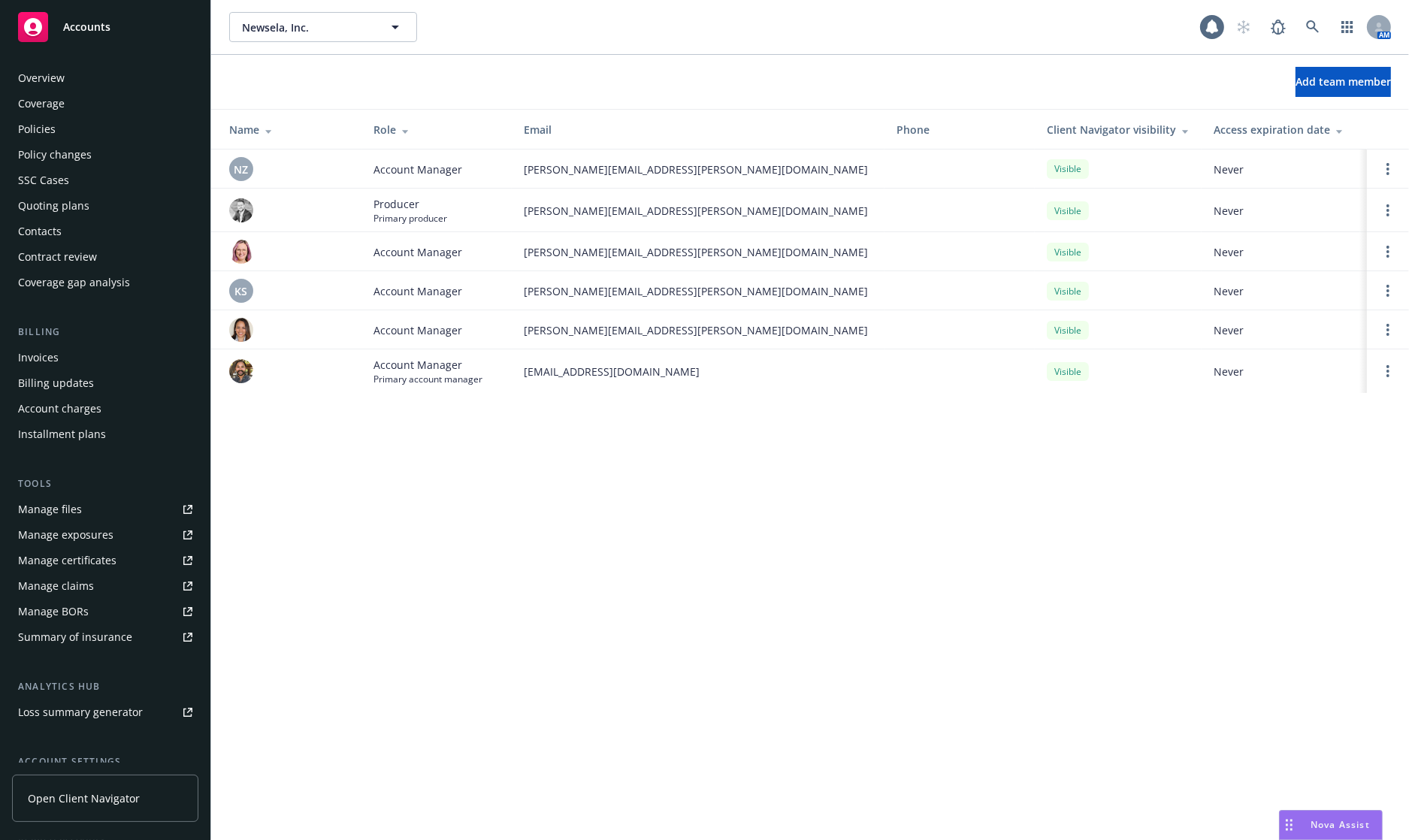
scroll to position [139, 0]
